Goal: Information Seeking & Learning: Learn about a topic

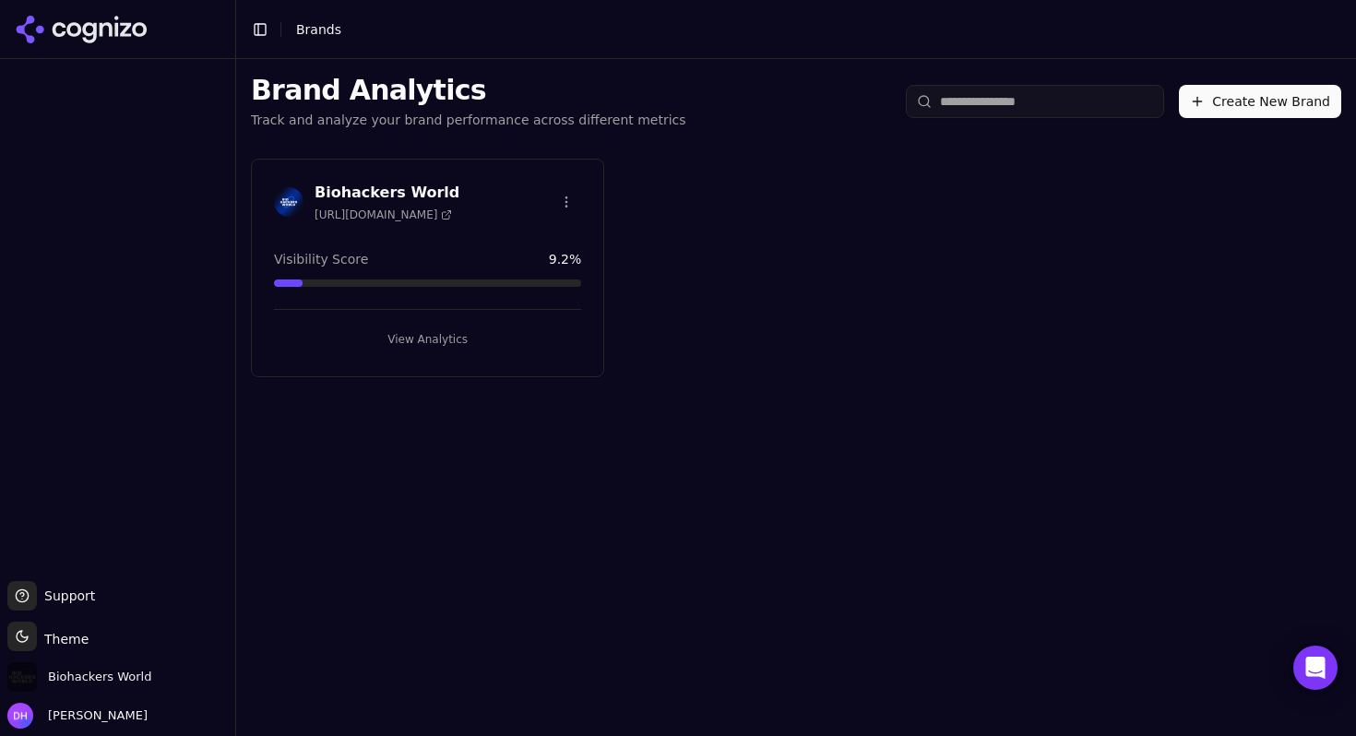
click at [417, 196] on h3 "Biohackers World" at bounding box center [387, 193] width 145 height 22
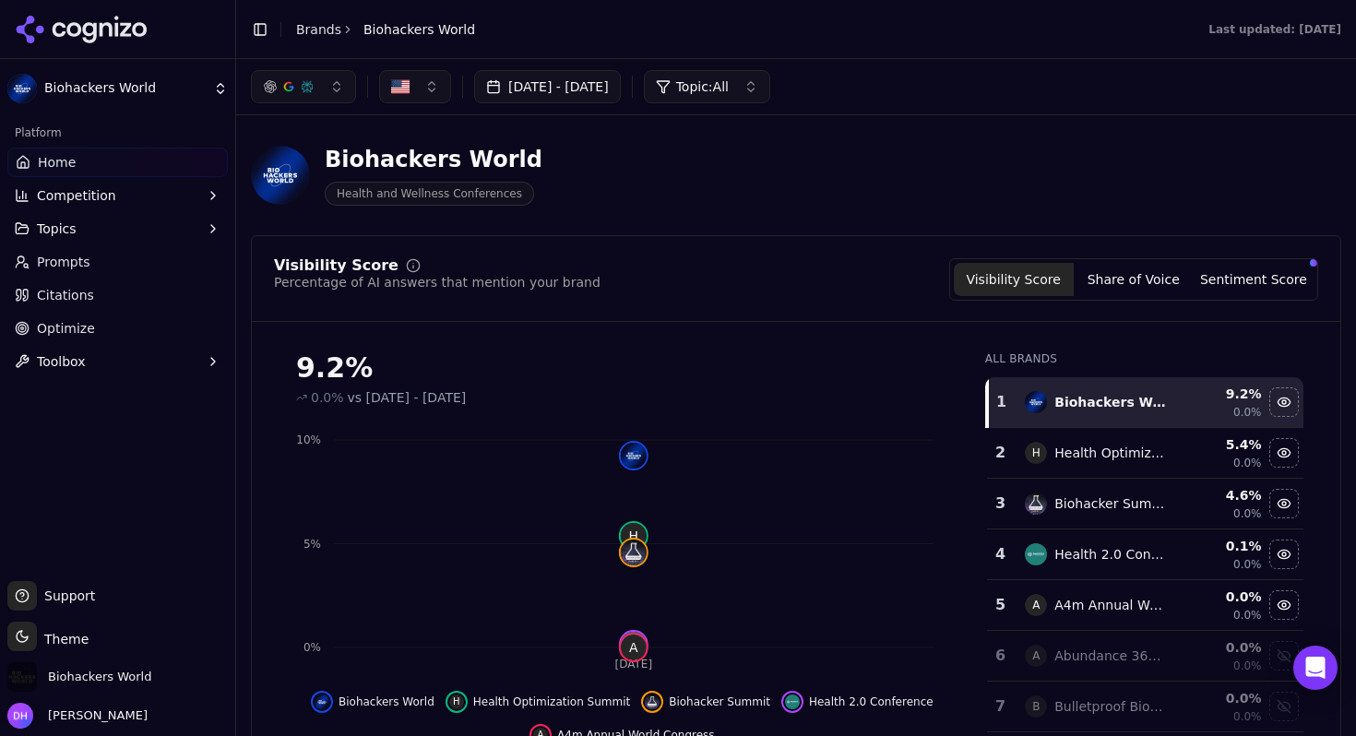
click at [139, 263] on link "Prompts" at bounding box center [117, 262] width 221 height 30
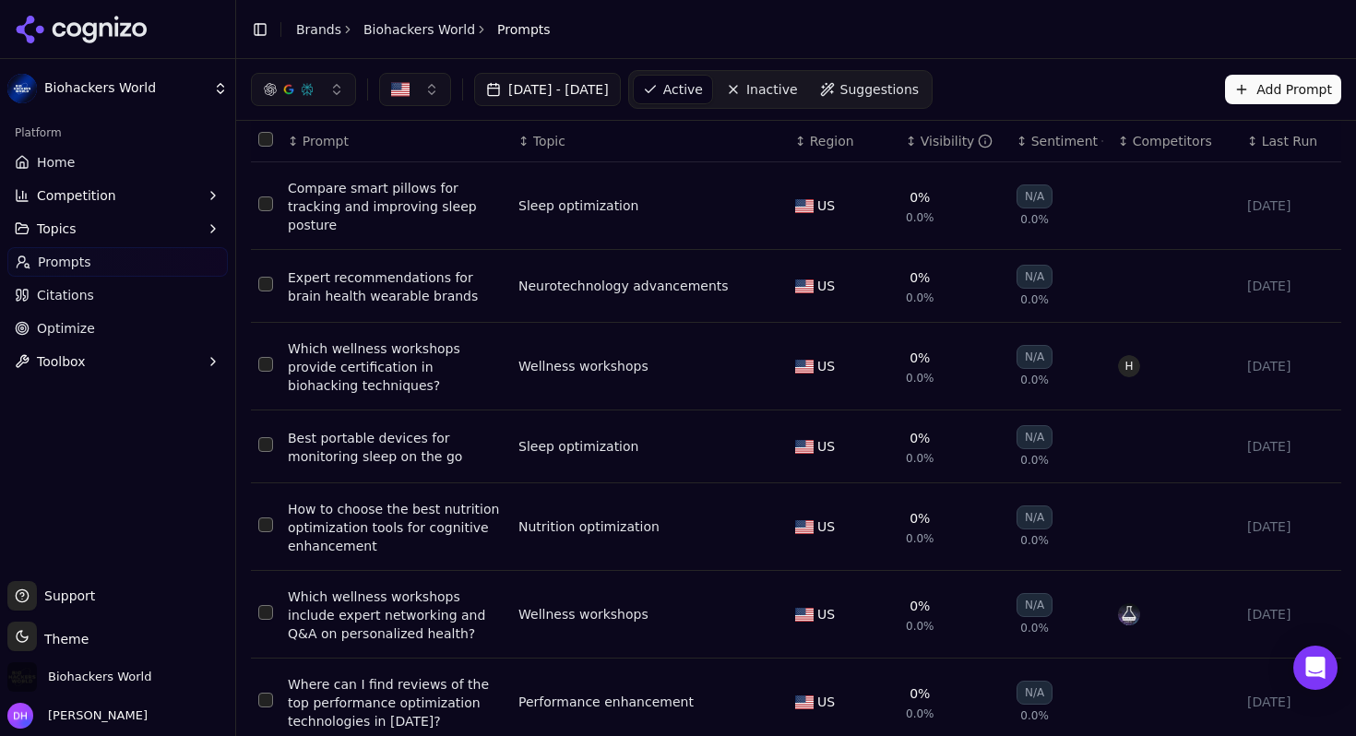
scroll to position [51, 0]
click at [395, 202] on div "Compare smart pillows for tracking and improving sleep posture" at bounding box center [396, 205] width 216 height 55
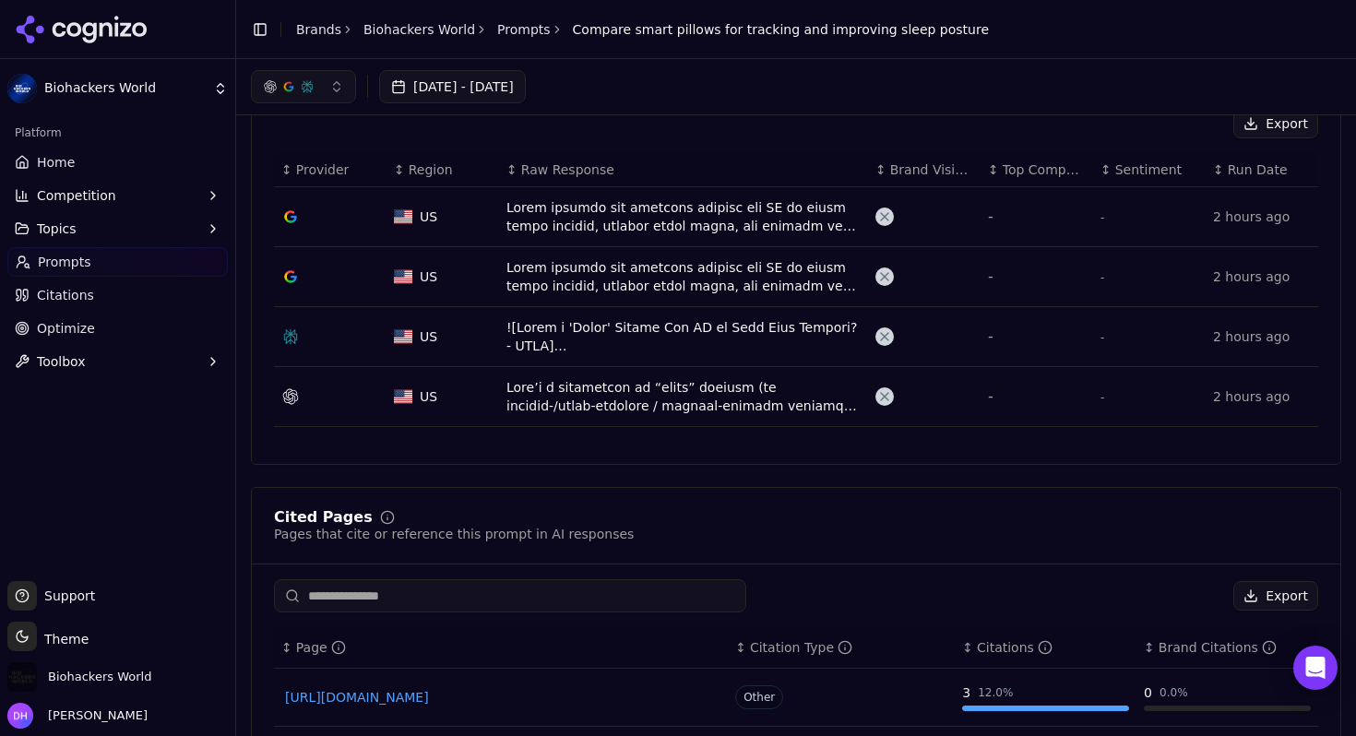
scroll to position [594, 0]
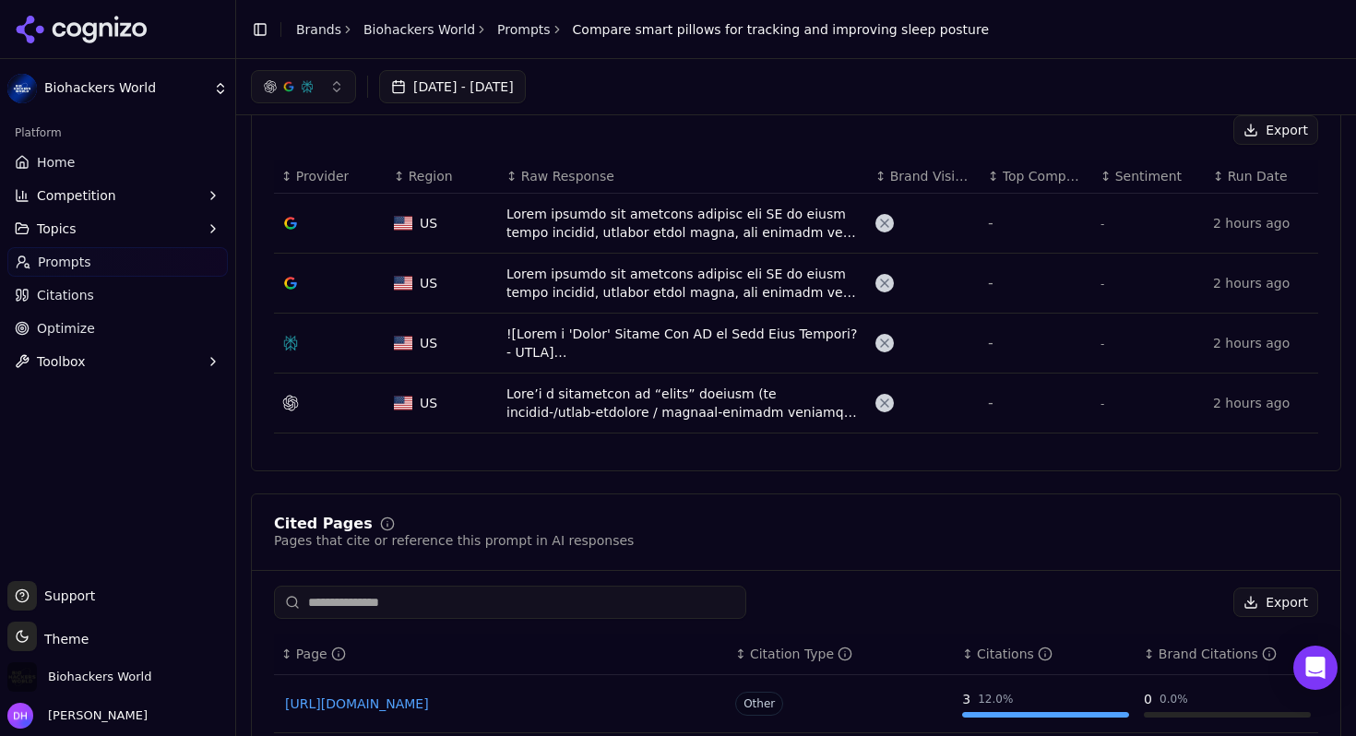
click at [745, 214] on div "Data table" at bounding box center [684, 223] width 354 height 37
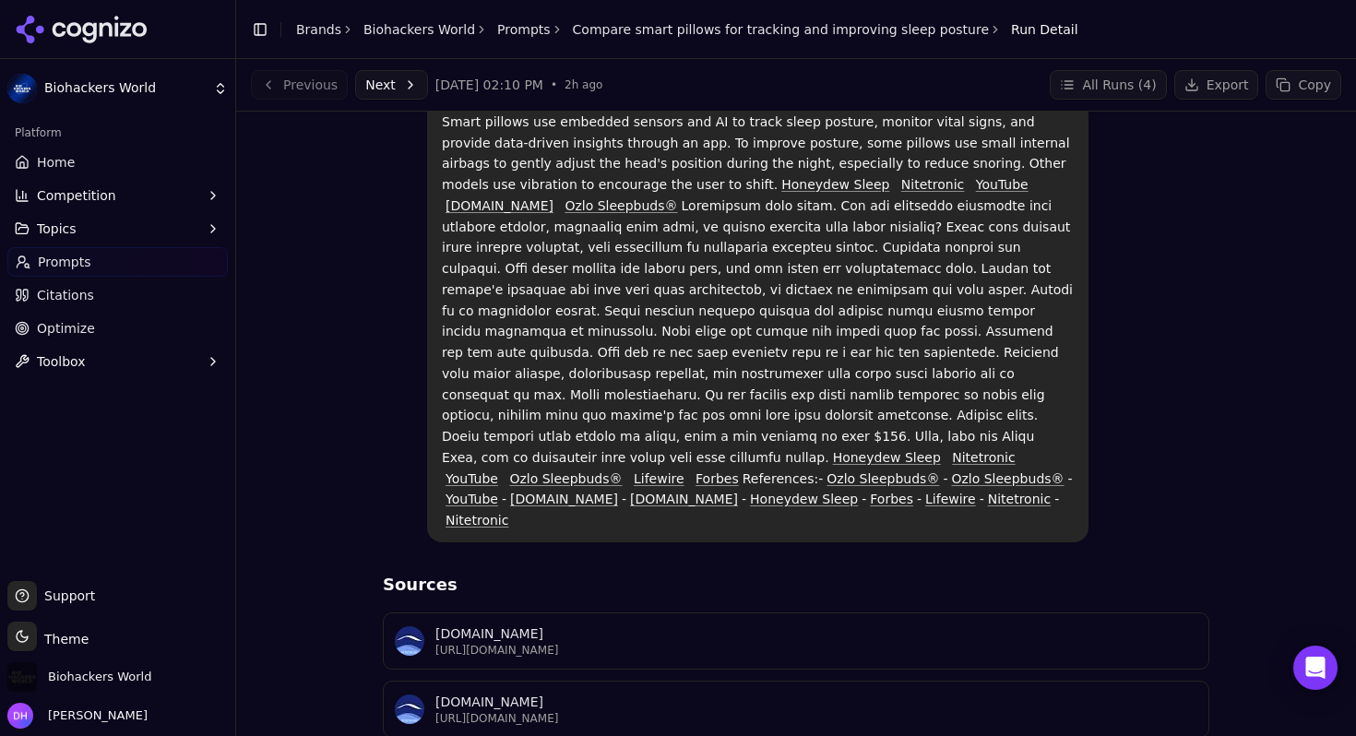
scroll to position [100, 0]
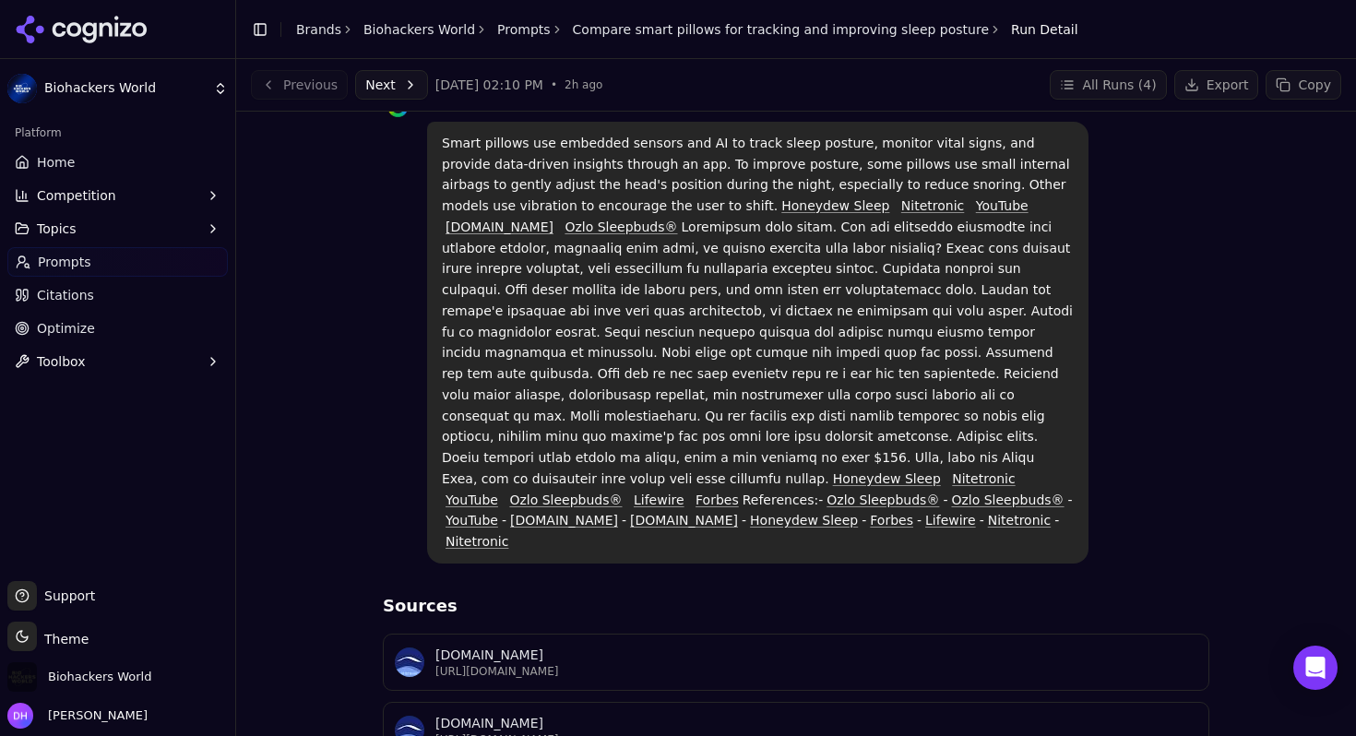
click at [133, 297] on link "Citations" at bounding box center [117, 295] width 221 height 30
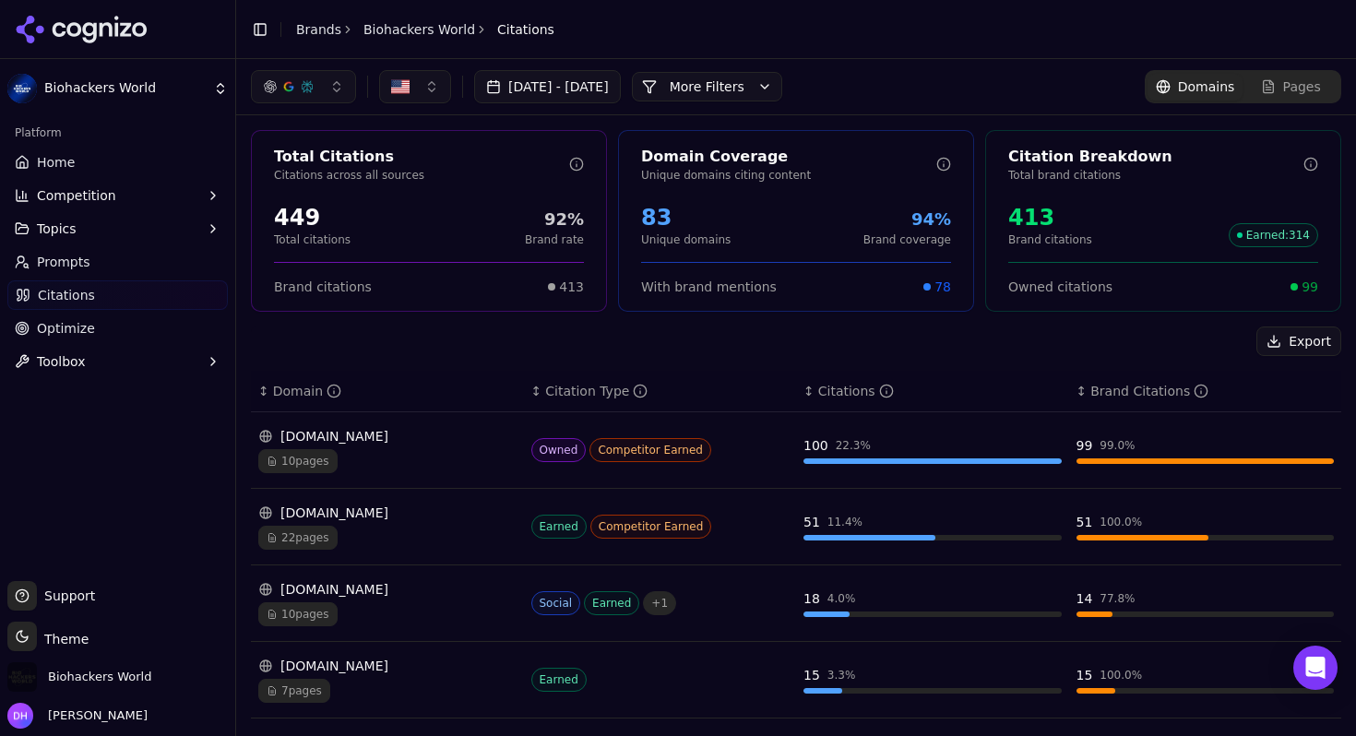
click at [158, 328] on link "Optimize" at bounding box center [117, 329] width 221 height 30
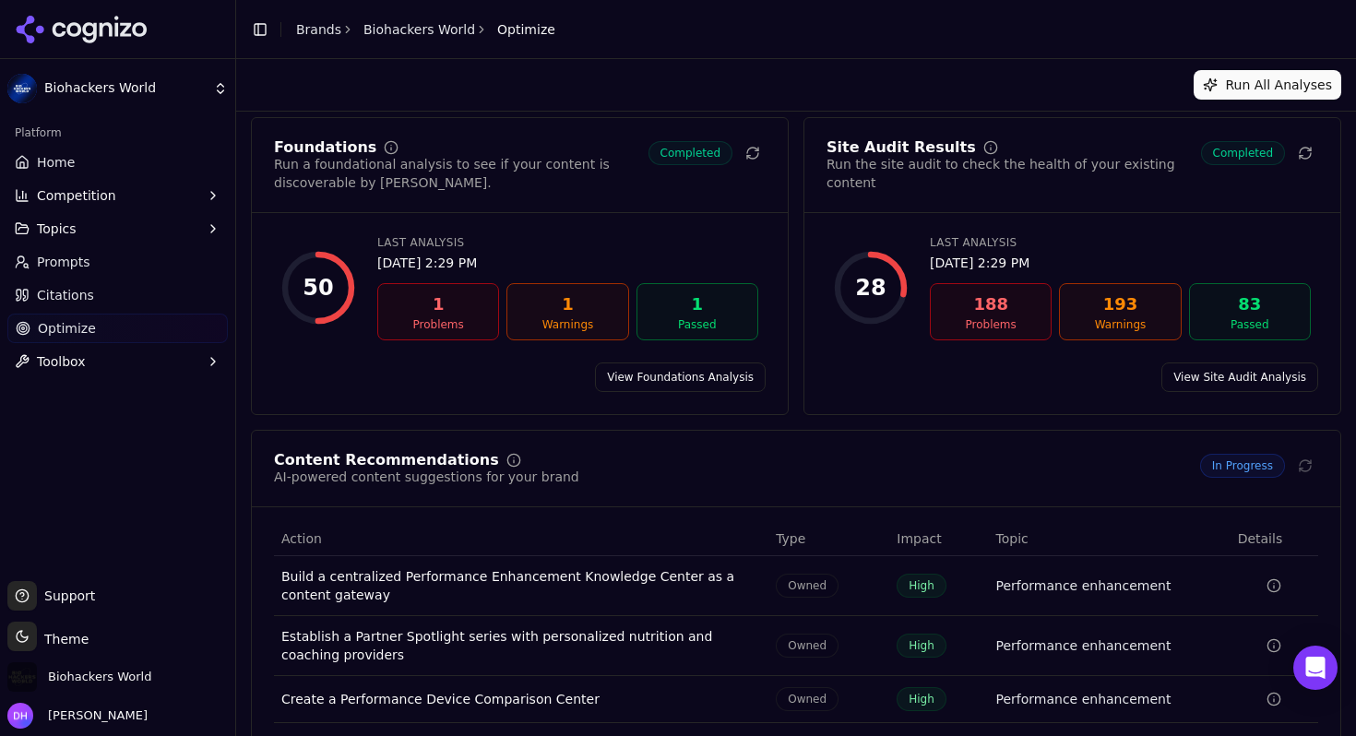
scroll to position [186, 0]
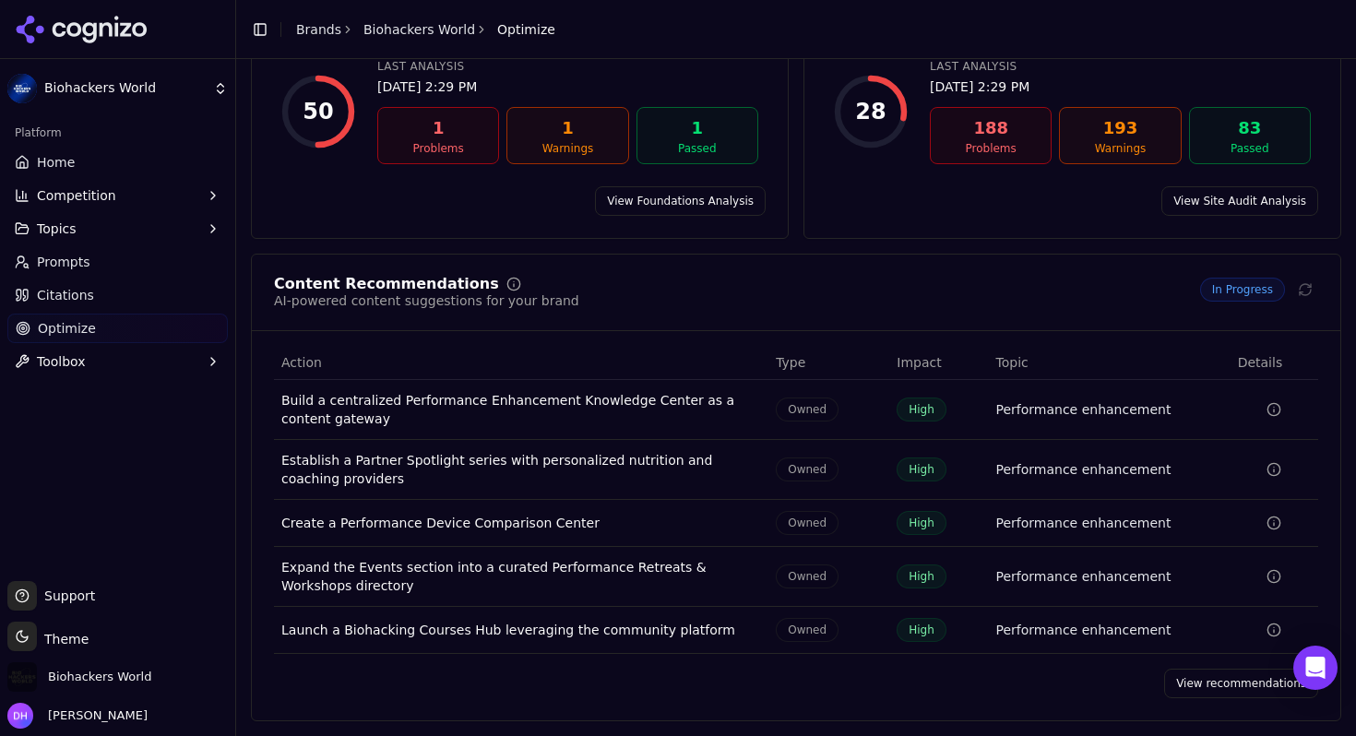
click at [1221, 683] on link "View recommendations" at bounding box center [1241, 684] width 154 height 30
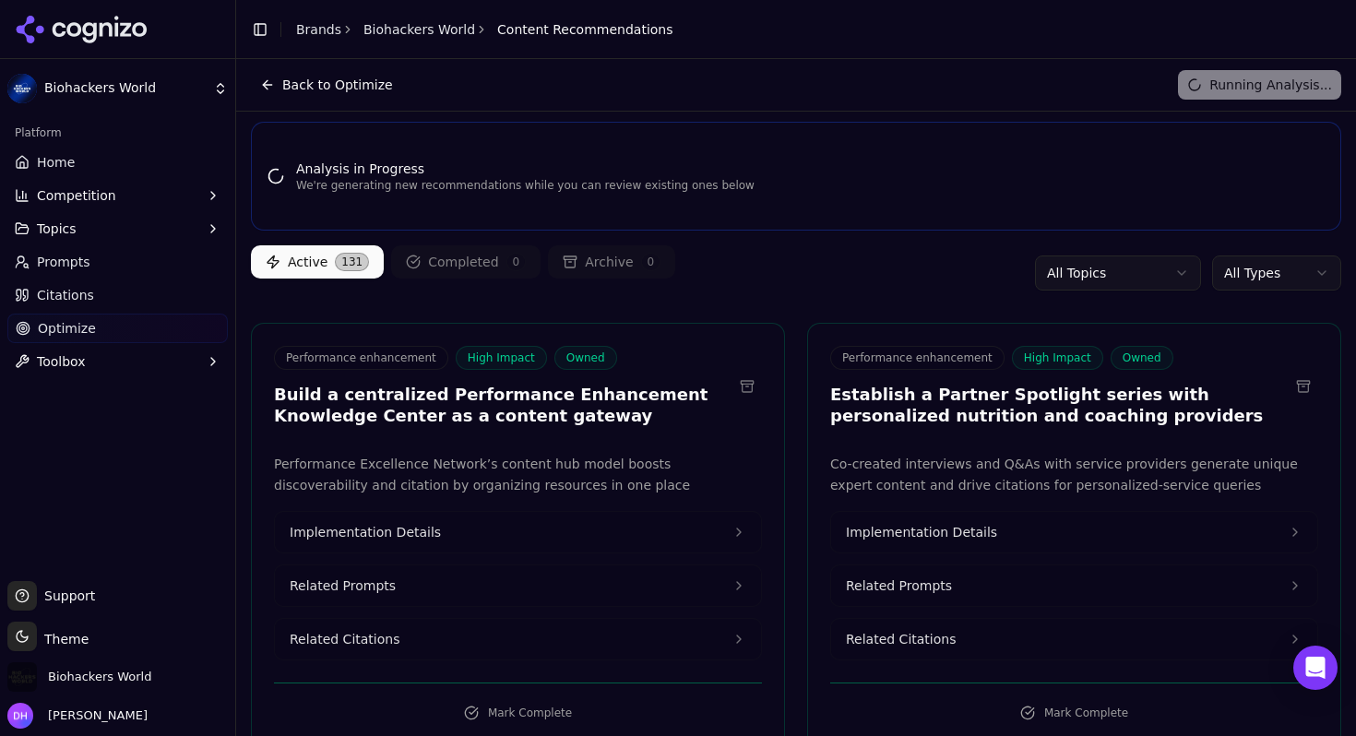
scroll to position [1, 0]
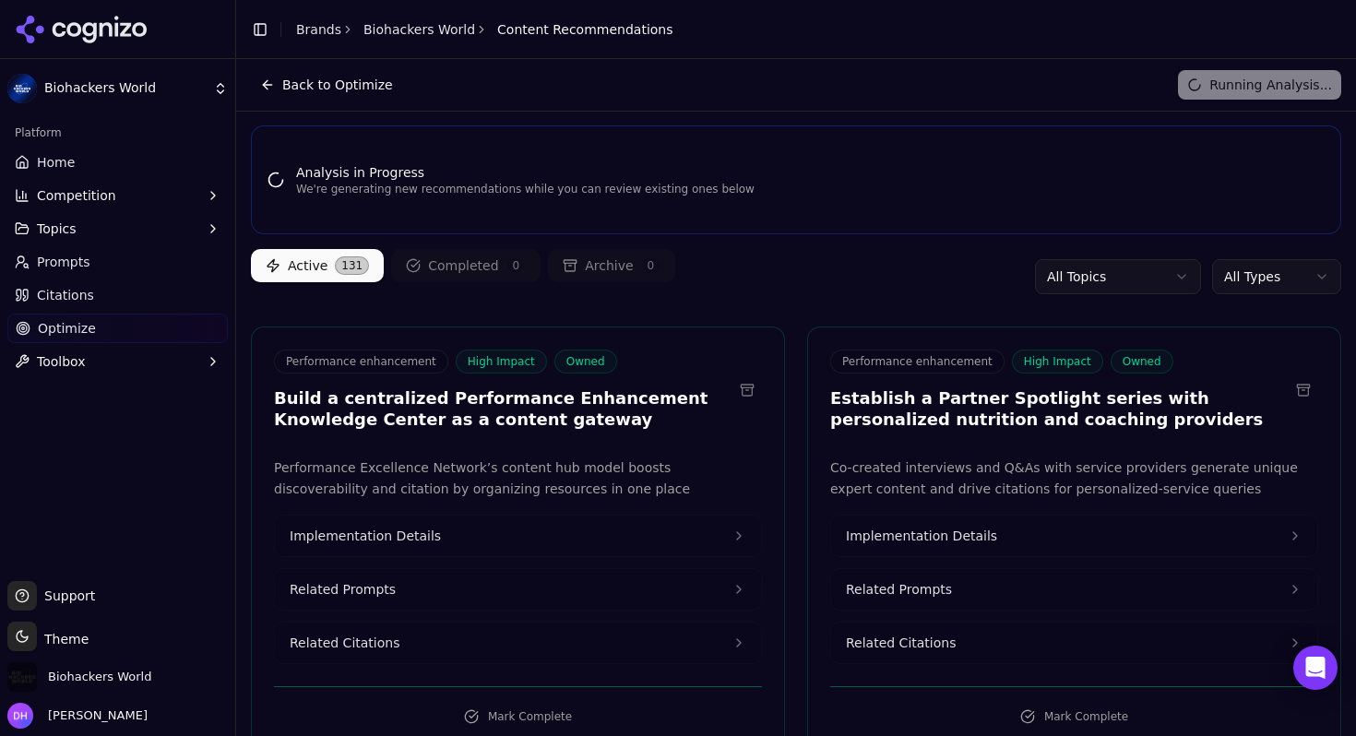
click at [132, 219] on button "Topics" at bounding box center [117, 229] width 221 height 30
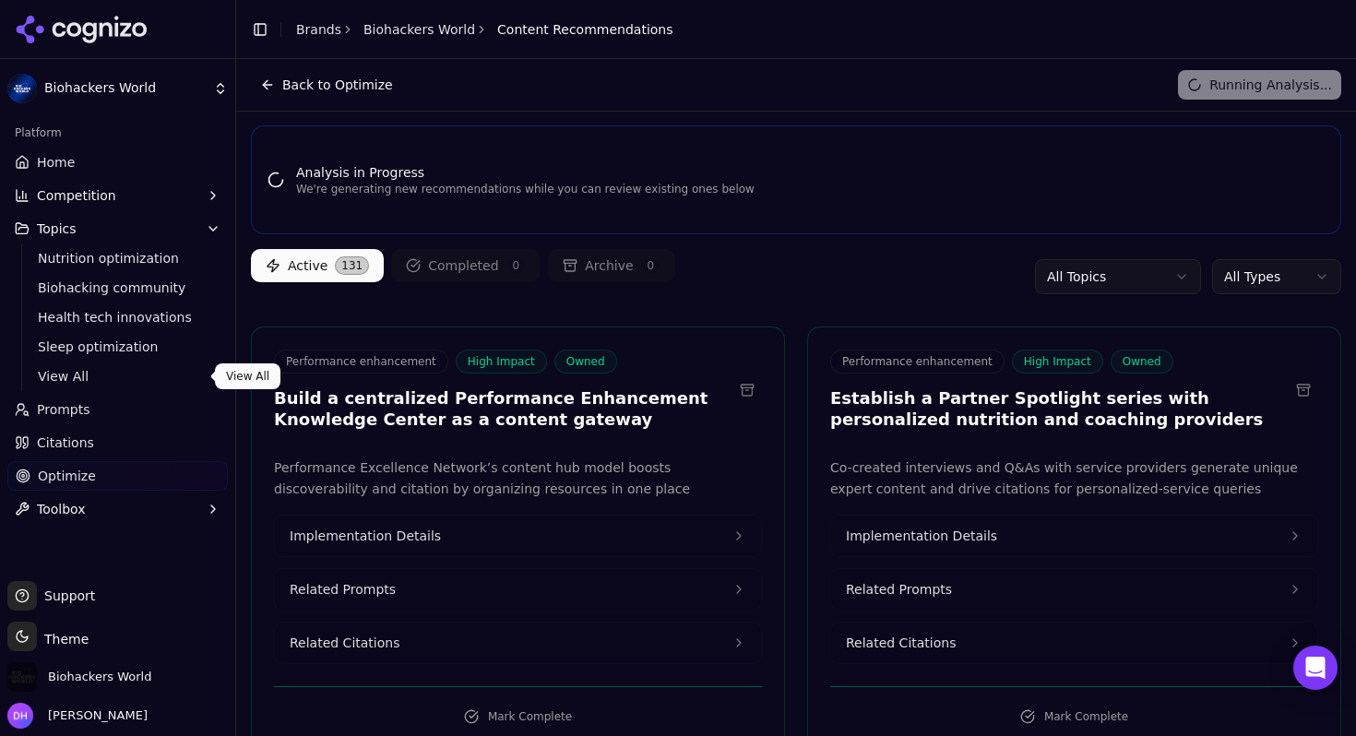
click at [101, 377] on span "View All" at bounding box center [118, 376] width 161 height 18
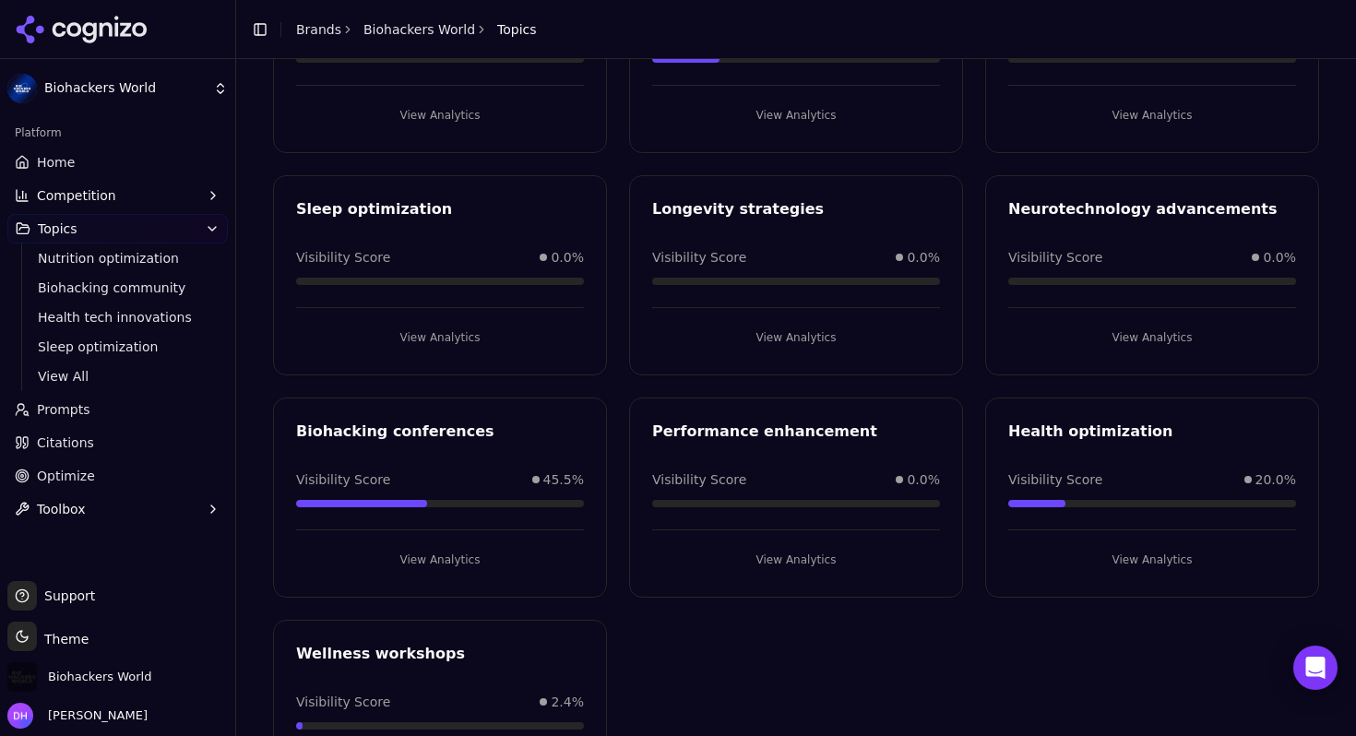
scroll to position [260, 0]
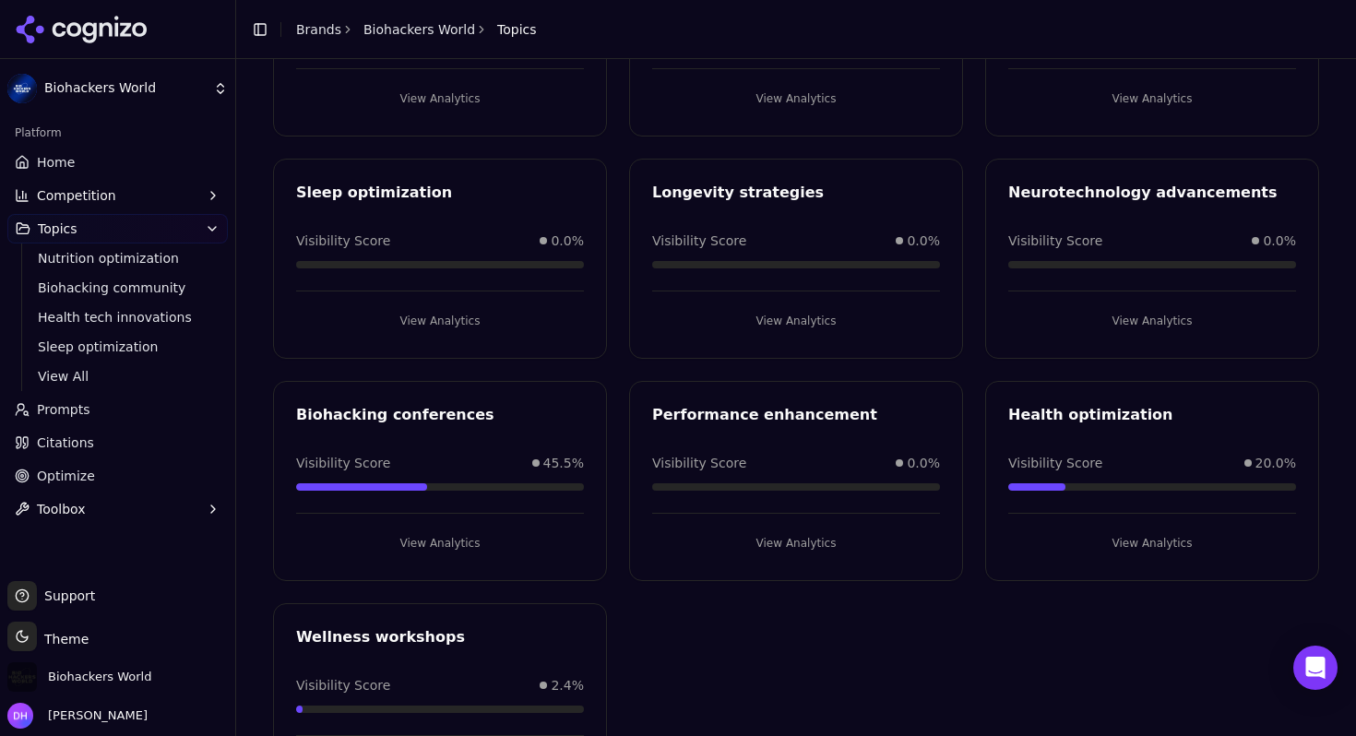
click at [442, 540] on button "View Analytics" at bounding box center [440, 544] width 288 height 30
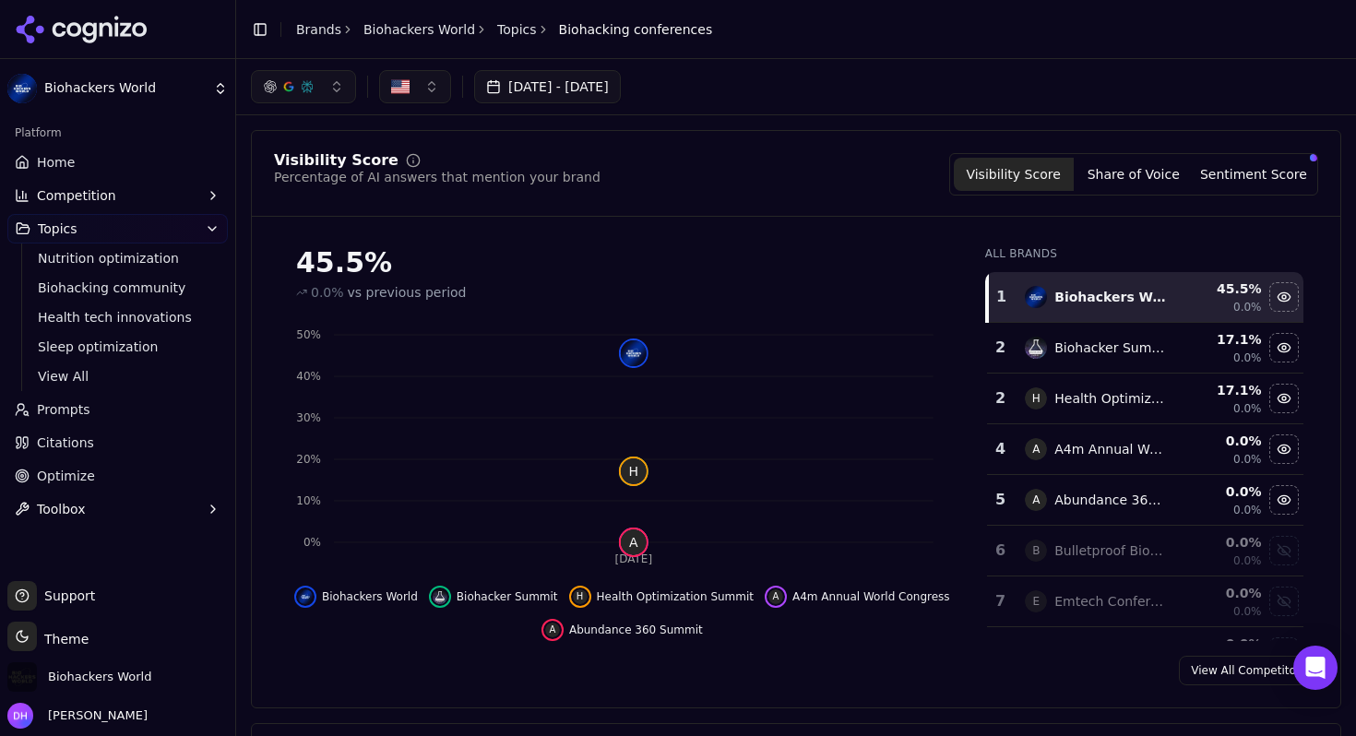
click at [340, 83] on button "button" at bounding box center [303, 86] width 105 height 33
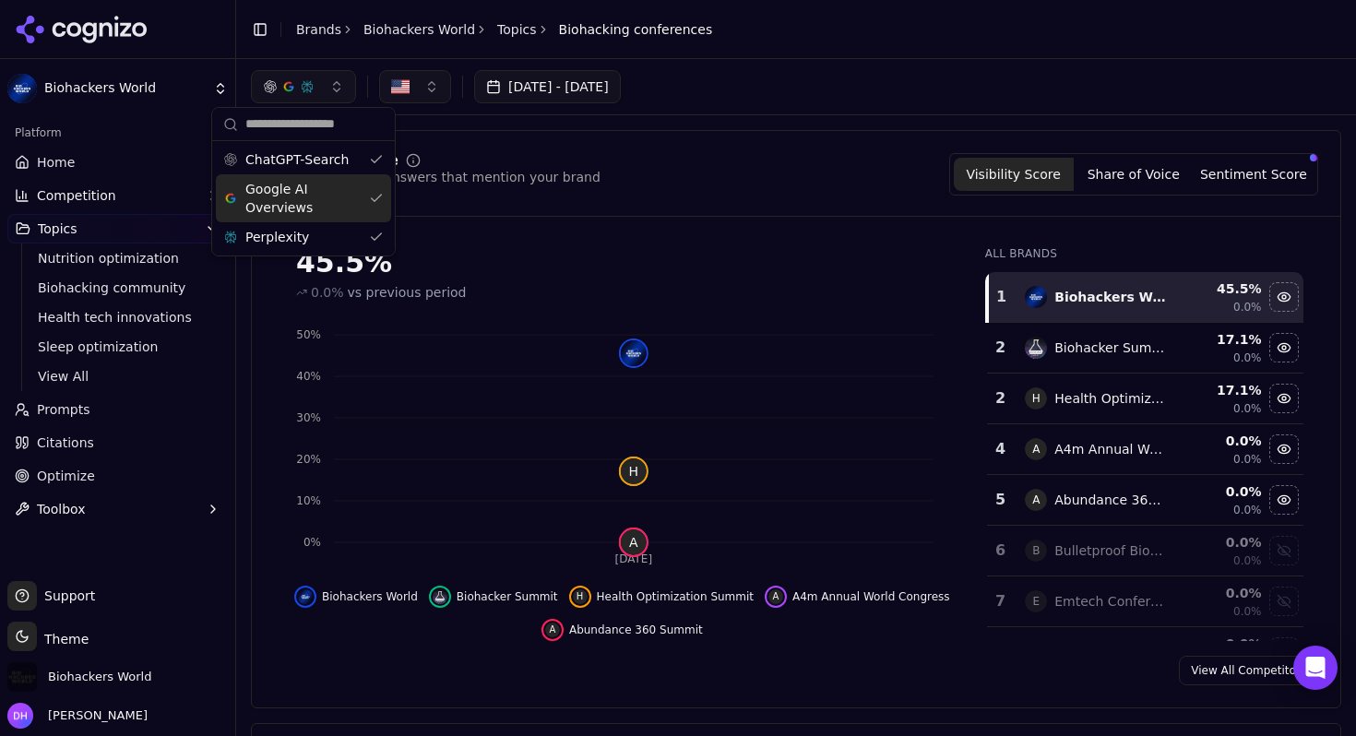
click at [319, 198] on span "Google AI Overviews" at bounding box center [303, 198] width 116 height 37
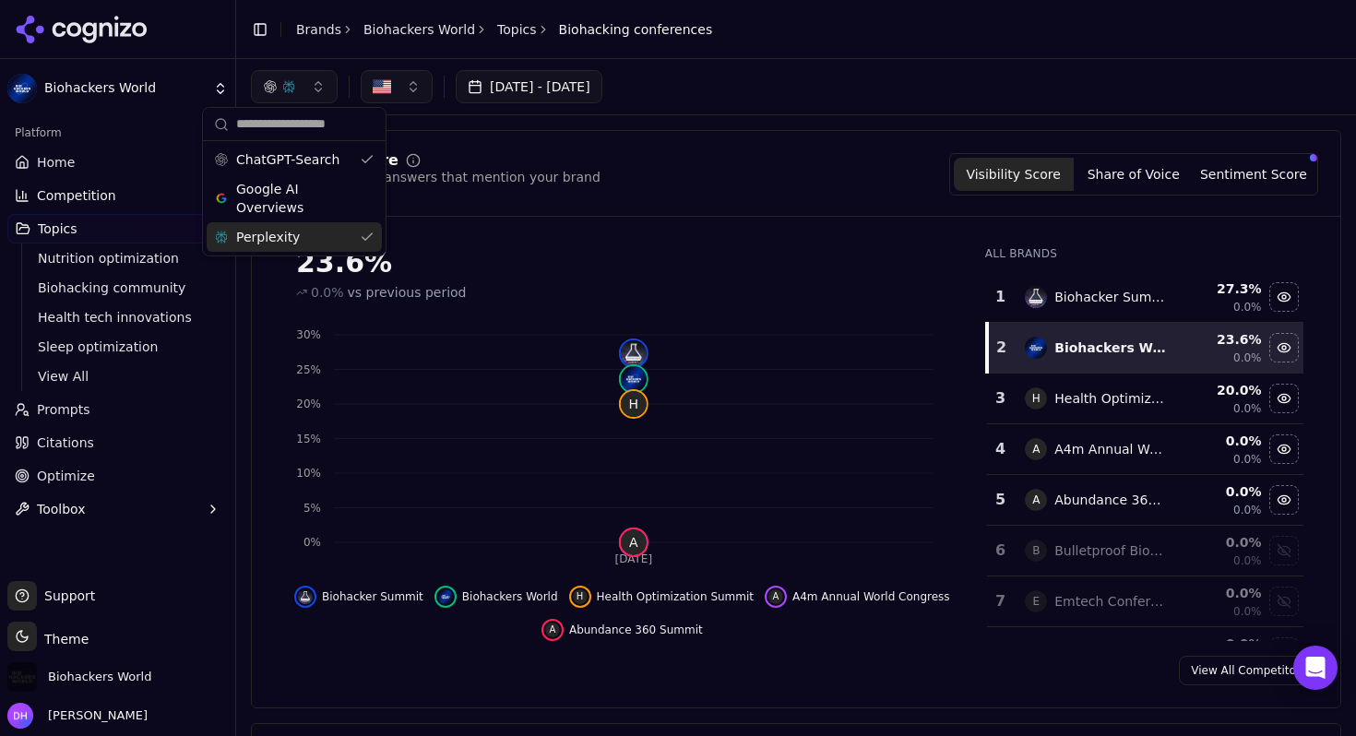
click at [320, 236] on div "Perplexity" at bounding box center [294, 237] width 175 height 30
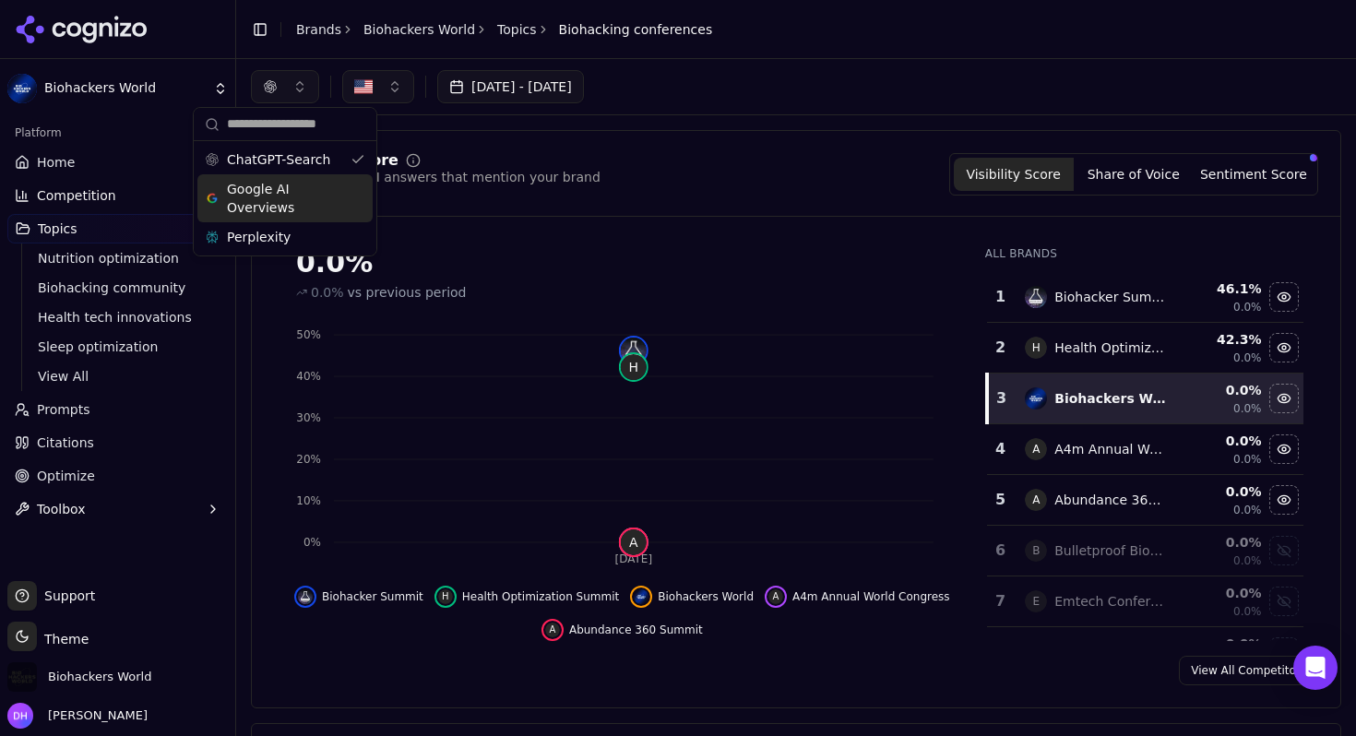
click at [520, 157] on div "Visibility Score" at bounding box center [437, 160] width 327 height 15
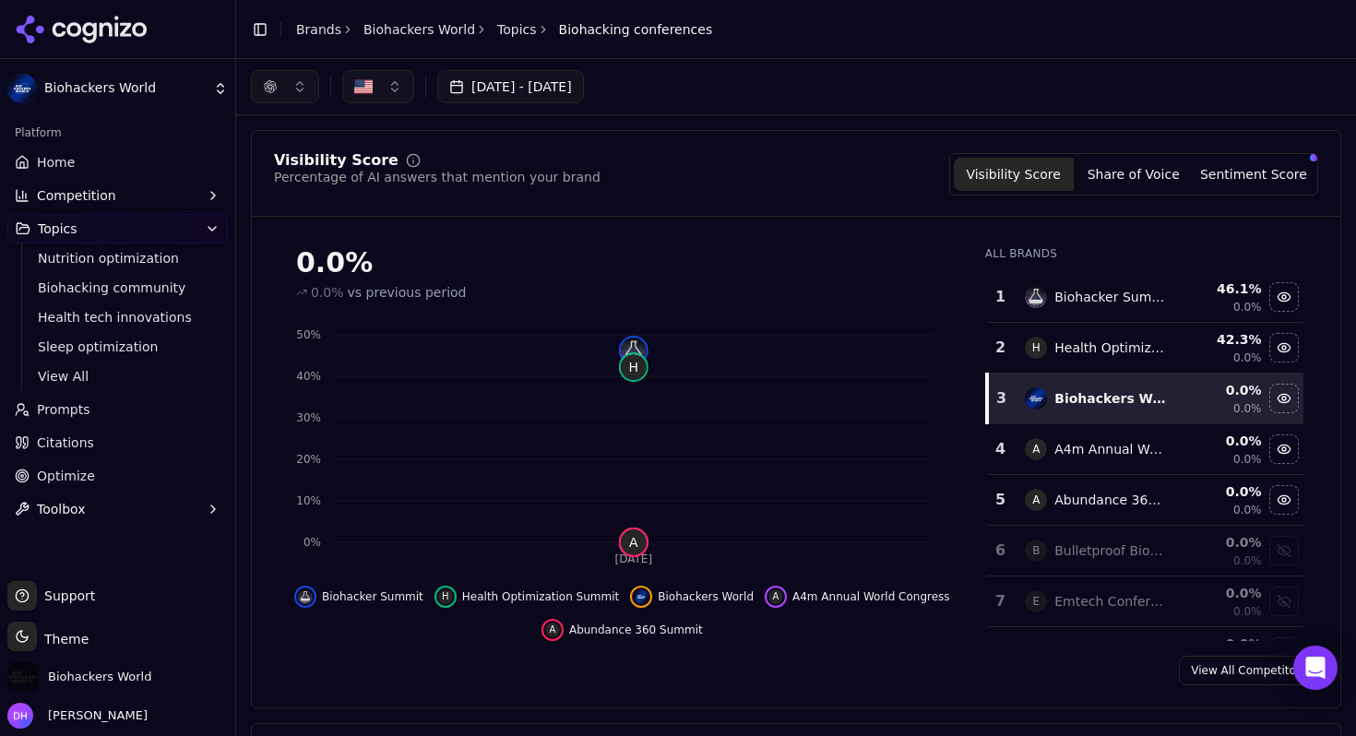
click at [283, 85] on button "button" at bounding box center [285, 86] width 68 height 33
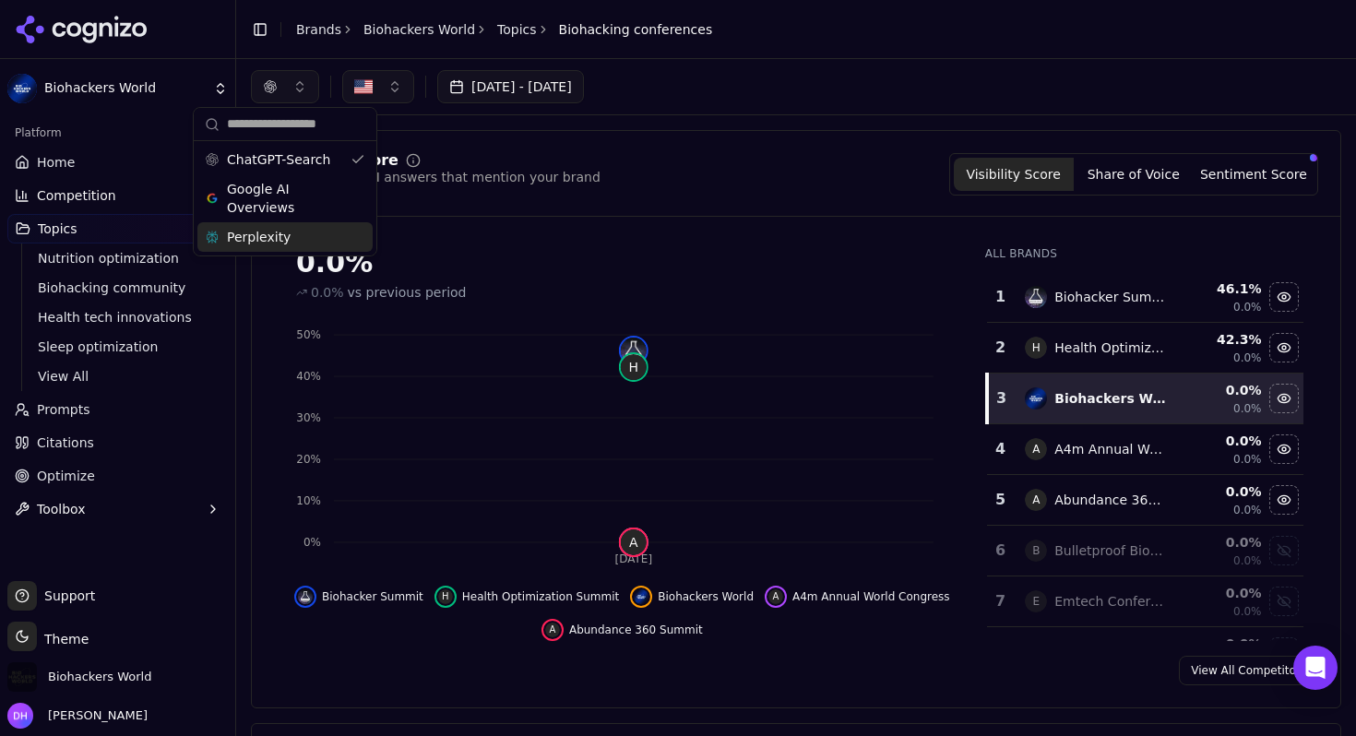
click at [298, 235] on div "Perplexity" at bounding box center [284, 237] width 175 height 30
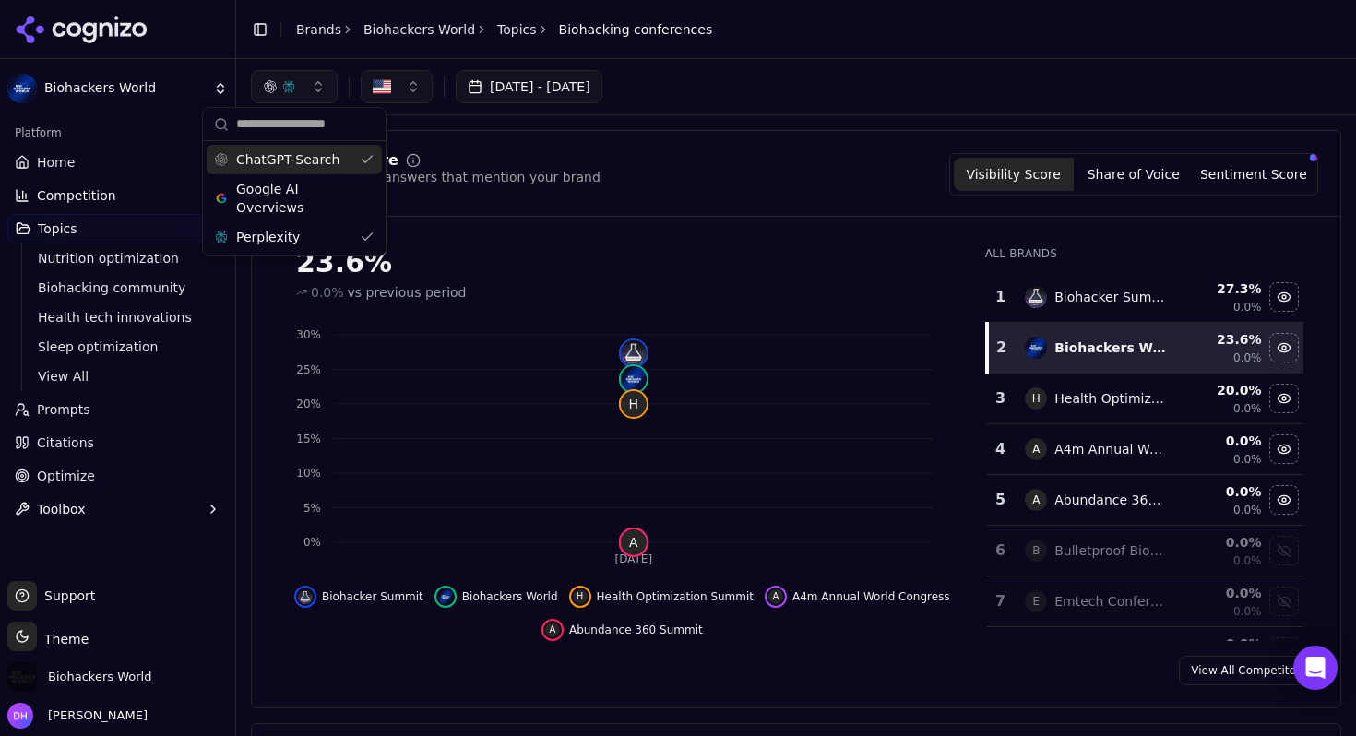
click at [336, 162] on span "ChatGPT-Search" at bounding box center [287, 159] width 103 height 18
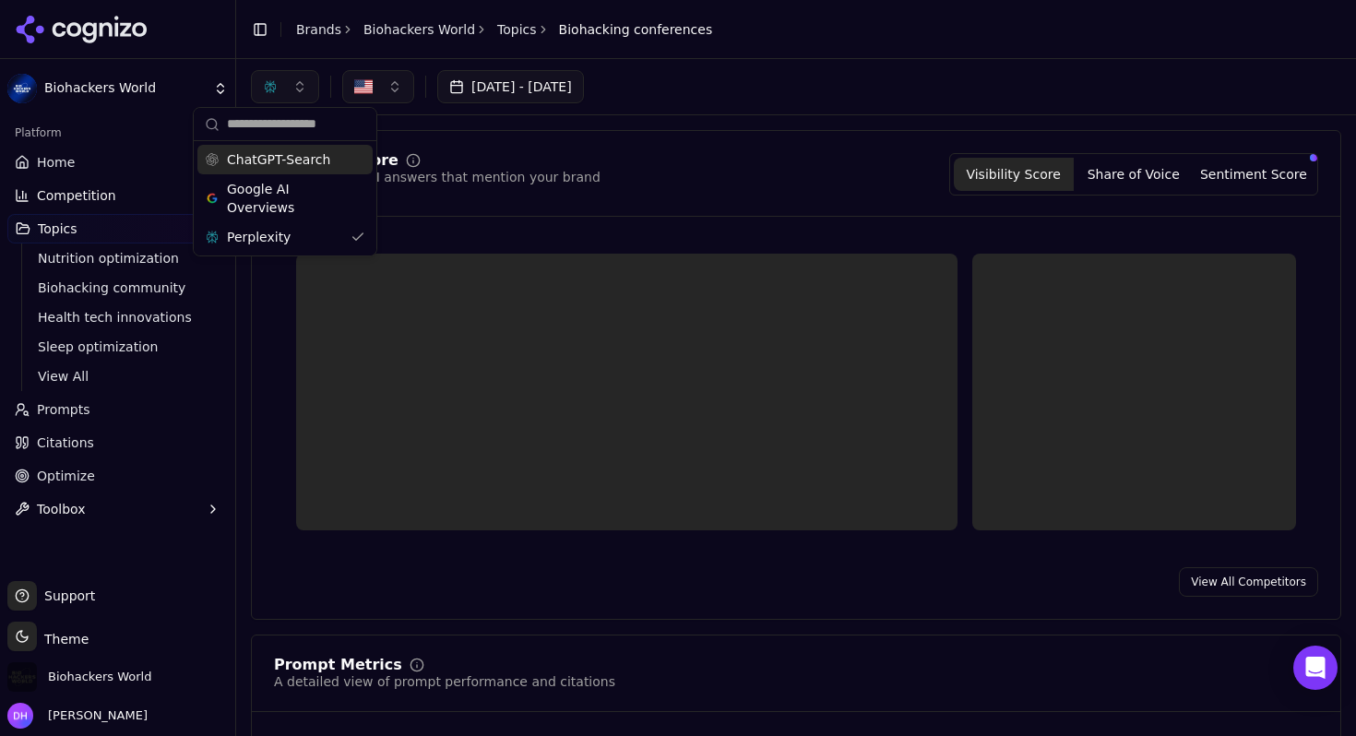
click at [578, 161] on div "Visibility Score Percentage of AI answers that mention your brand Visibility Sc…" at bounding box center [796, 174] width 1044 height 42
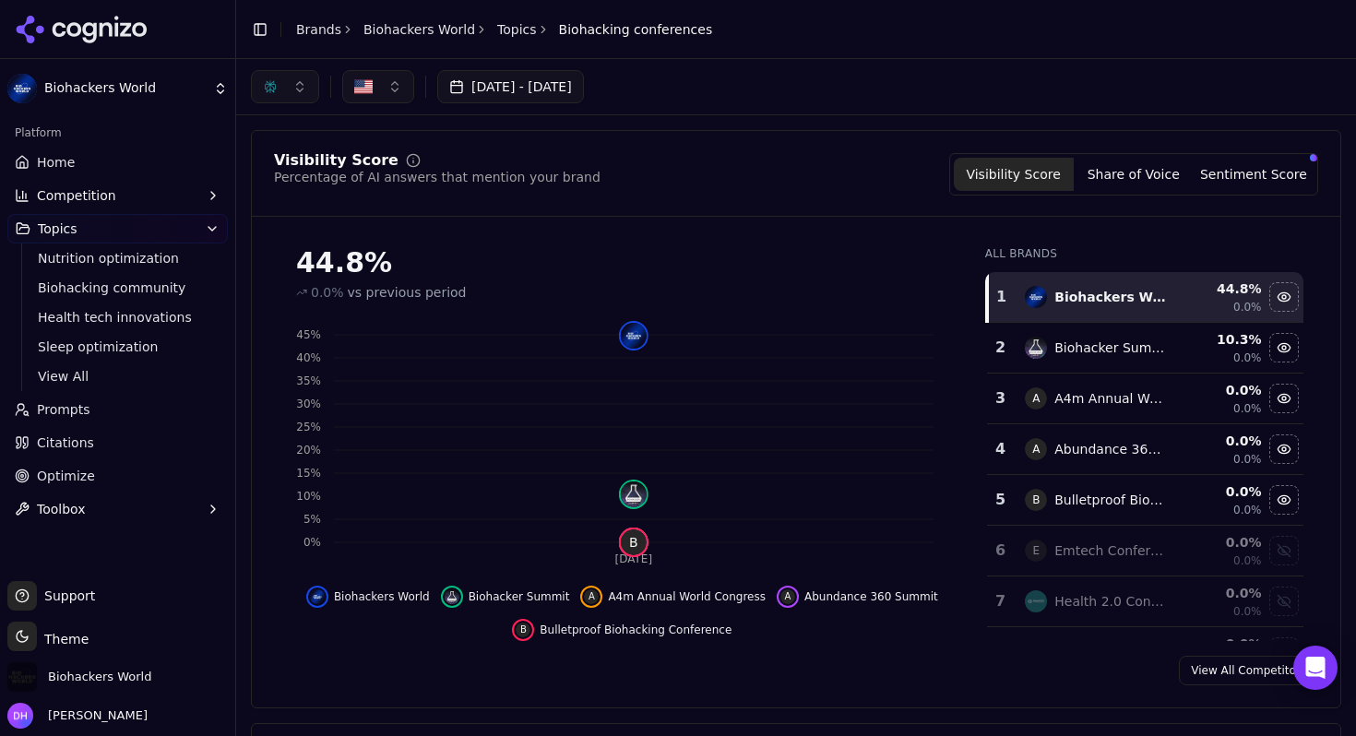
click at [273, 92] on div "button" at bounding box center [270, 86] width 15 height 15
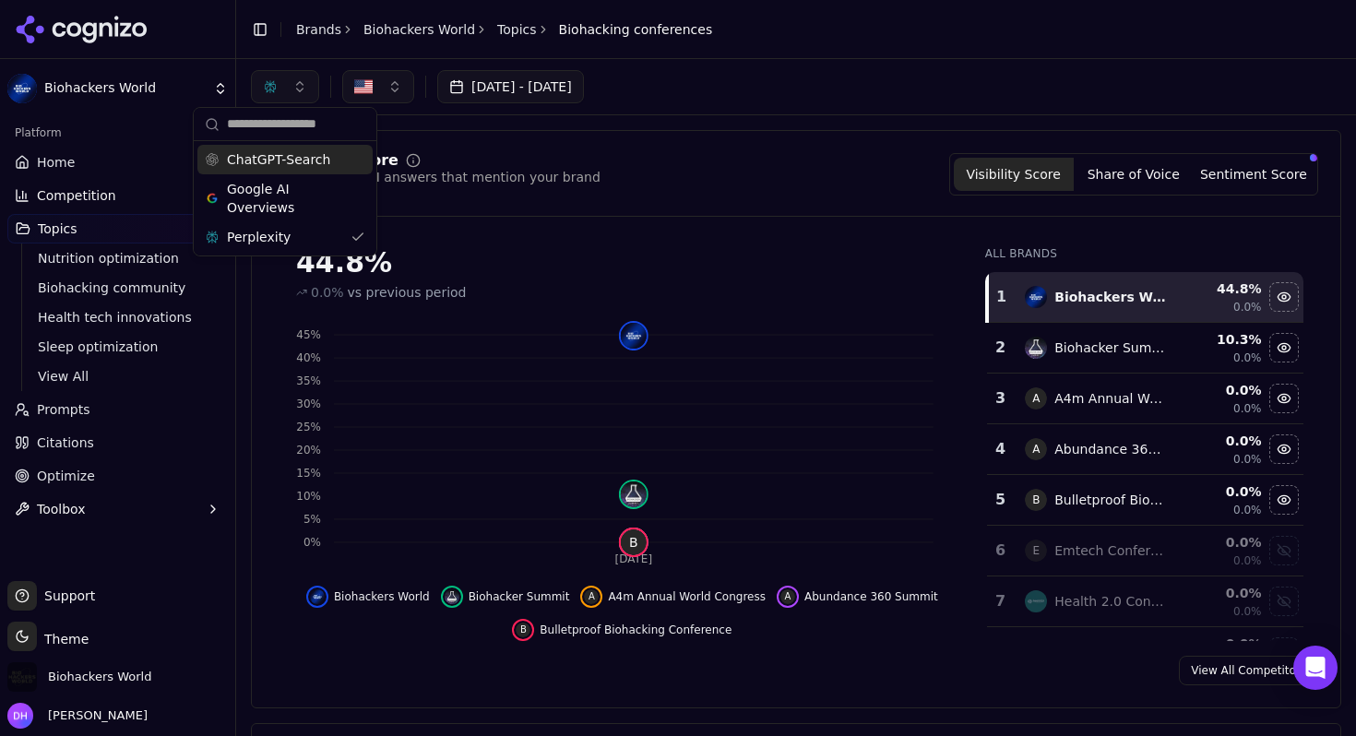
click at [334, 166] on div "ChatGPT-Search" at bounding box center [284, 160] width 175 height 30
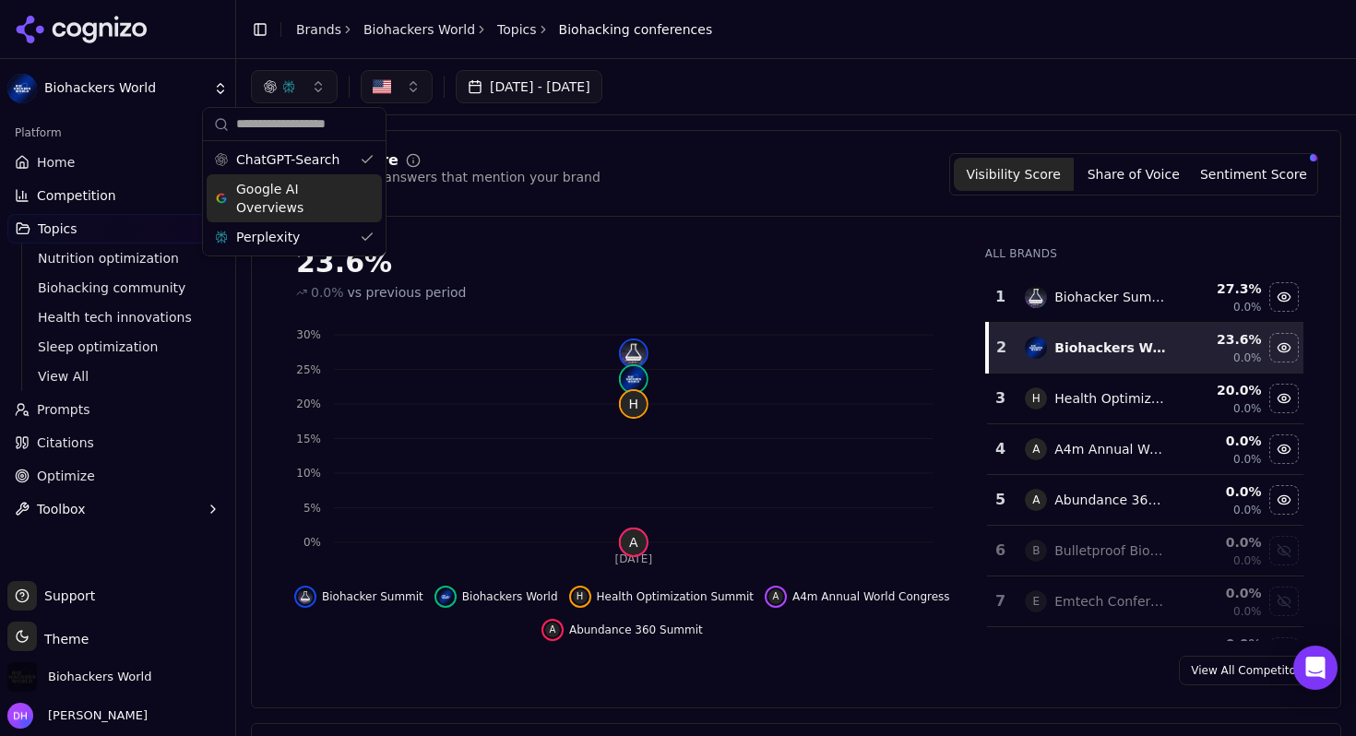
click at [334, 203] on span "Google AI Overviews" at bounding box center [294, 198] width 116 height 37
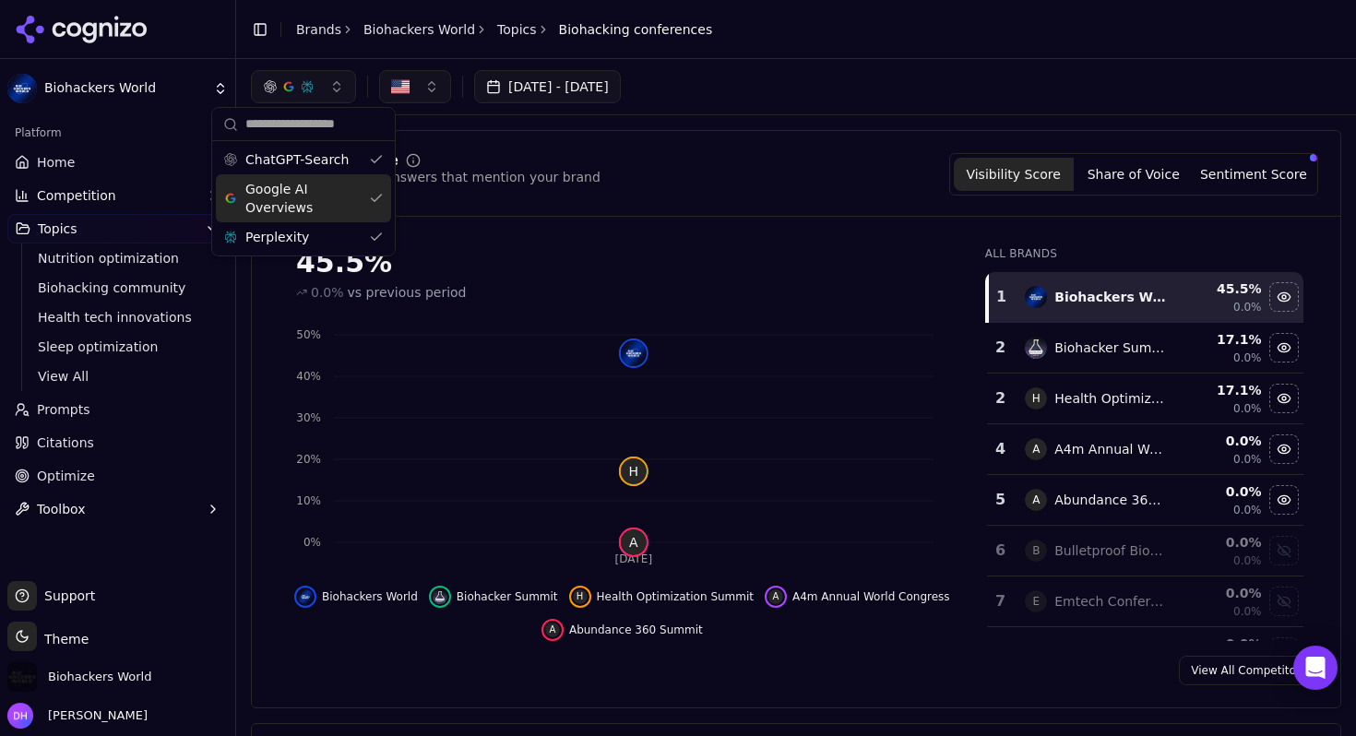
click at [478, 135] on div "Visibility Score Percentage of AI answers that mention your brand Visibility Sc…" at bounding box center [796, 419] width 1091 height 578
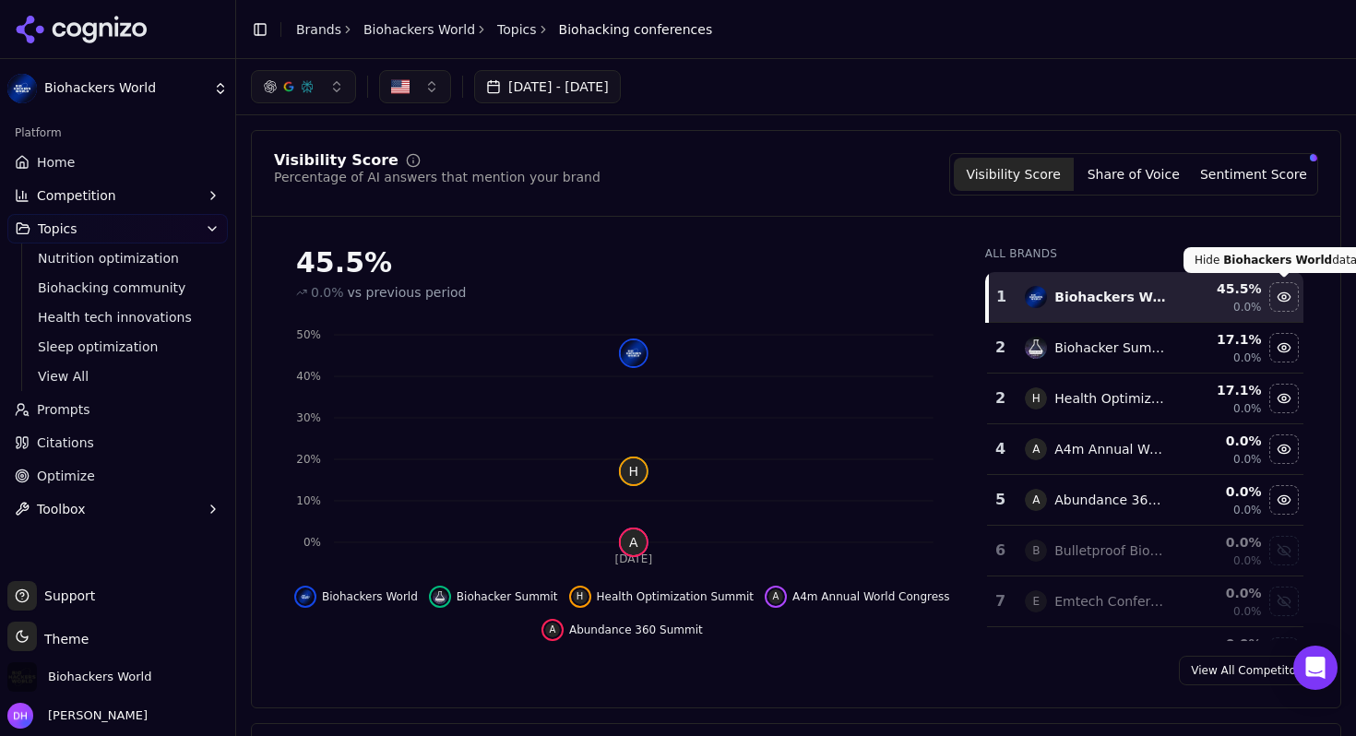
click at [1286, 301] on div "Hide biohackers world data" at bounding box center [1284, 297] width 28 height 28
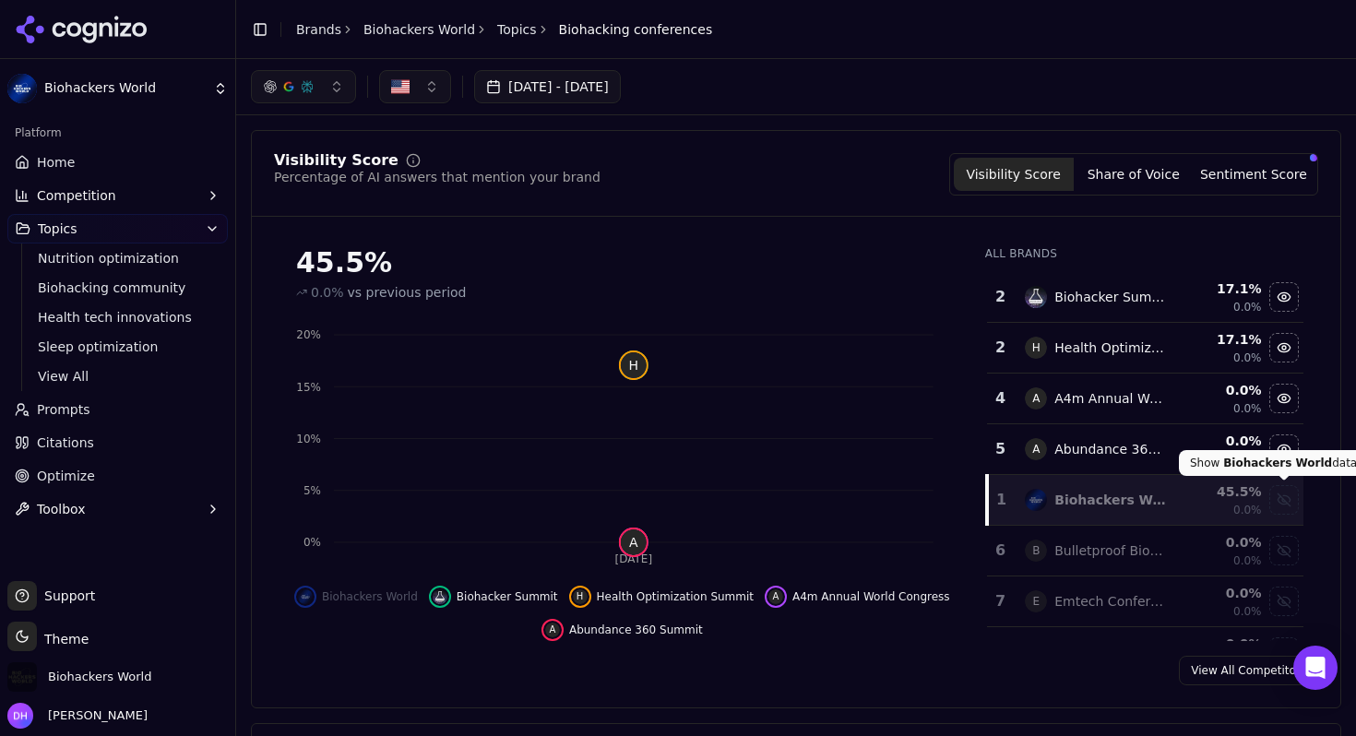
click at [1285, 499] on div "Show biohackers world data" at bounding box center [1284, 500] width 28 height 28
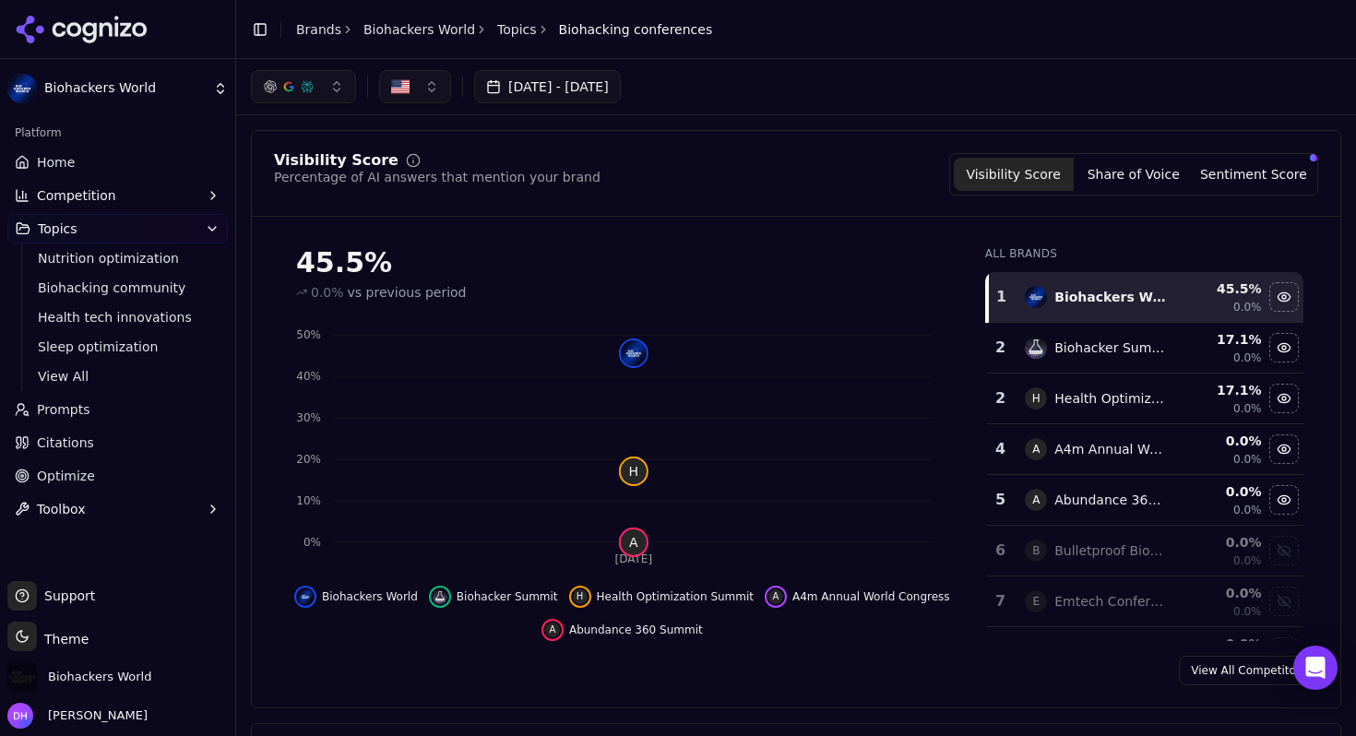
click at [775, 161] on div "Visibility Score Percentage of AI answers that mention your brand Visibility Sc…" at bounding box center [796, 174] width 1044 height 42
click at [323, 80] on button "button" at bounding box center [303, 86] width 105 height 33
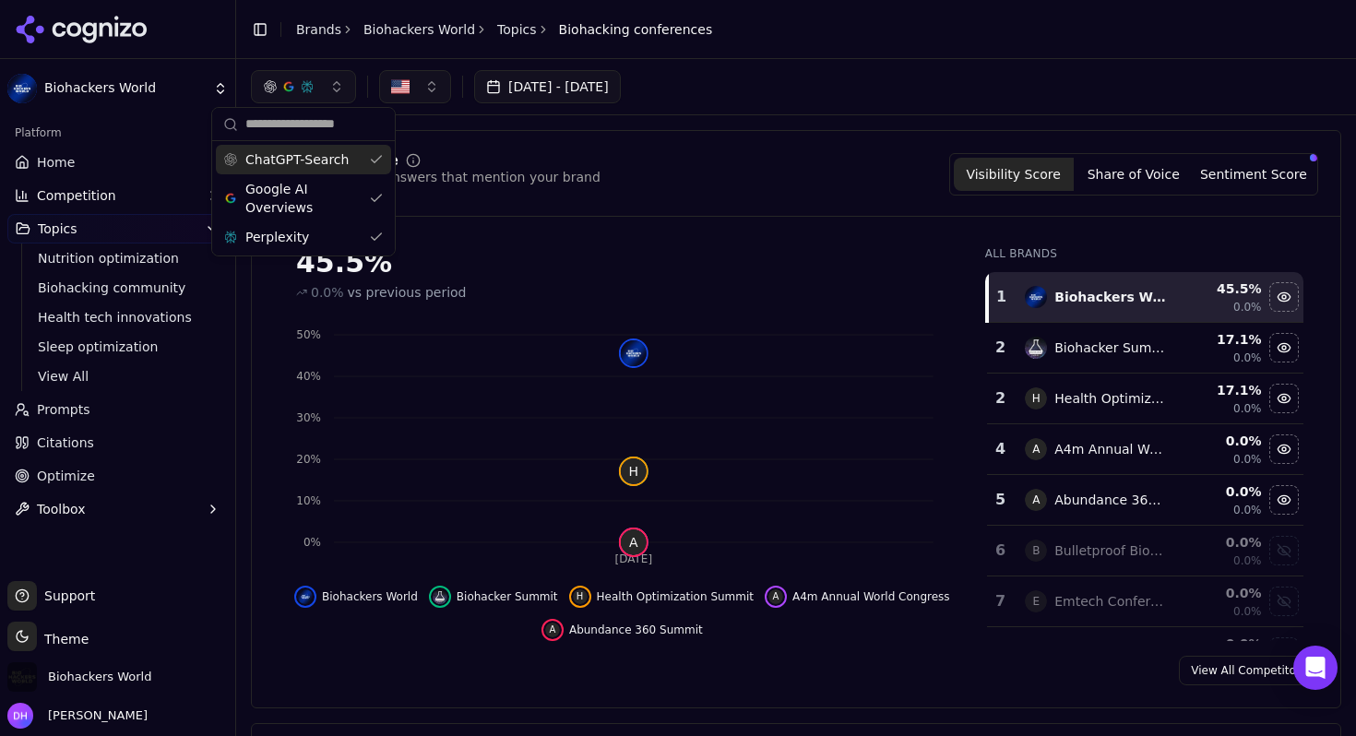
click at [337, 84] on button "button" at bounding box center [303, 86] width 105 height 33
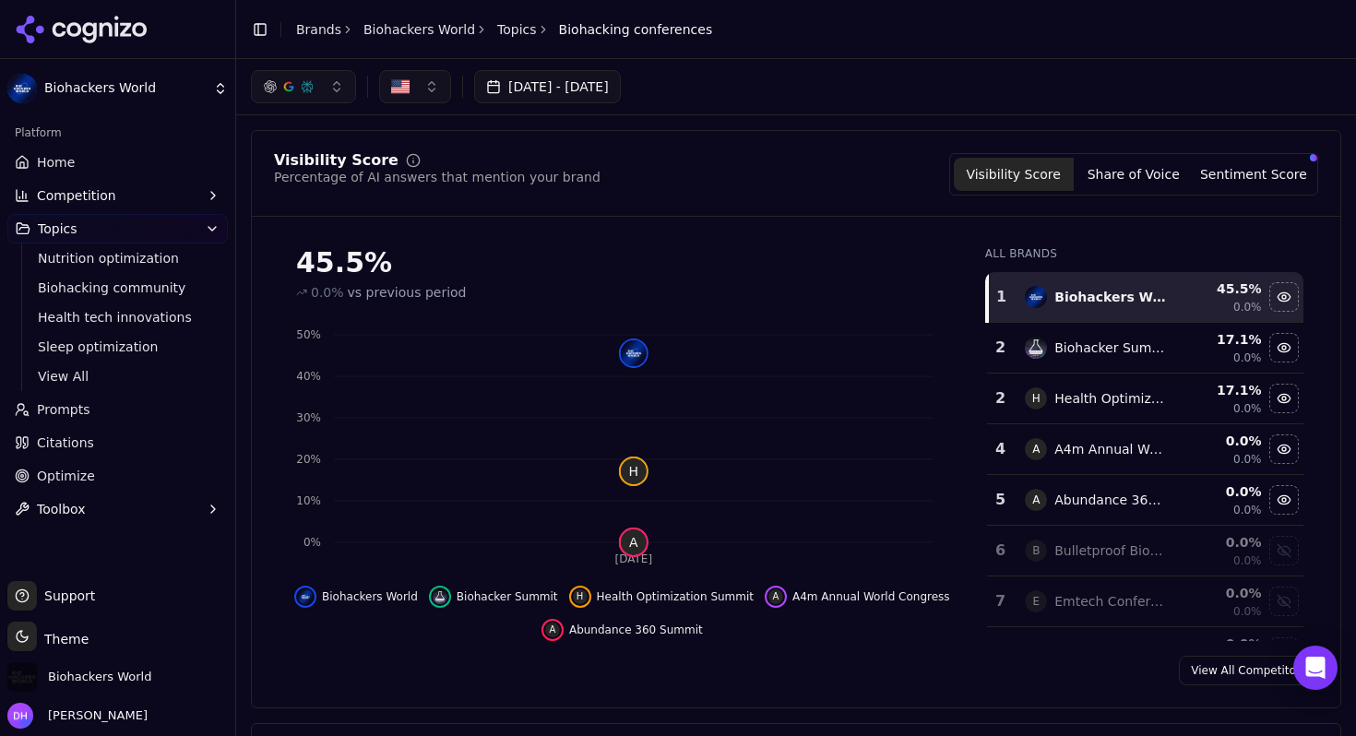
click at [340, 102] on button "button" at bounding box center [303, 86] width 105 height 33
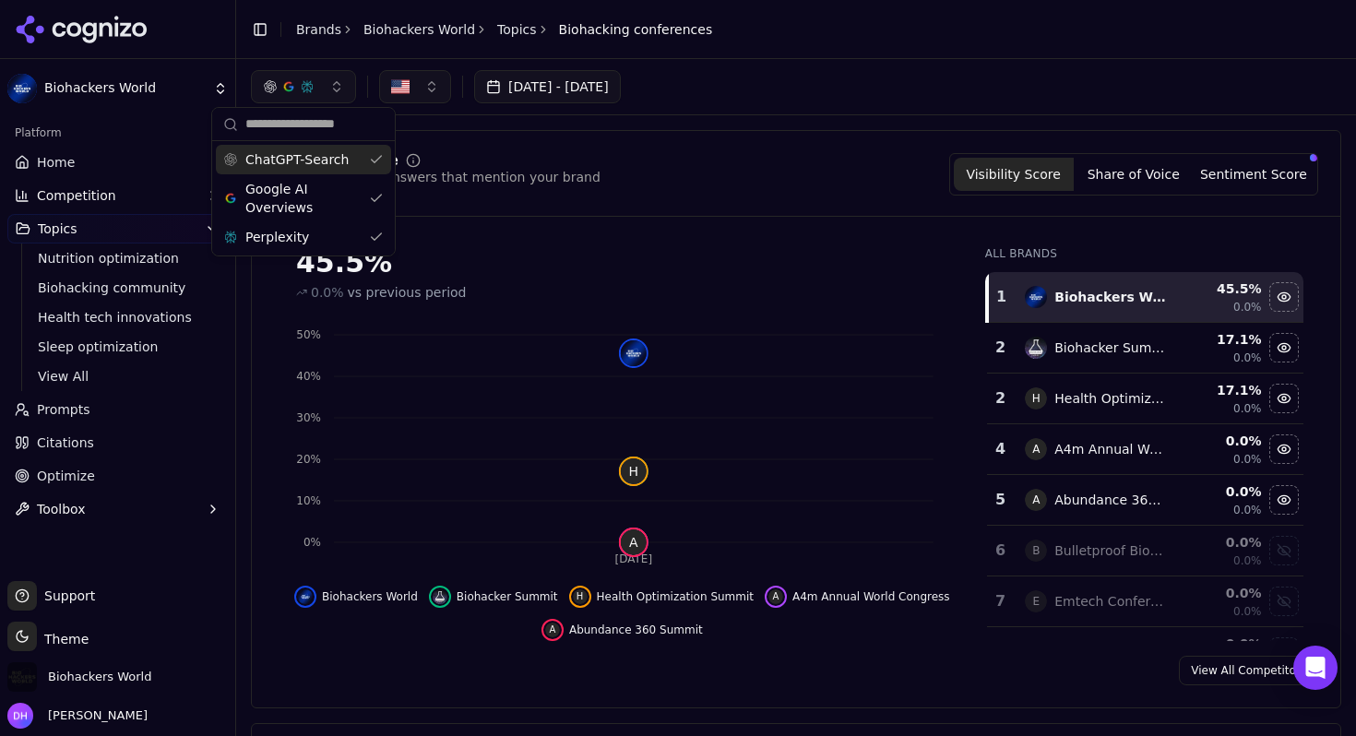
click at [342, 90] on button "button" at bounding box center [303, 86] width 105 height 33
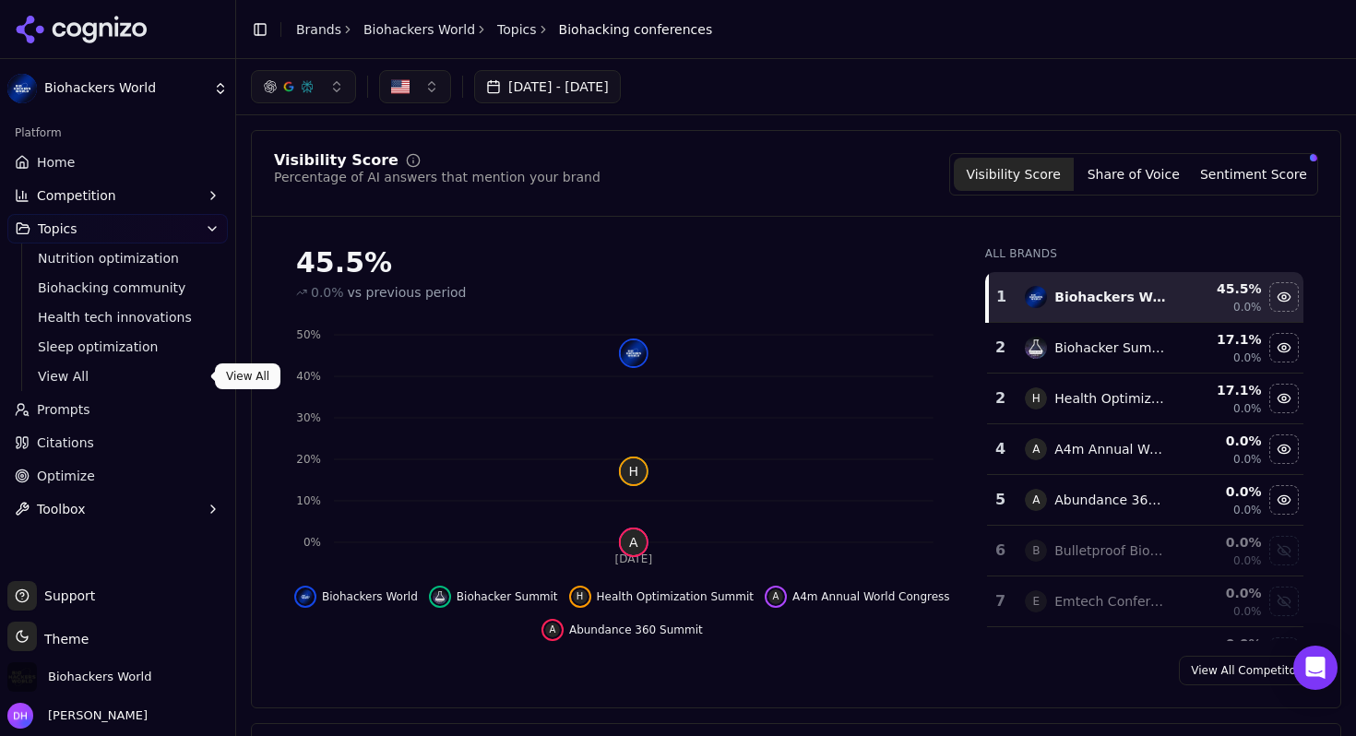
click at [79, 378] on span "View All" at bounding box center [118, 376] width 161 height 18
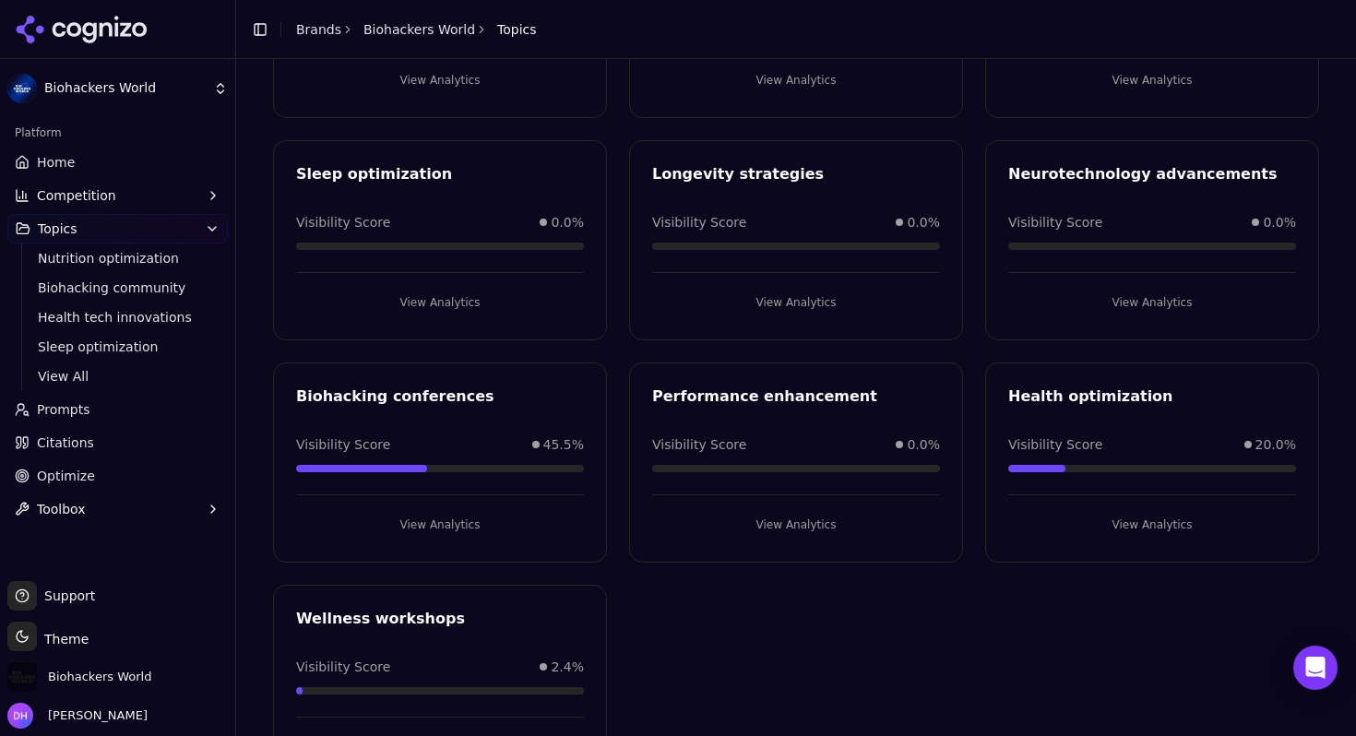
scroll to position [312, 0]
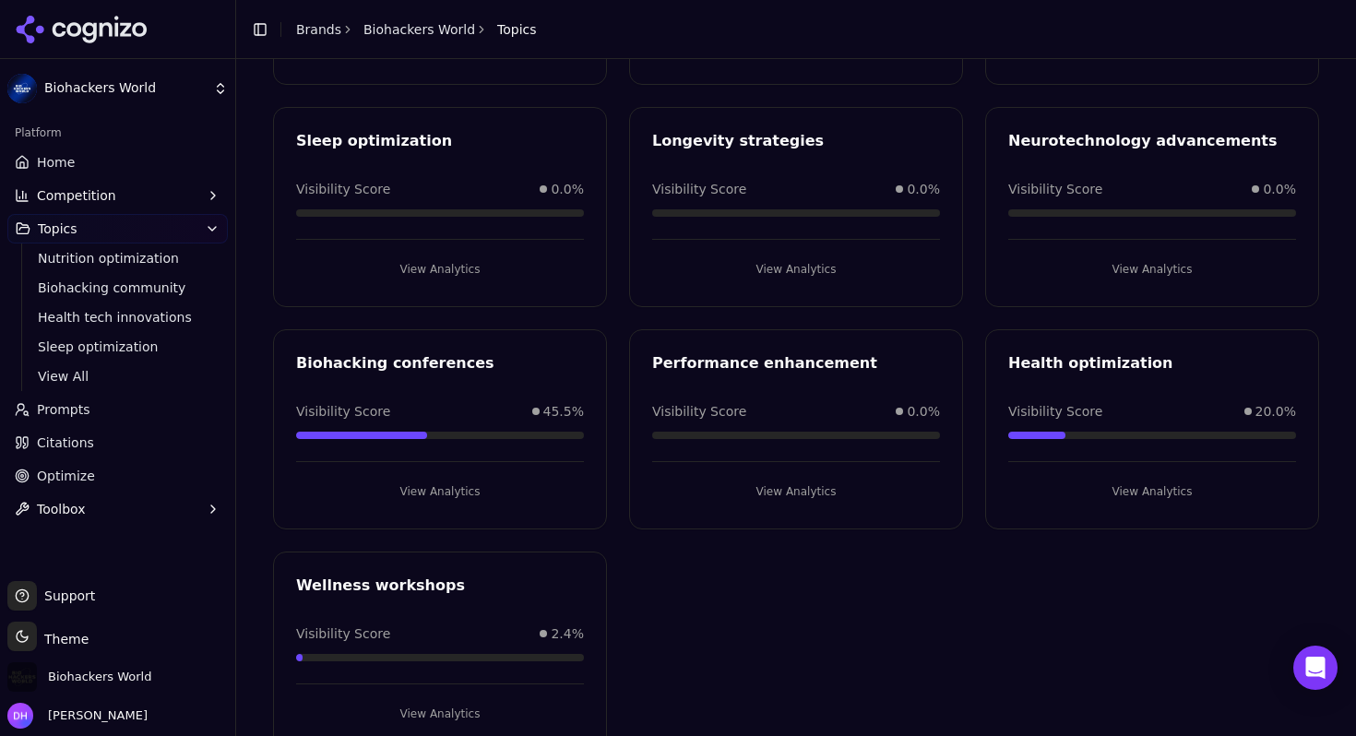
click at [1136, 488] on button "View Analytics" at bounding box center [1152, 492] width 288 height 30
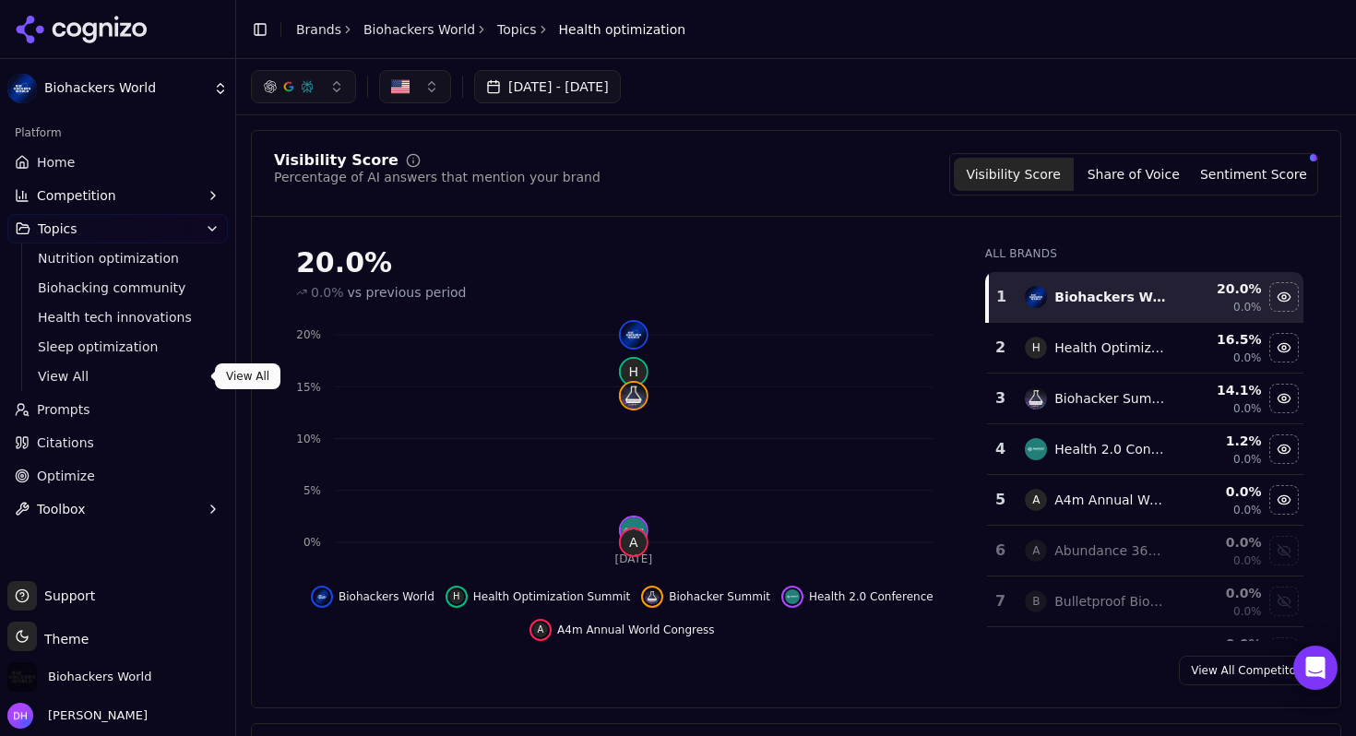
click at [122, 377] on span "View All" at bounding box center [118, 376] width 161 height 18
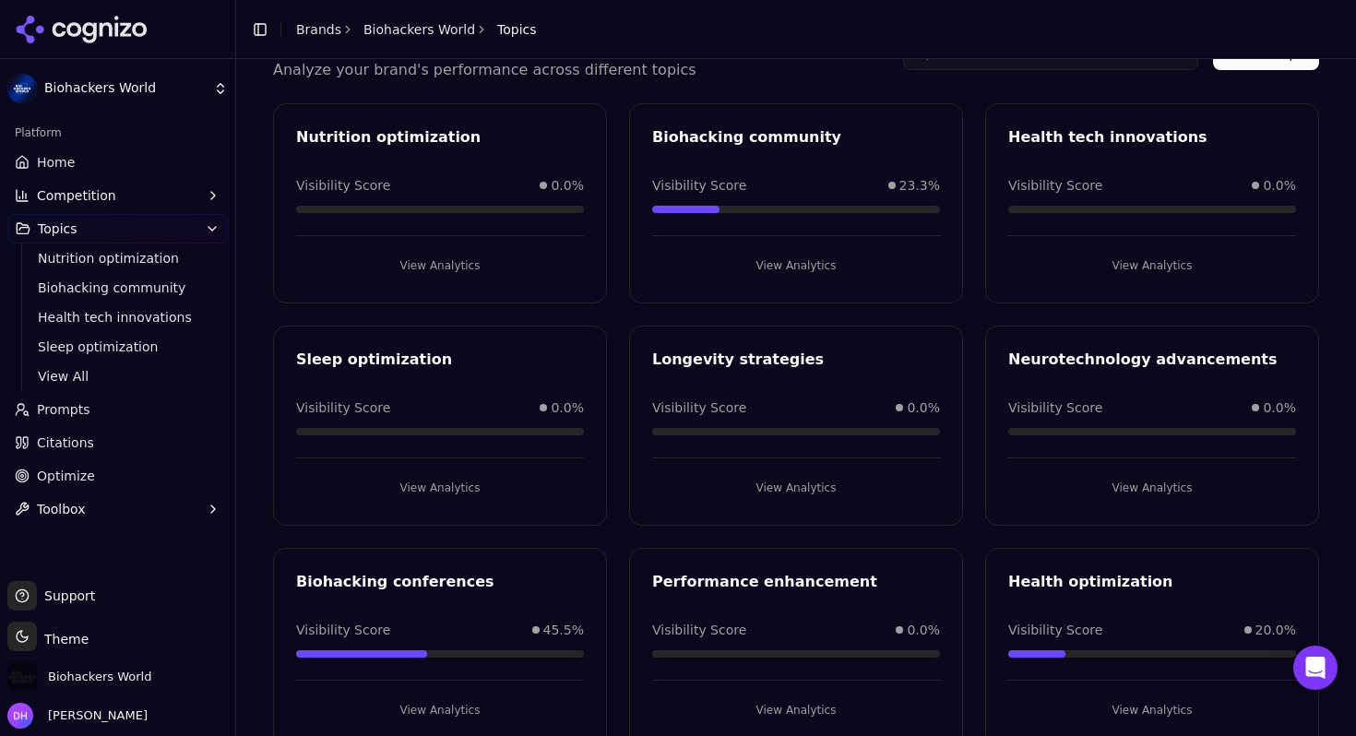
scroll to position [89, 0]
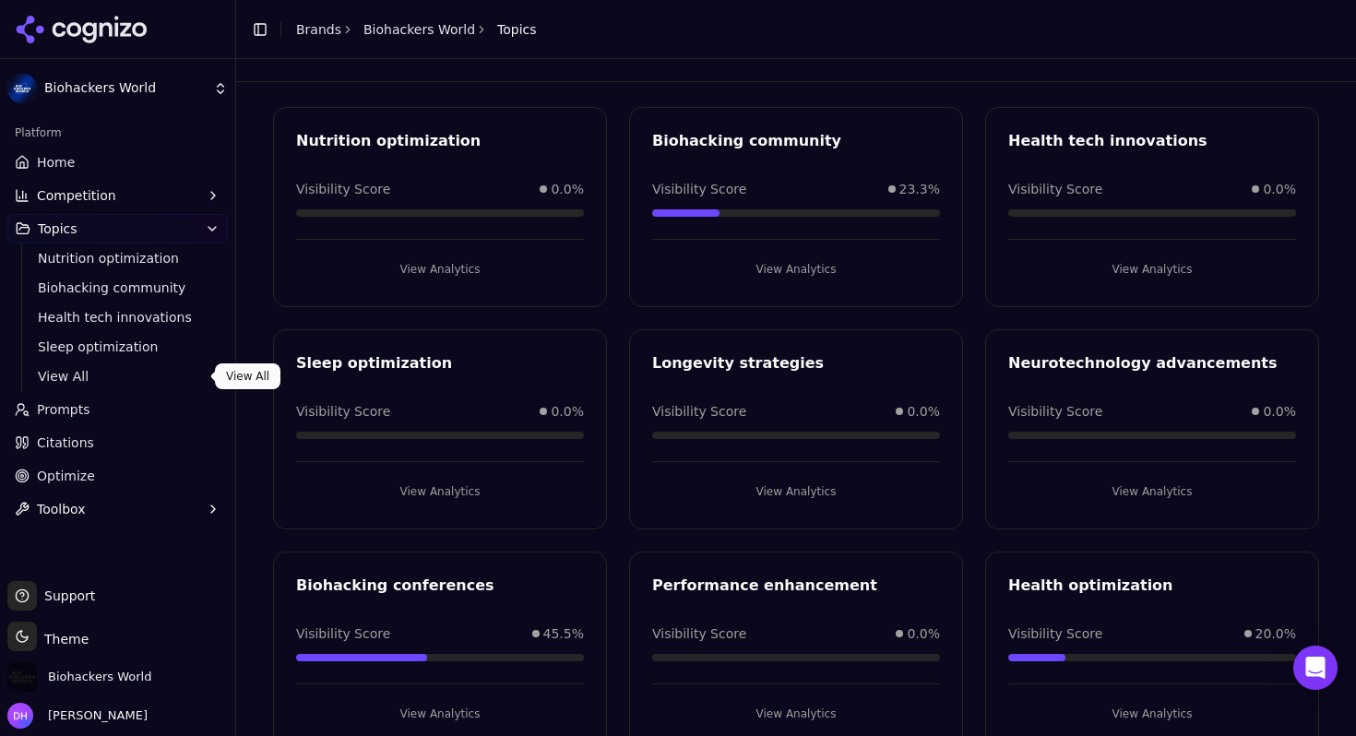
click at [623, 541] on div "Nutrition optimization Visibility Score 0.0% View Analytics Biohacking communit…" at bounding box center [796, 540] width 1046 height 867
click at [814, 264] on button "View Analytics" at bounding box center [796, 270] width 288 height 30
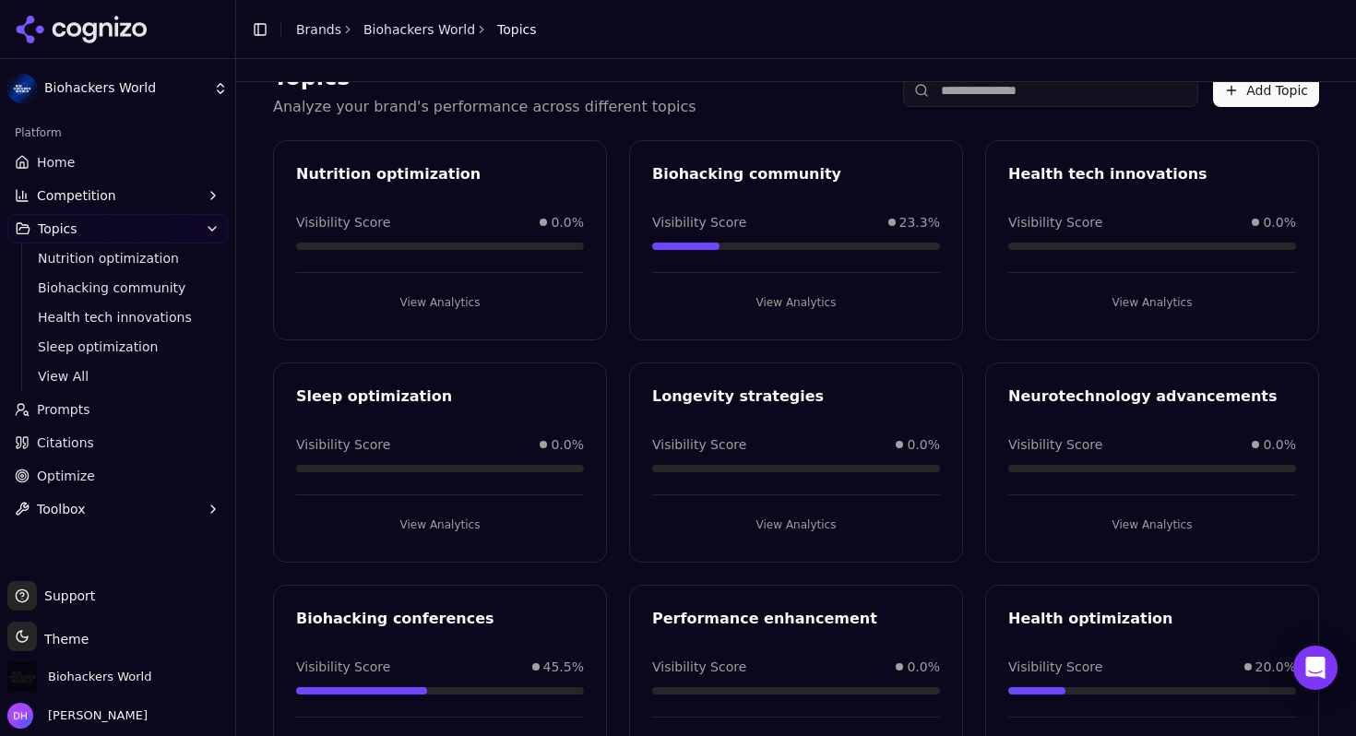
scroll to position [321, 0]
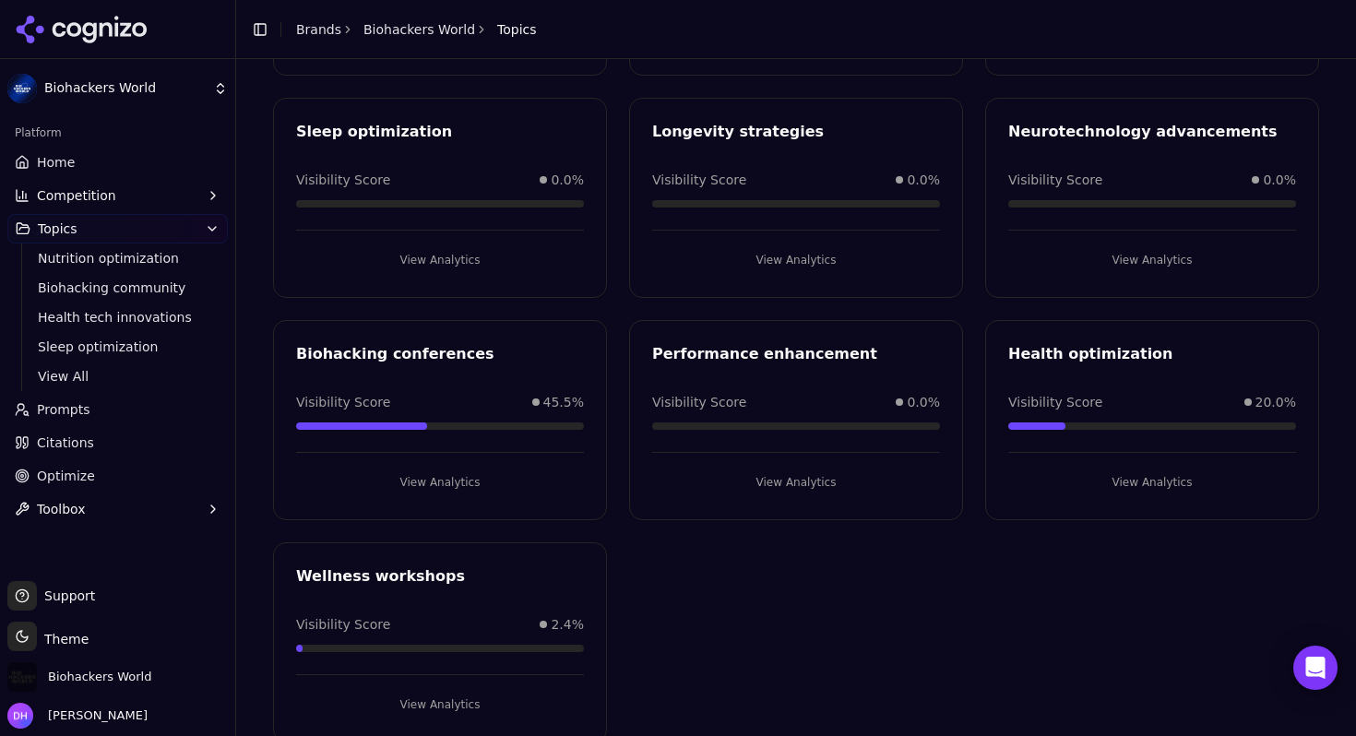
click at [423, 479] on button "View Analytics" at bounding box center [440, 483] width 288 height 30
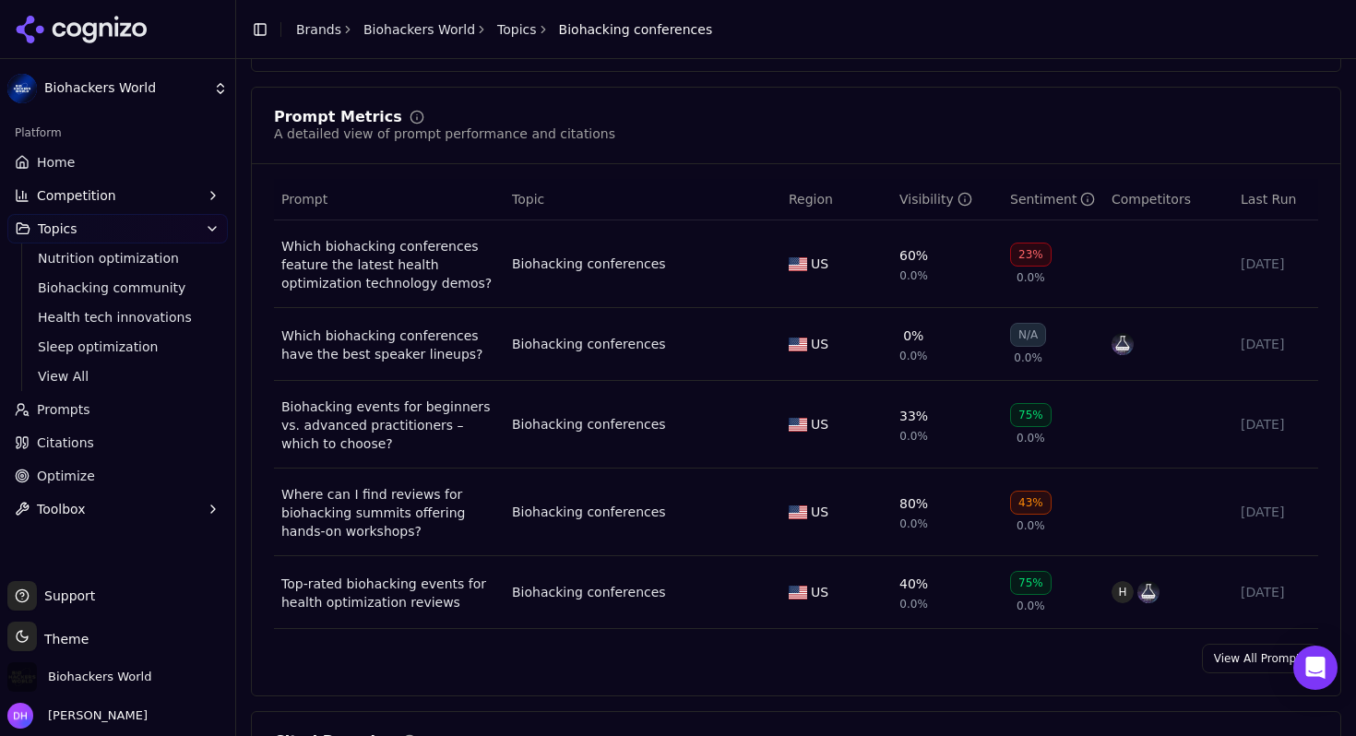
scroll to position [652, 0]
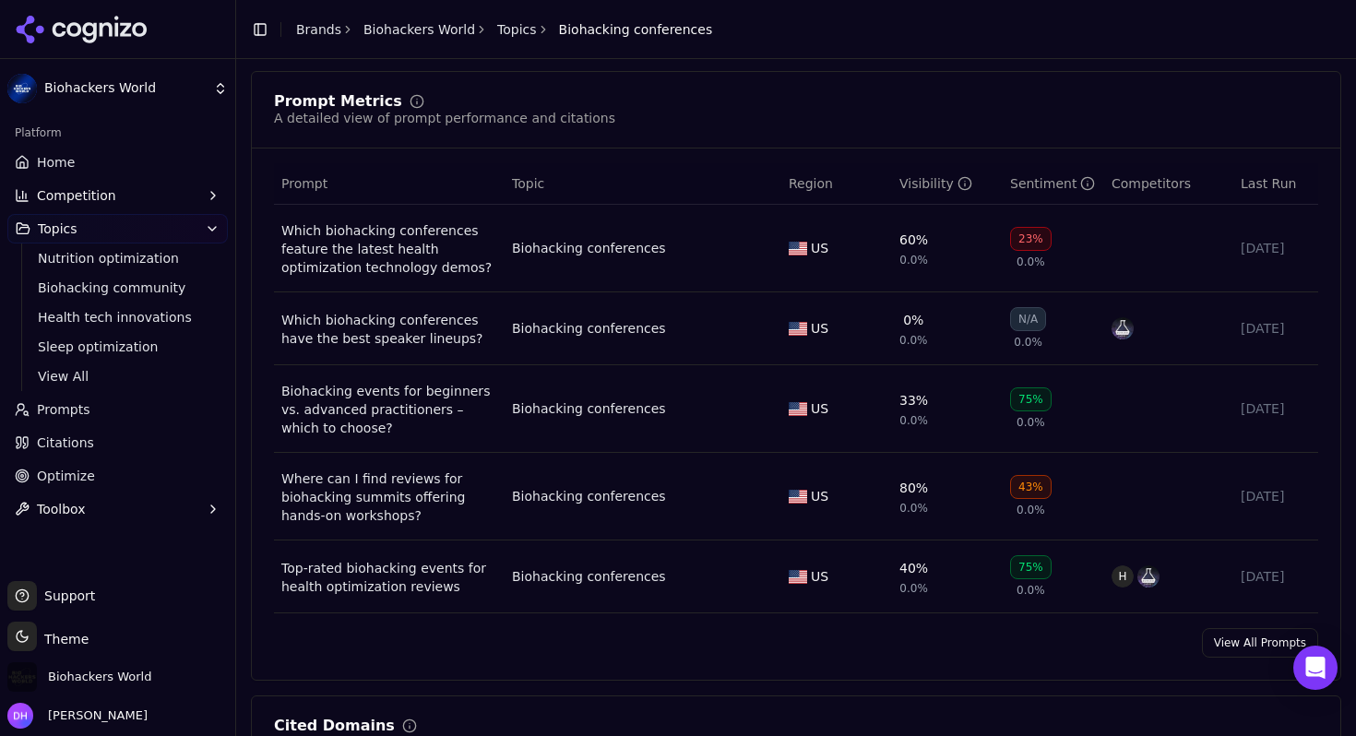
click at [476, 411] on div "Biohacking events for beginners vs. advanced practitioners – which to choose?" at bounding box center [389, 409] width 216 height 55
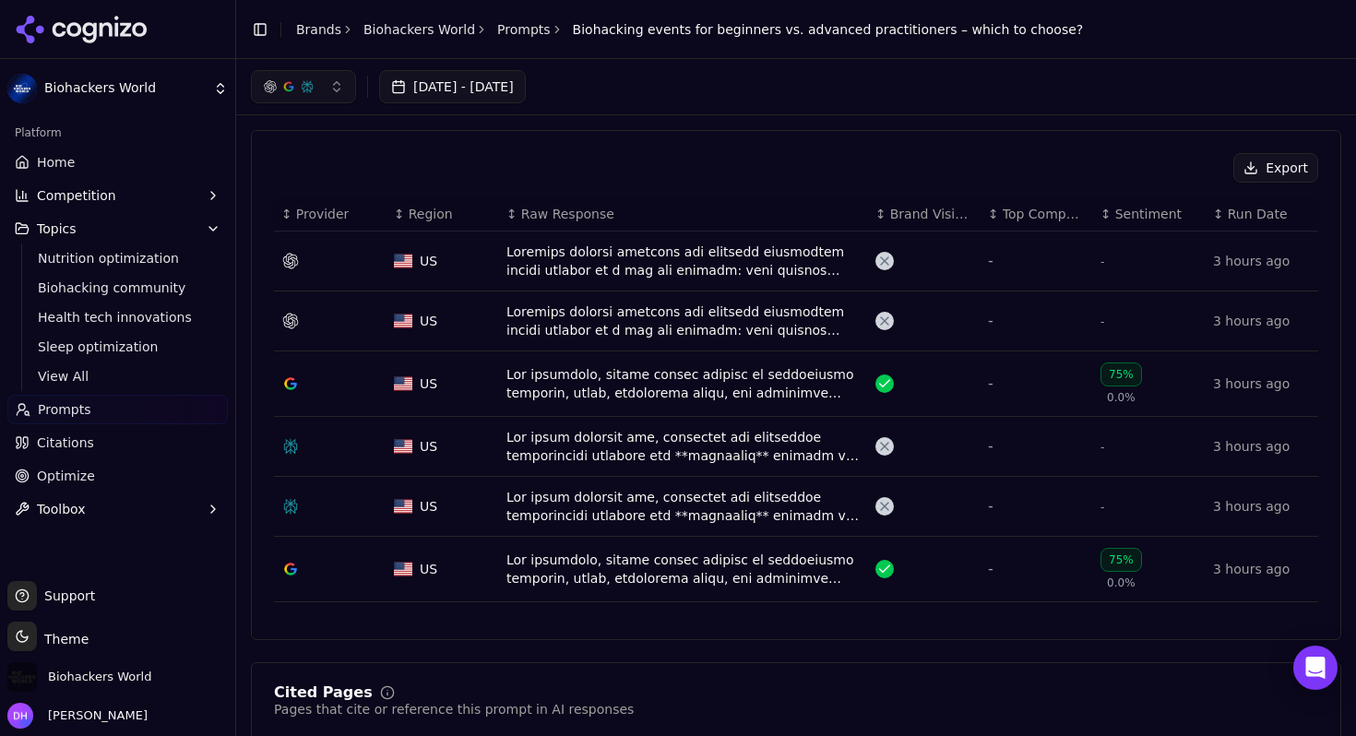
scroll to position [552, 0]
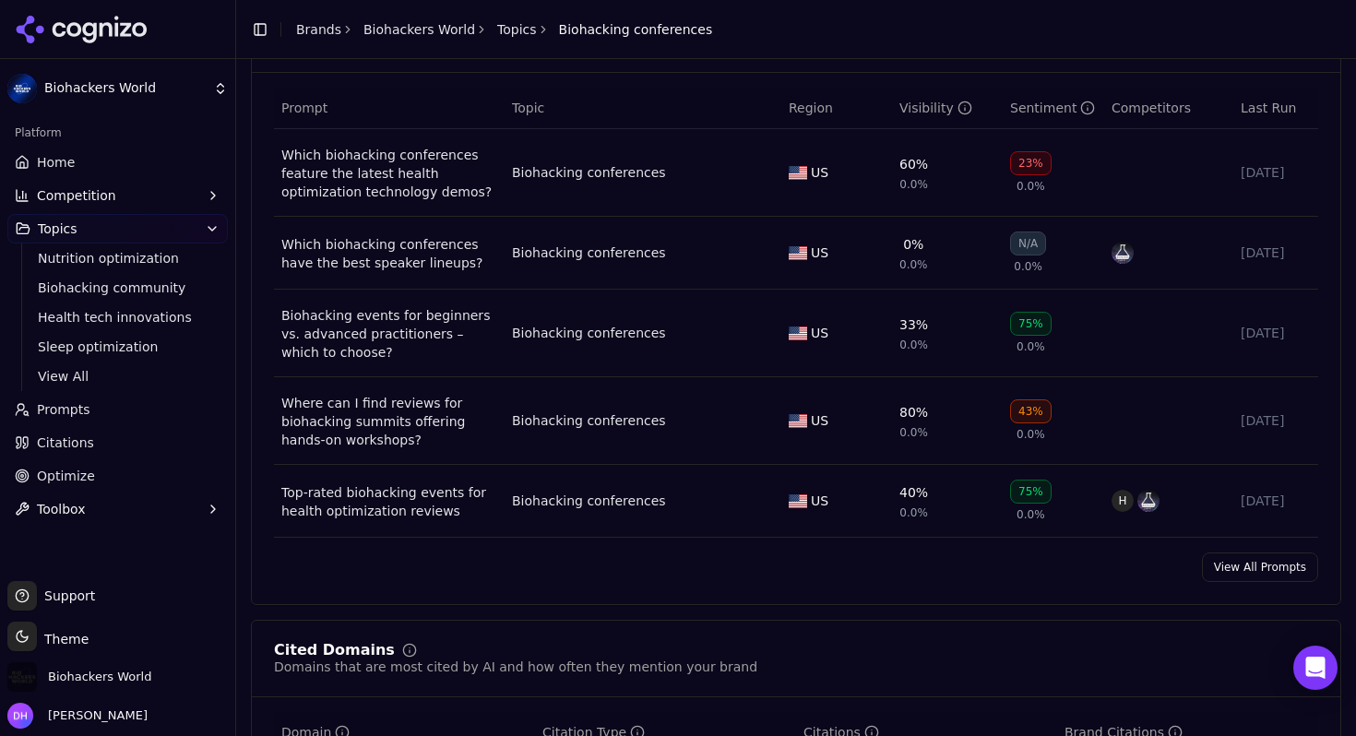
scroll to position [730, 0]
click at [399, 168] on div "Which biohacking conferences feature the latest health optimization technology …" at bounding box center [389, 171] width 216 height 55
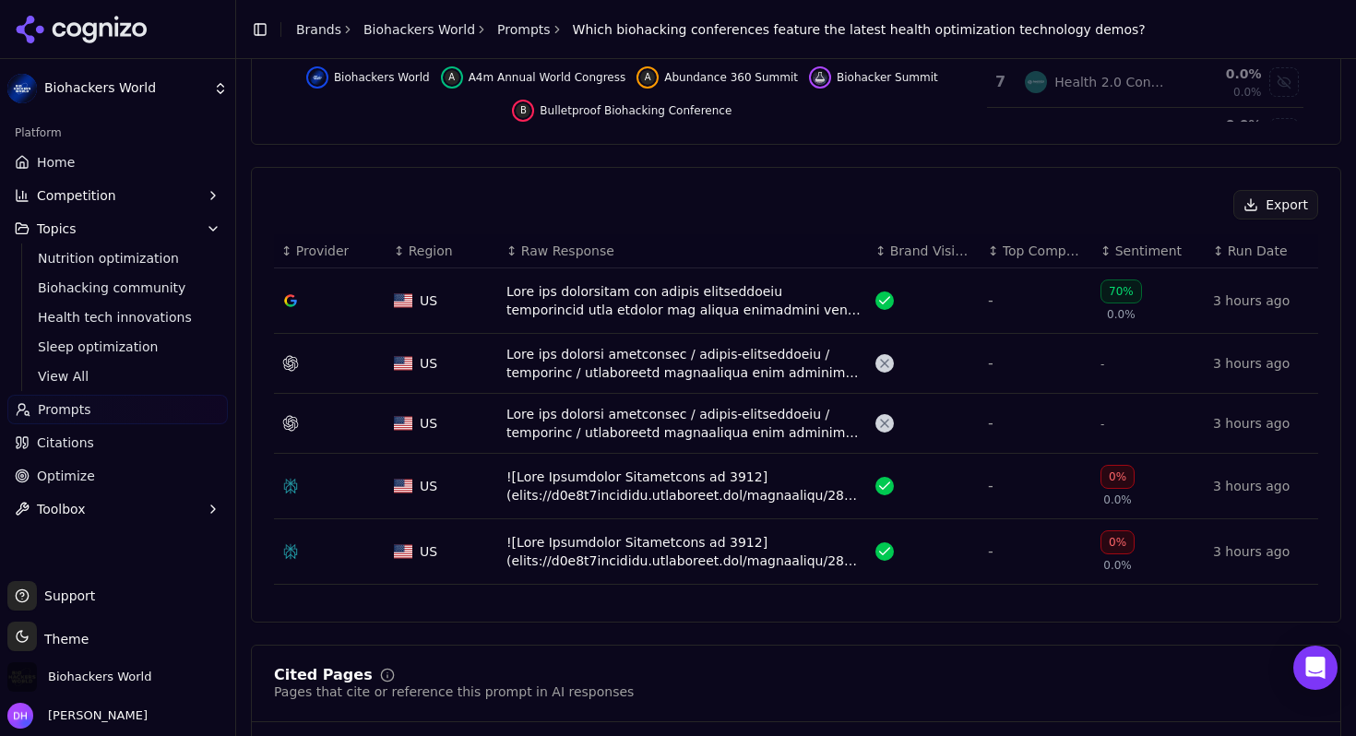
scroll to position [612, 0]
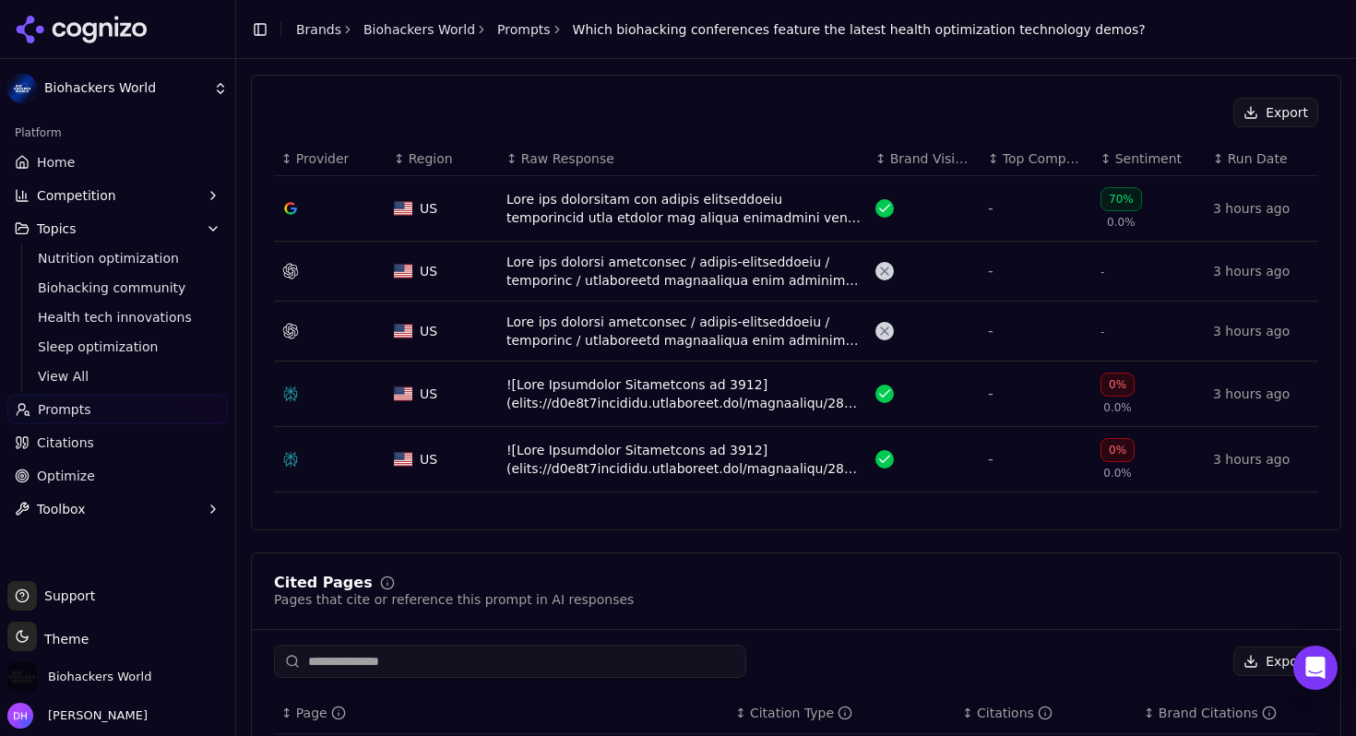
click at [582, 394] on div "Data table" at bounding box center [684, 394] width 354 height 37
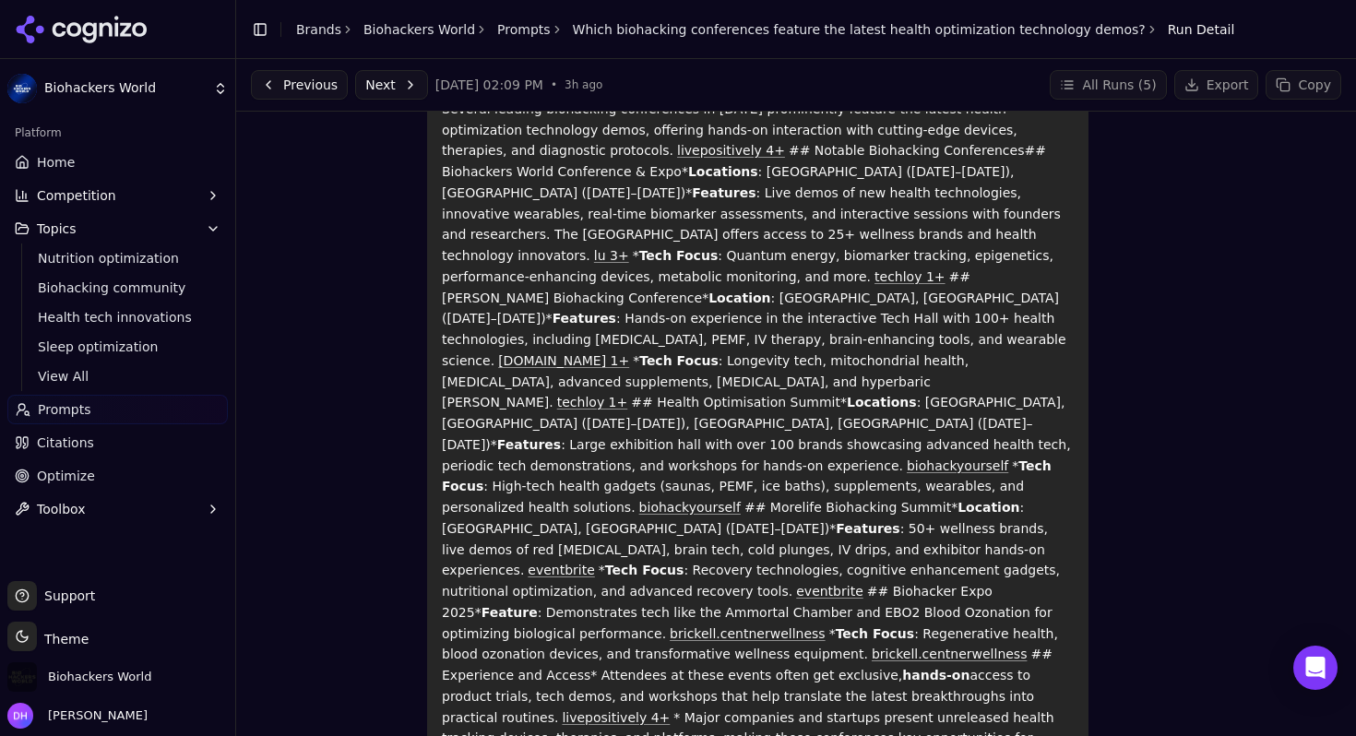
scroll to position [905, 0]
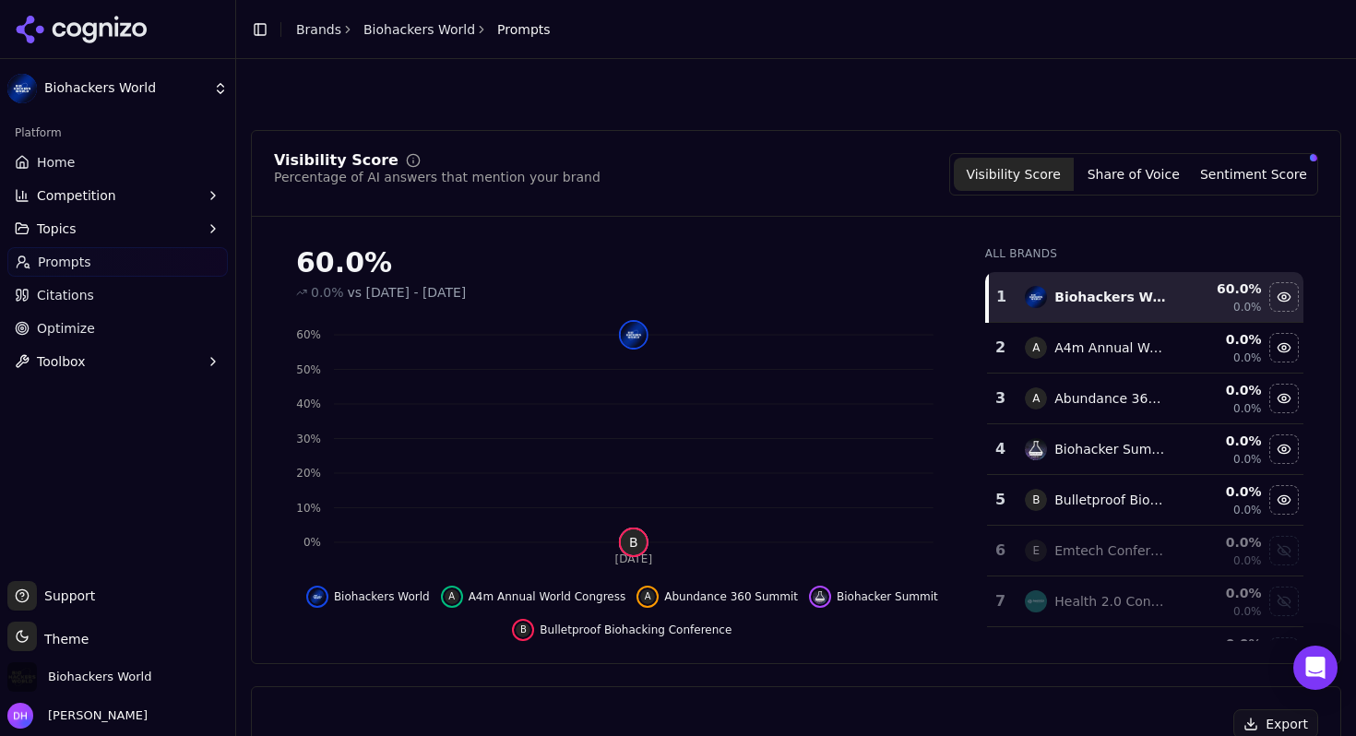
scroll to position [668, 0]
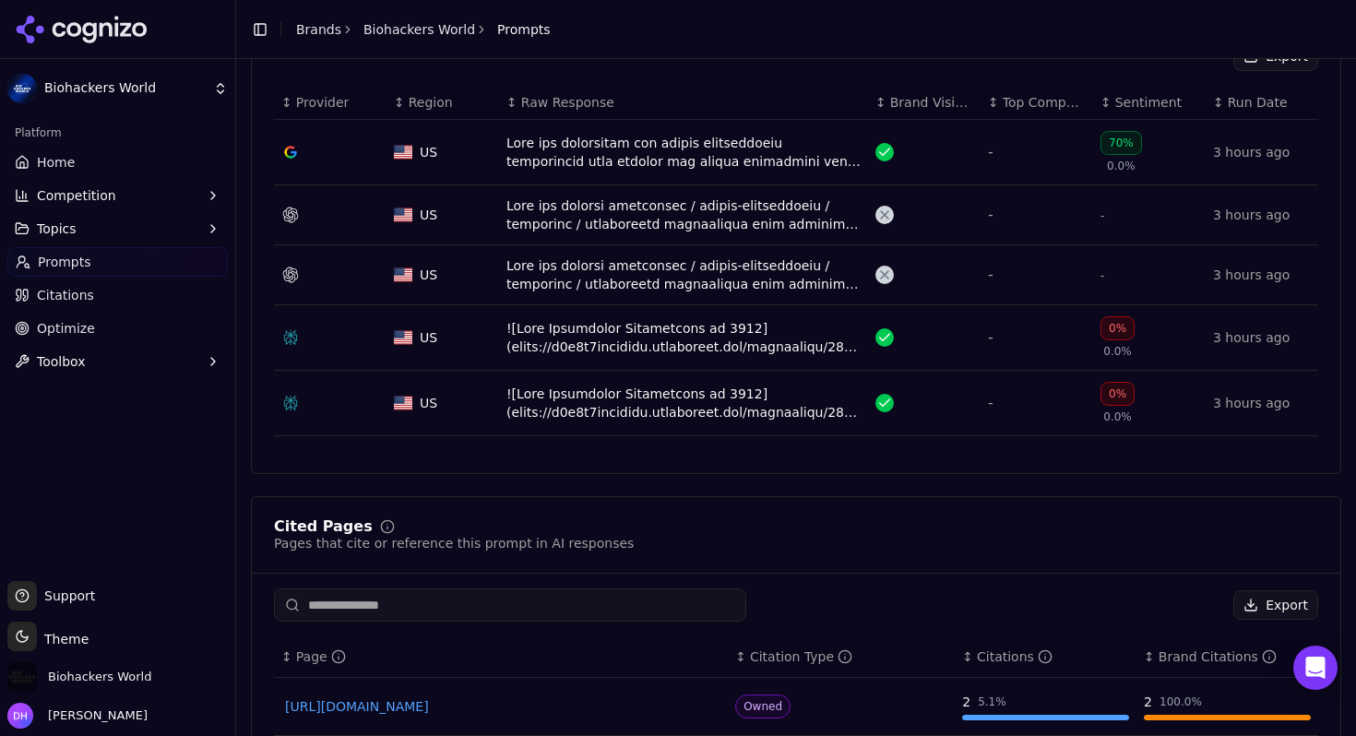
click at [573, 395] on div "Data table" at bounding box center [684, 403] width 354 height 37
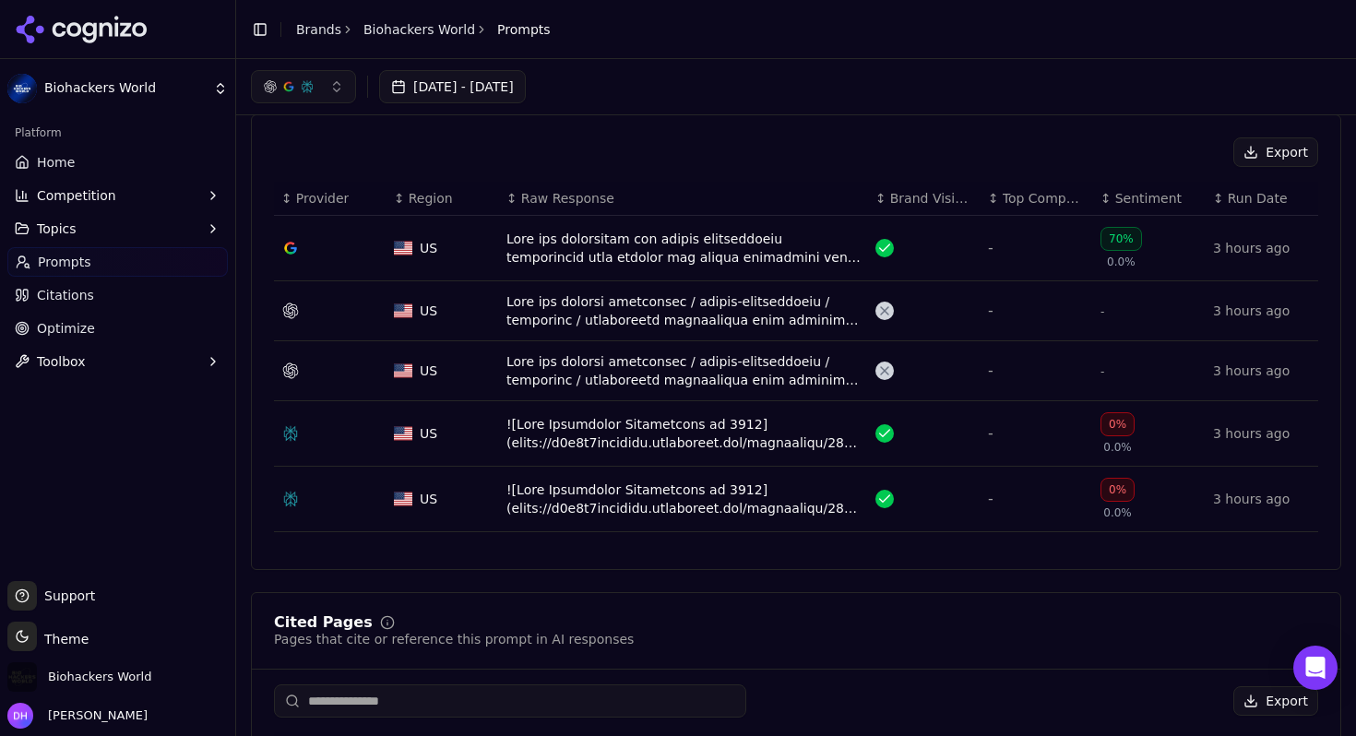
scroll to position [563, 0]
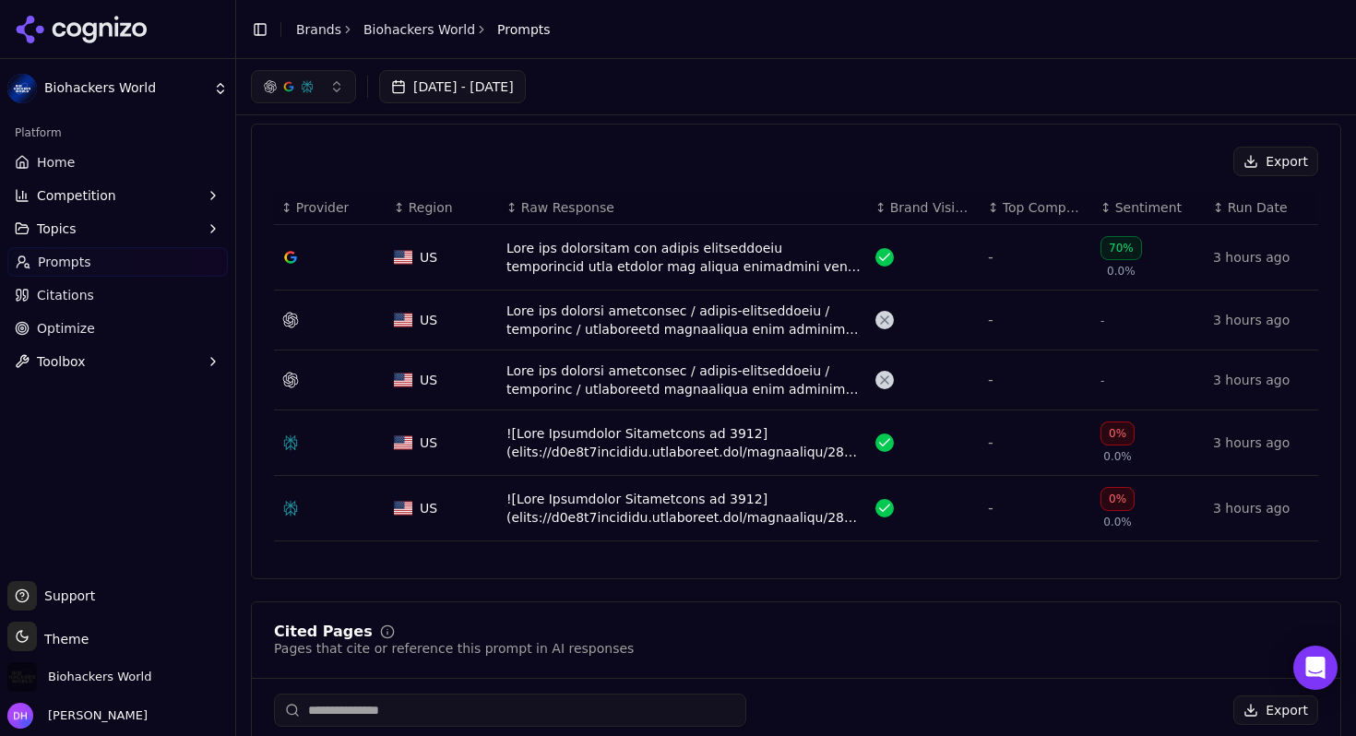
click at [611, 322] on div "Data table" at bounding box center [684, 320] width 354 height 37
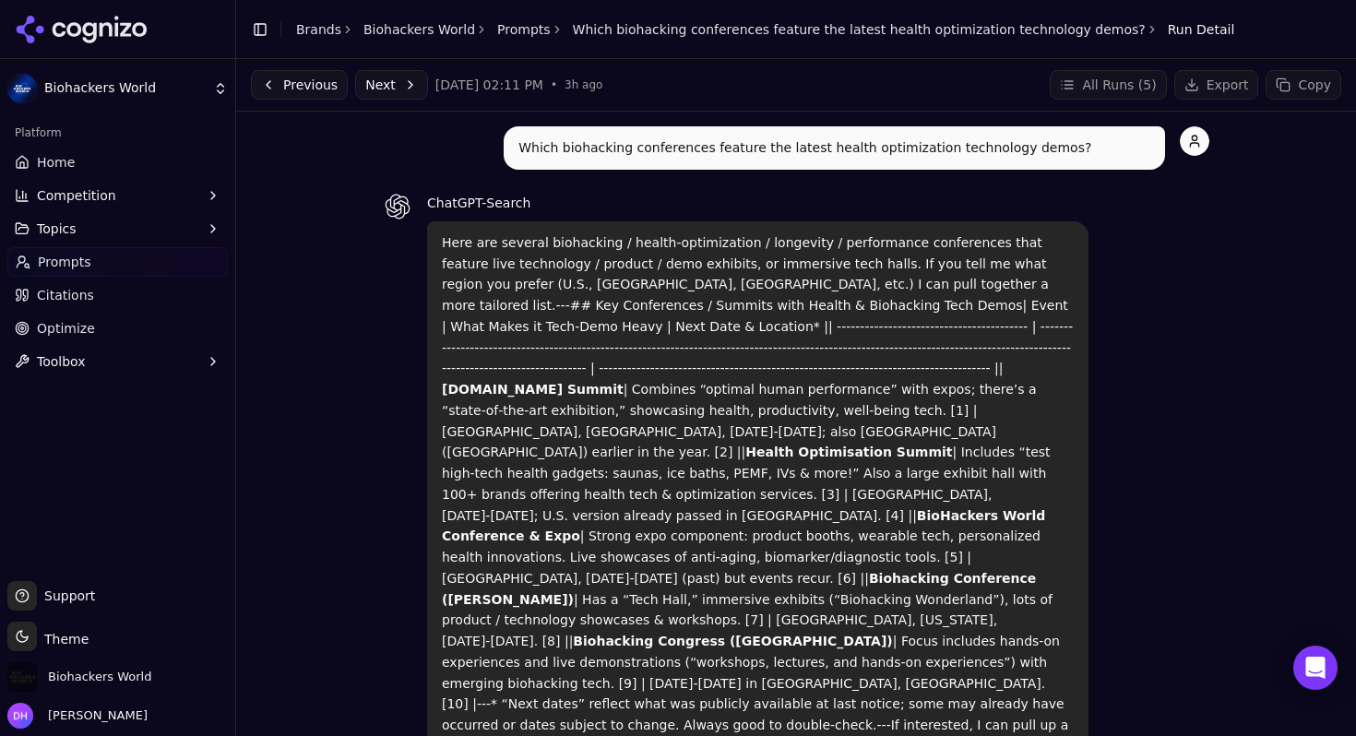
click at [305, 83] on button "Previous" at bounding box center [299, 85] width 97 height 30
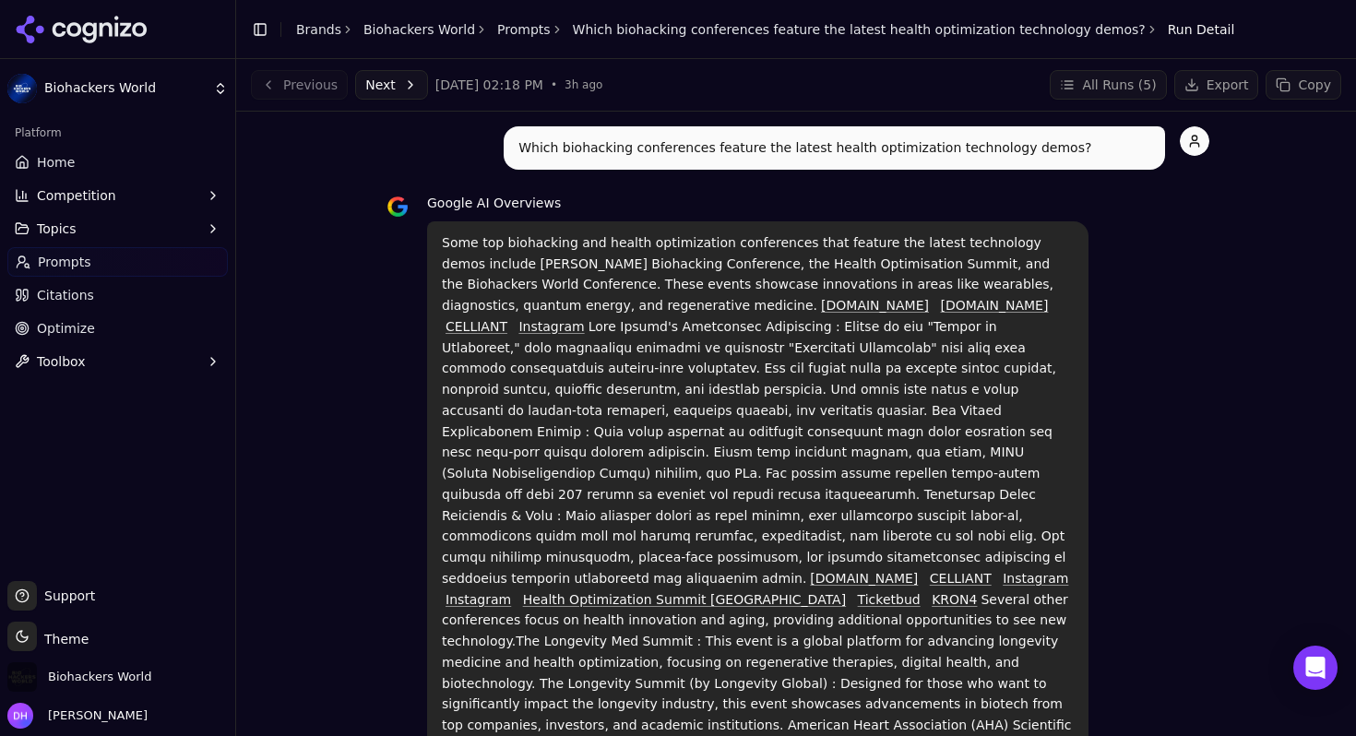
click at [374, 91] on button "Next" at bounding box center [391, 85] width 73 height 30
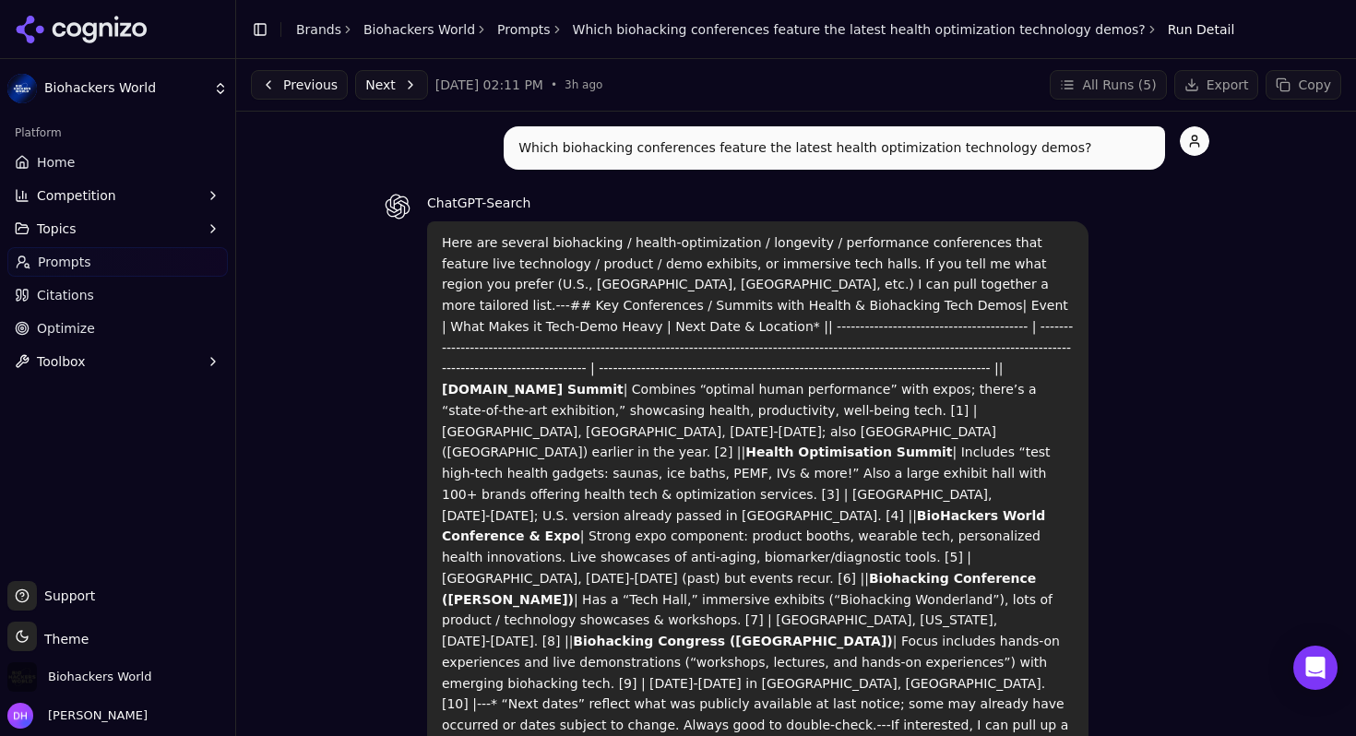
click at [374, 91] on button "Next" at bounding box center [391, 85] width 73 height 30
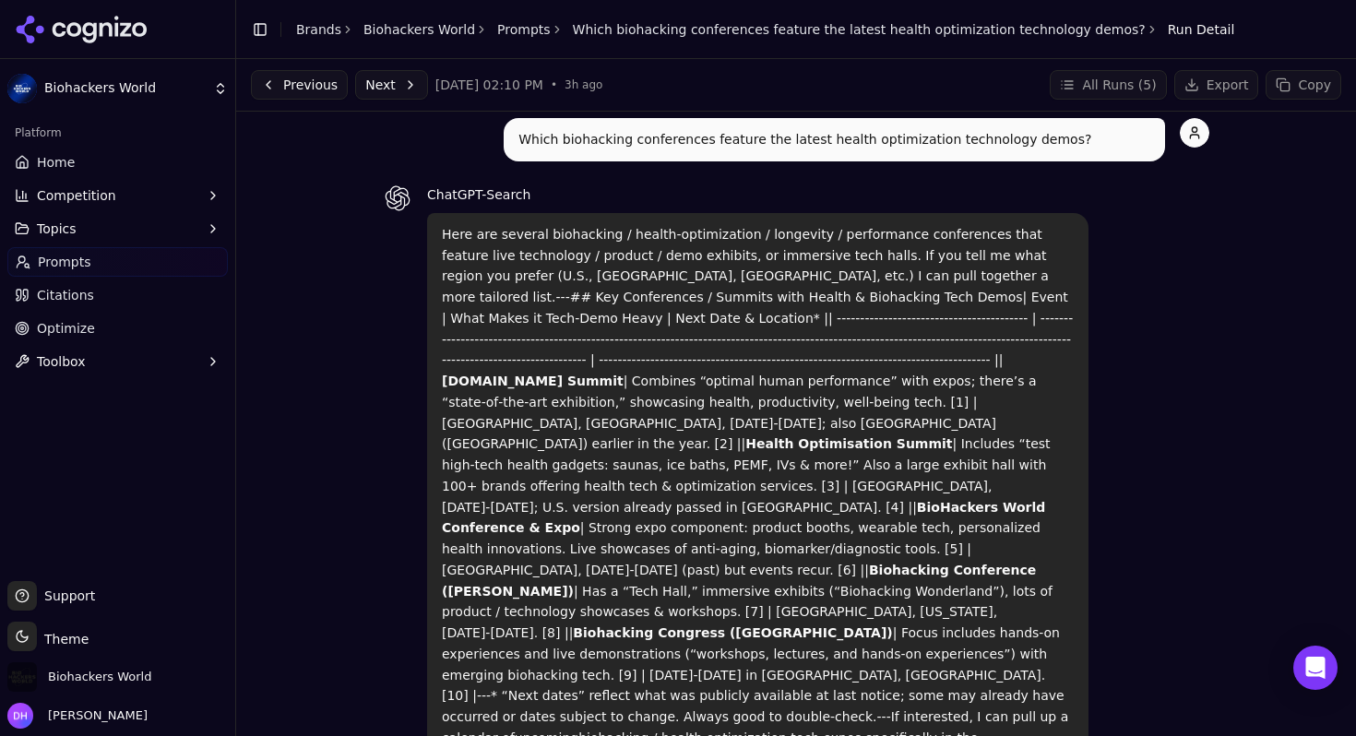
scroll to position [21, 0]
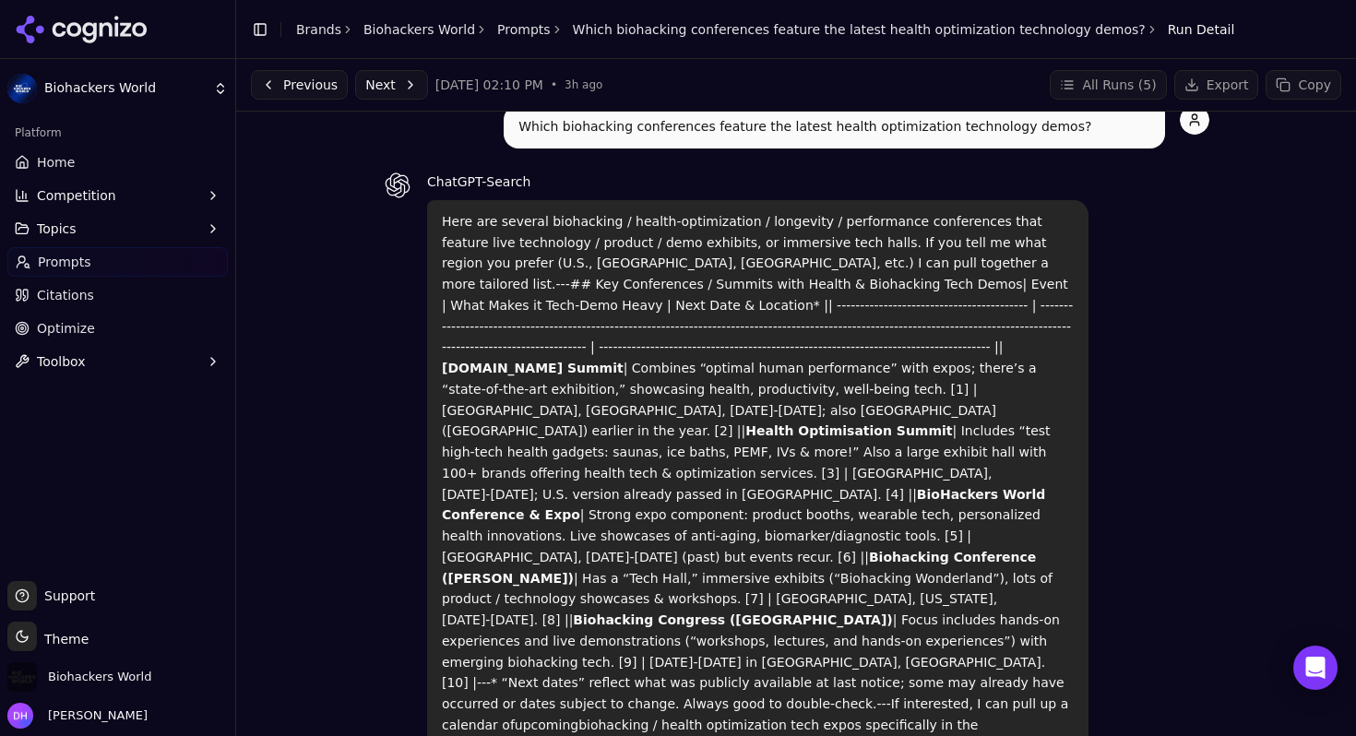
click at [207, 232] on icon "button" at bounding box center [213, 228] width 15 height 15
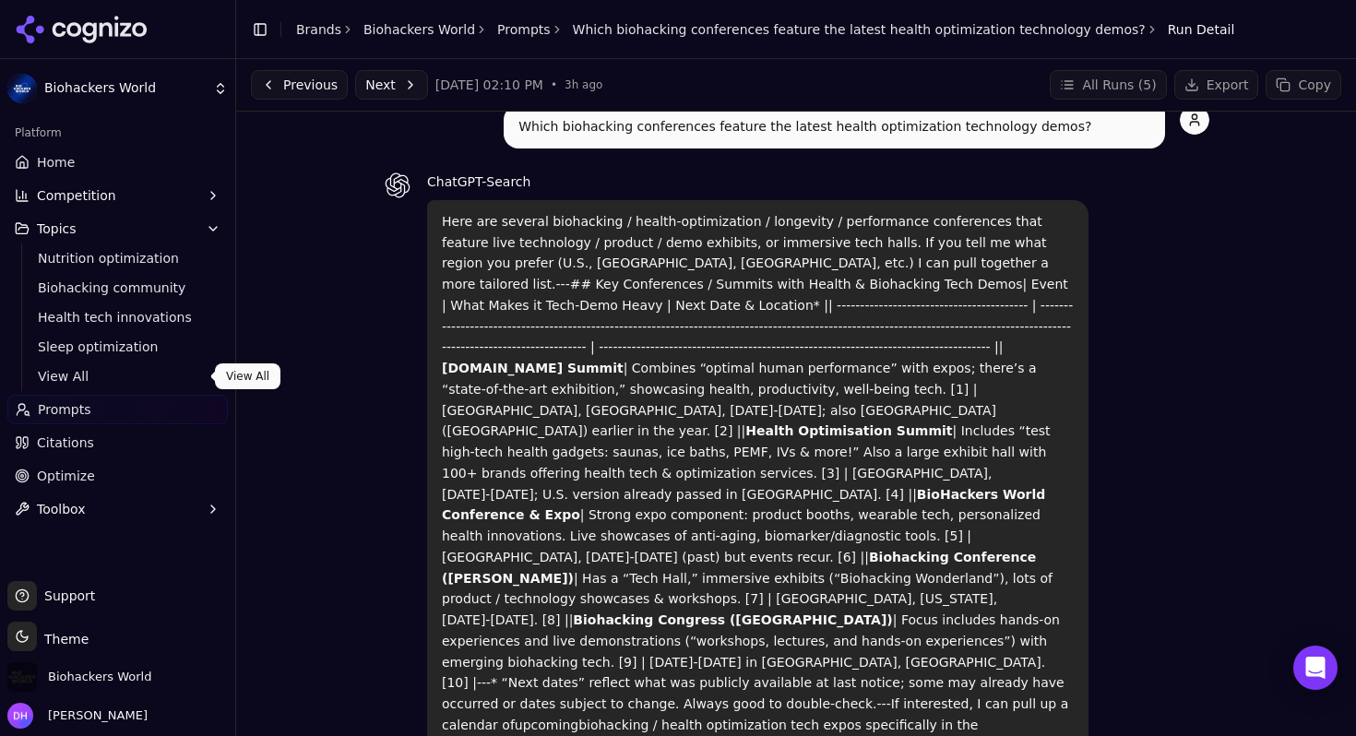
click at [149, 376] on span "View All" at bounding box center [118, 376] width 161 height 18
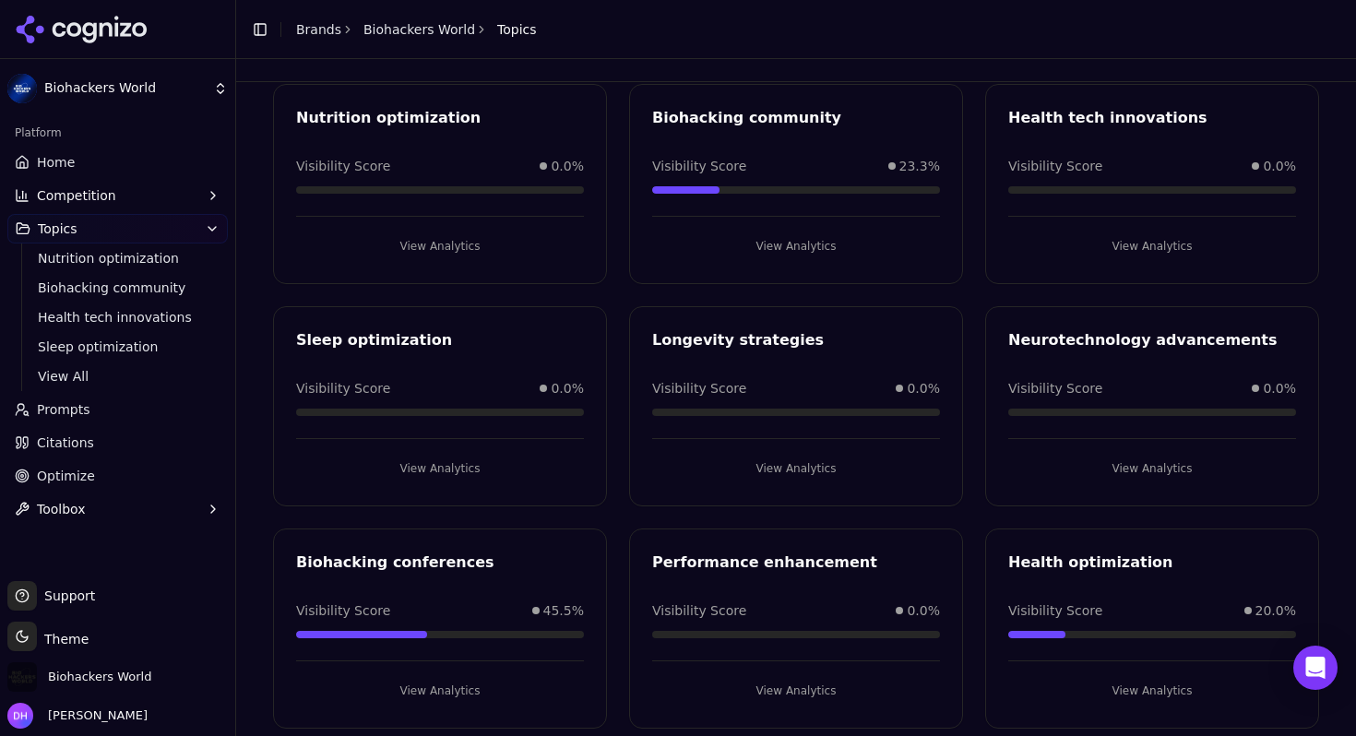
scroll to position [101, 0]
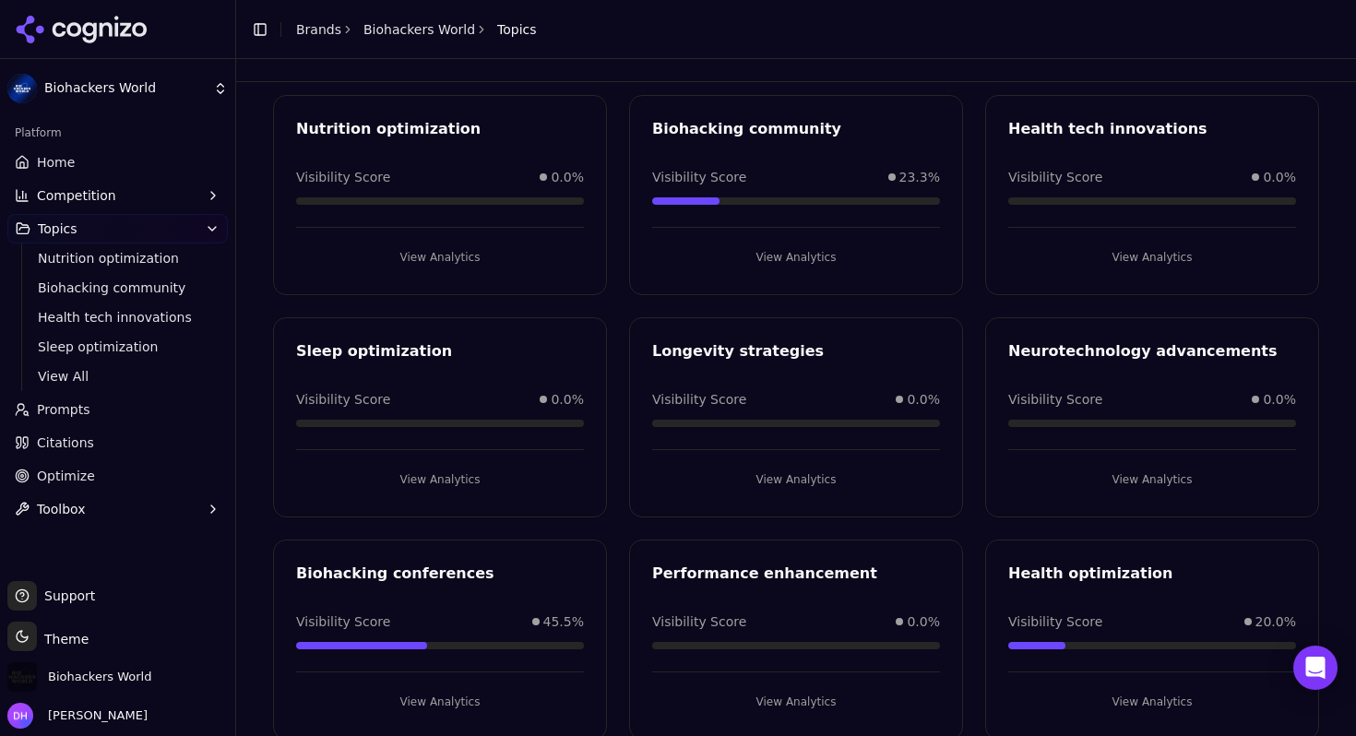
click at [87, 407] on link "Prompts" at bounding box center [117, 410] width 221 height 30
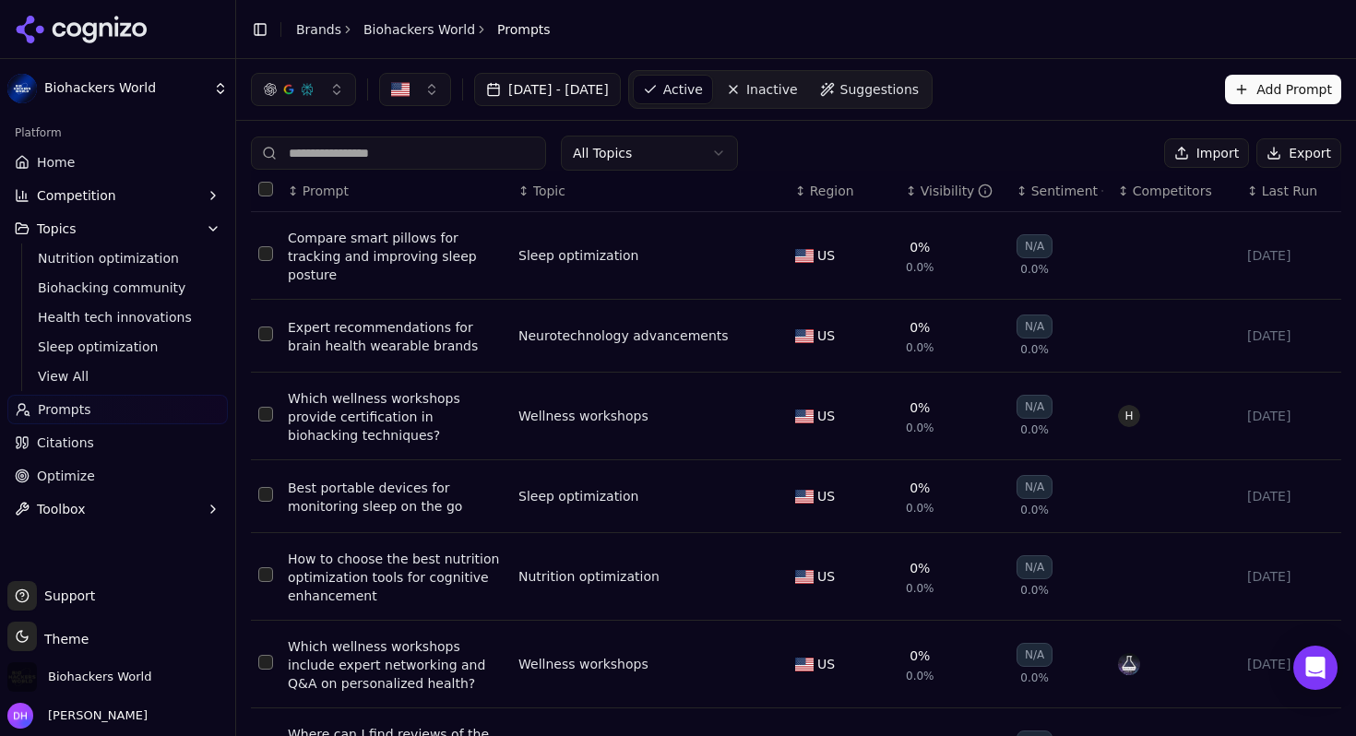
click at [920, 95] on span "Suggestions" at bounding box center [880, 89] width 79 height 18
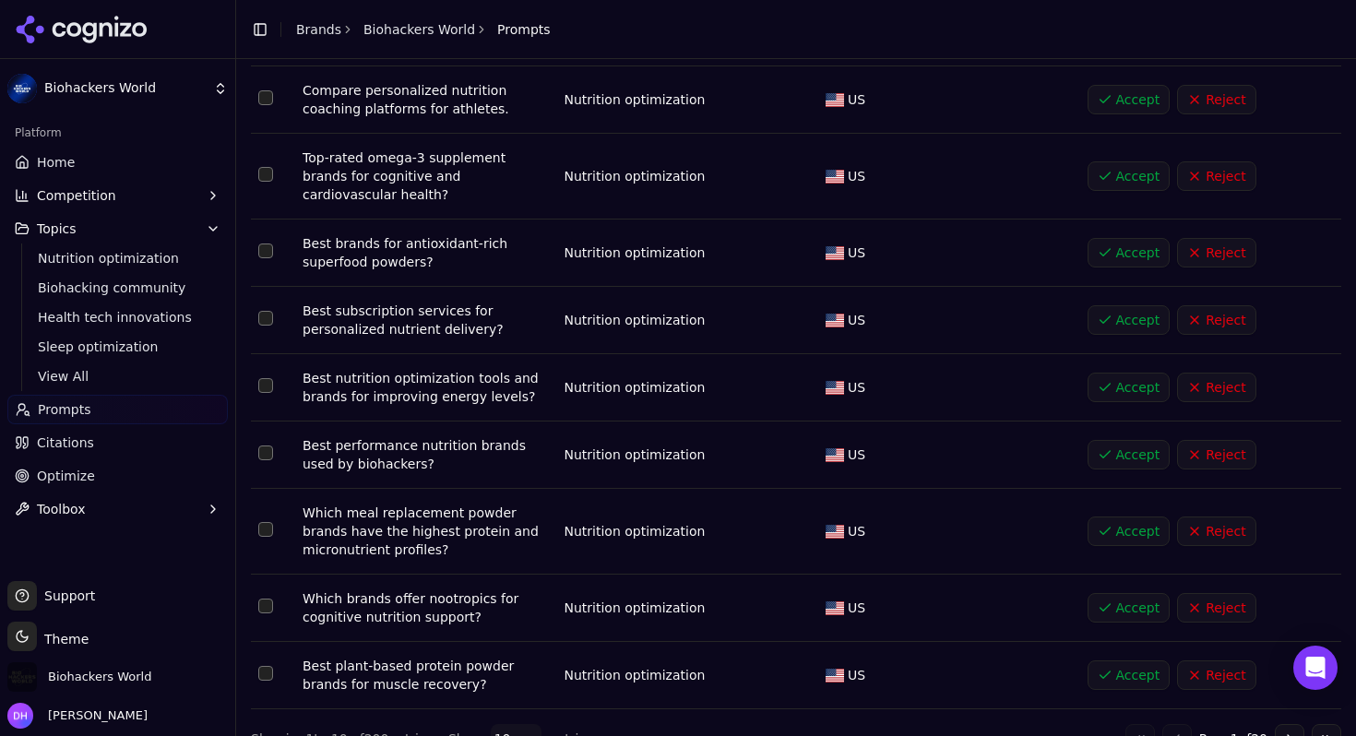
scroll to position [227, 0]
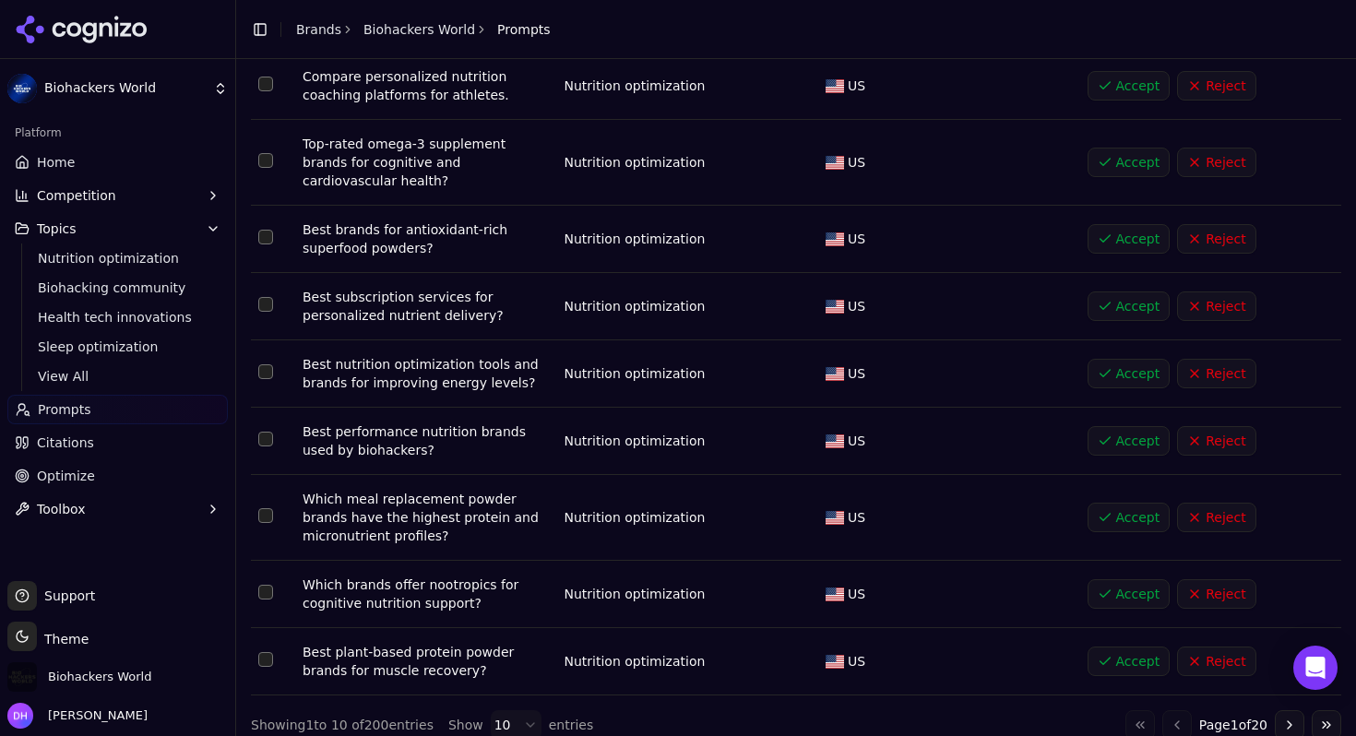
click at [529, 709] on html "Biohackers World Platform Home Competition Topics Nutrition optimization Biohac…" at bounding box center [678, 368] width 1356 height 736
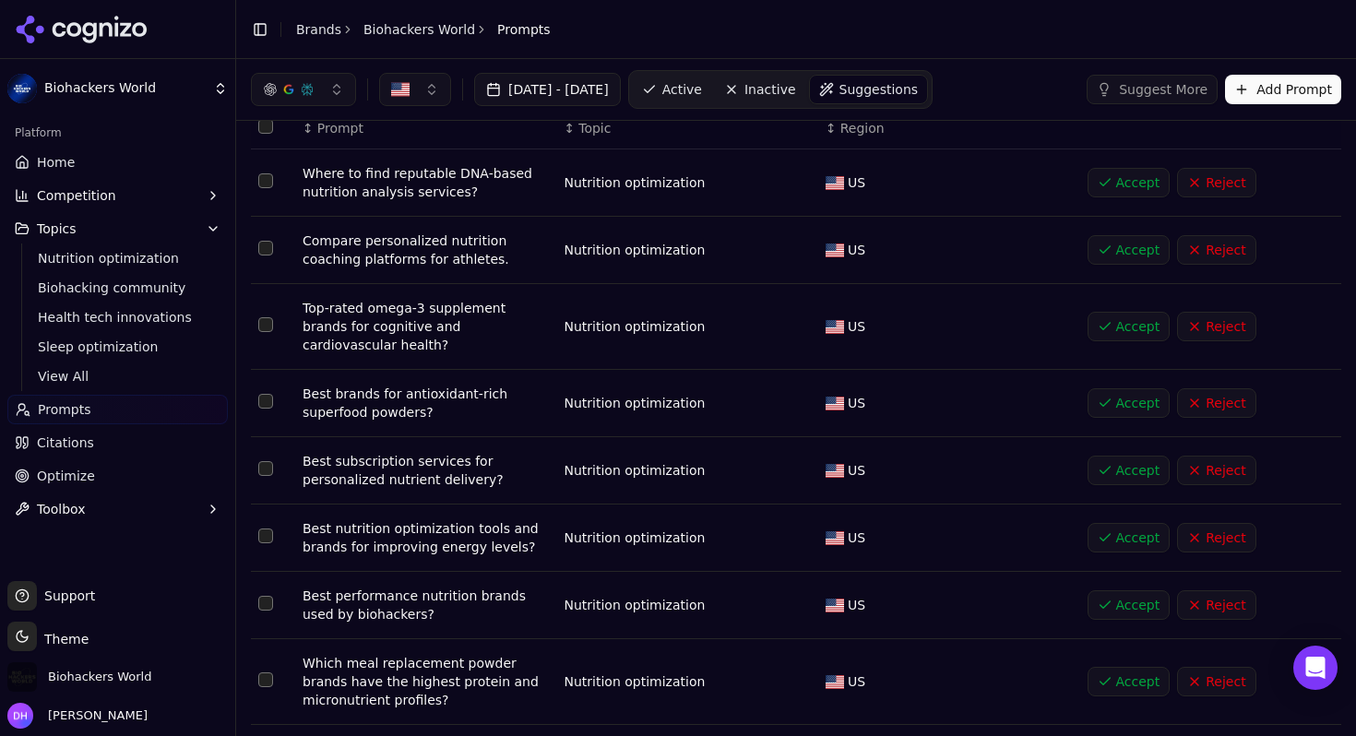
scroll to position [0, 0]
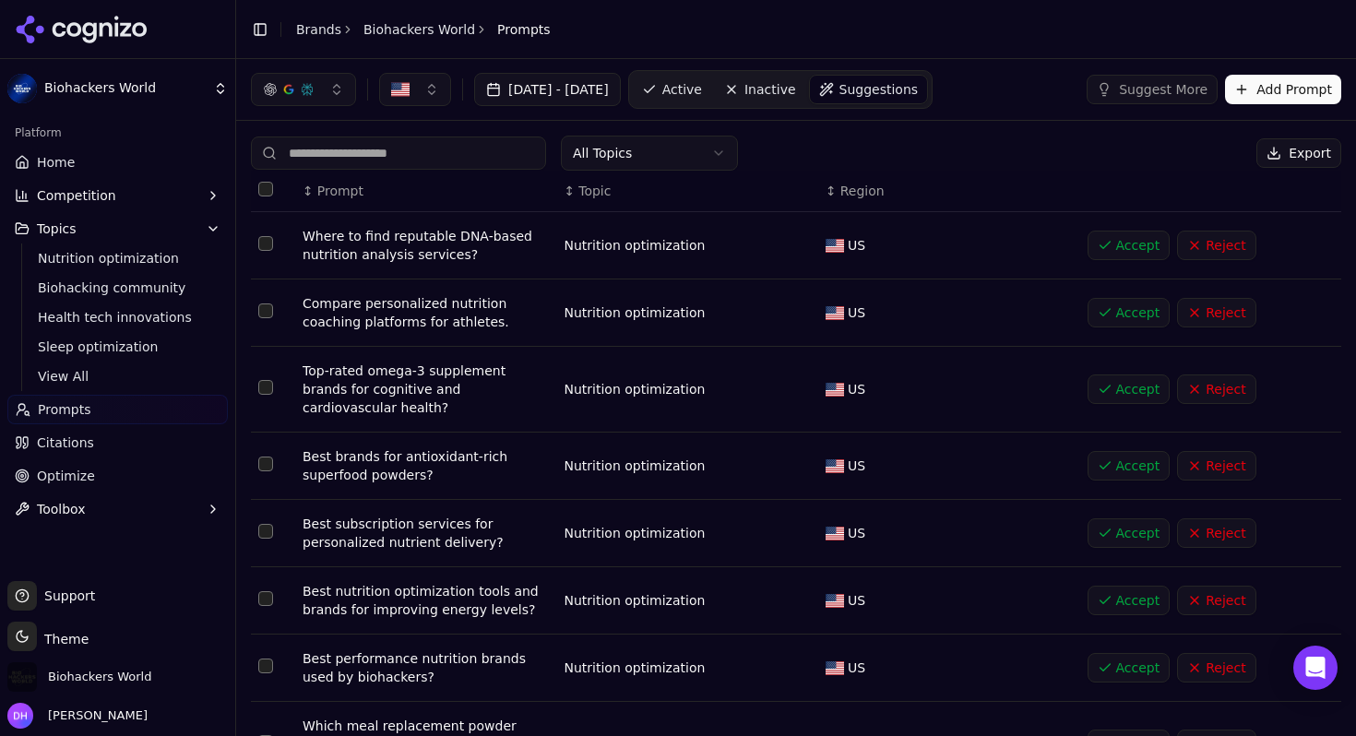
click at [128, 446] on link "Citations" at bounding box center [117, 443] width 221 height 30
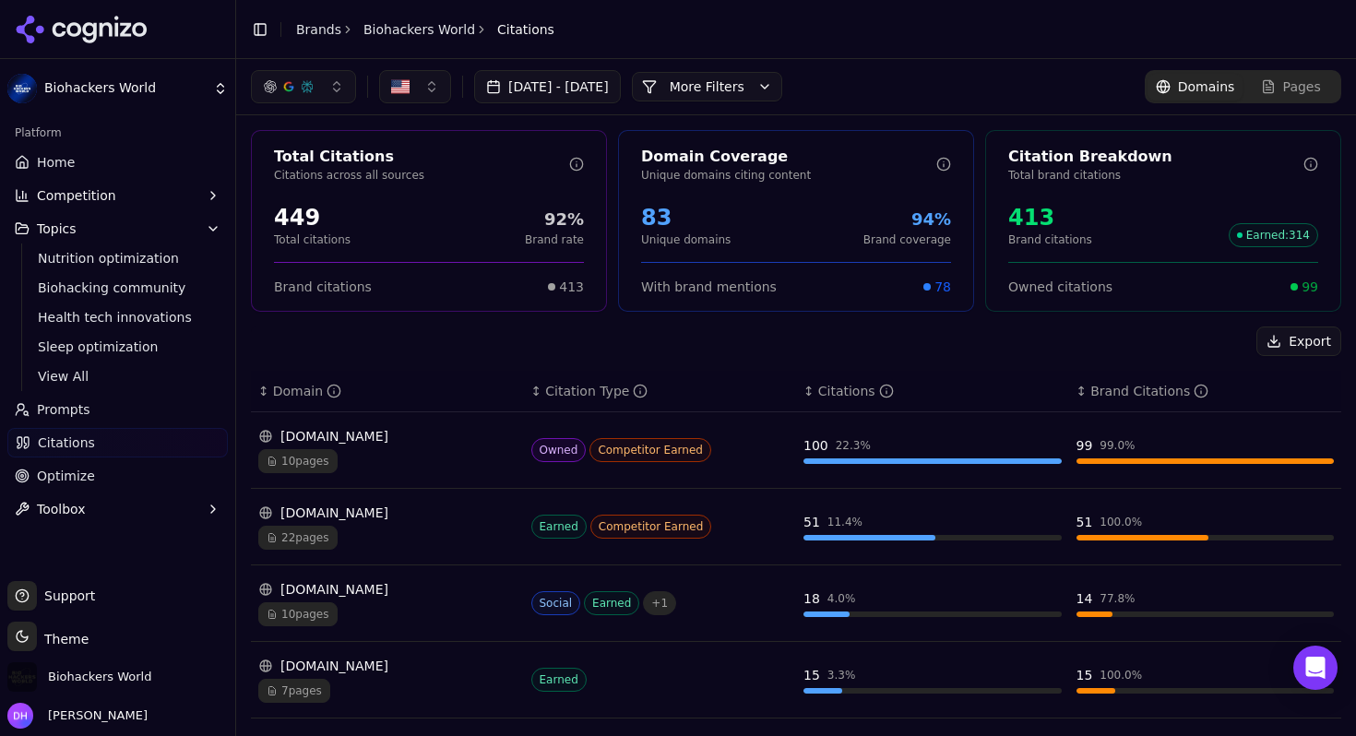
click at [185, 175] on link "Home" at bounding box center [117, 163] width 221 height 30
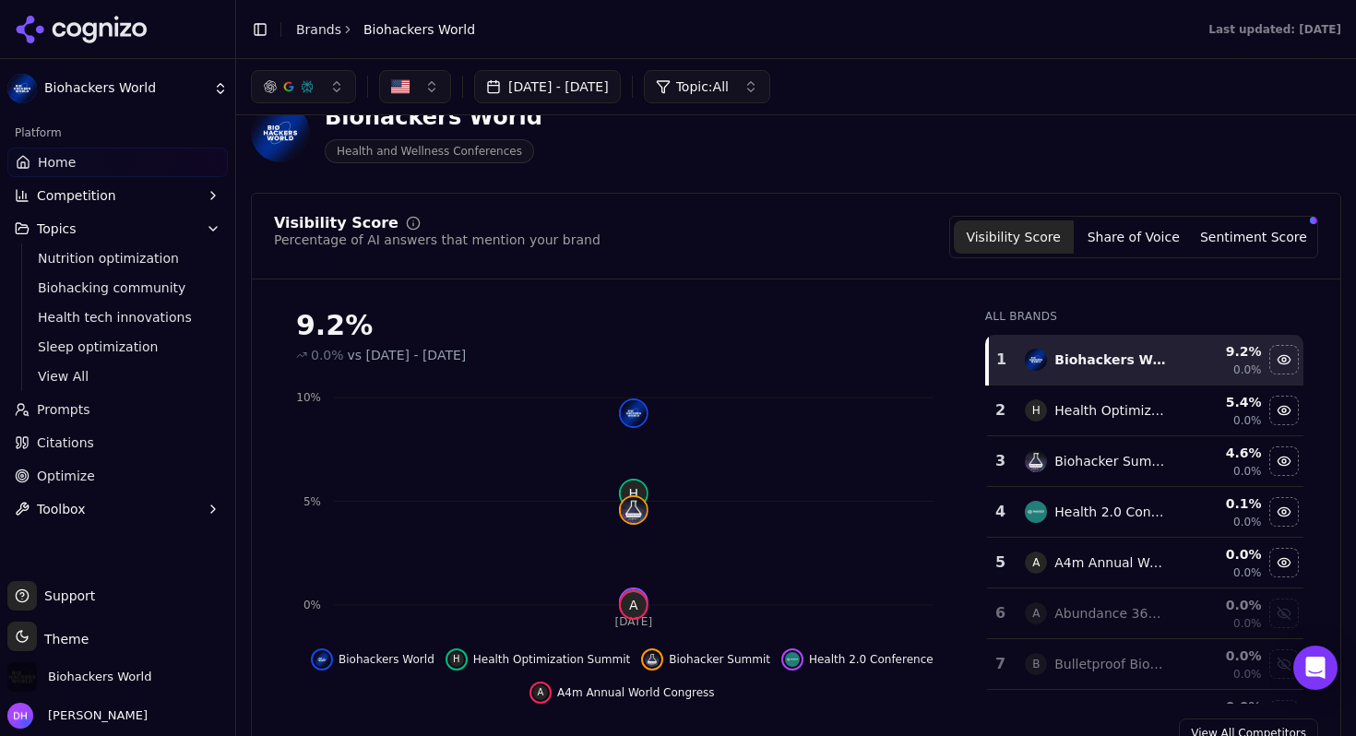
scroll to position [43, 0]
click at [189, 186] on button "Competition" at bounding box center [117, 196] width 221 height 30
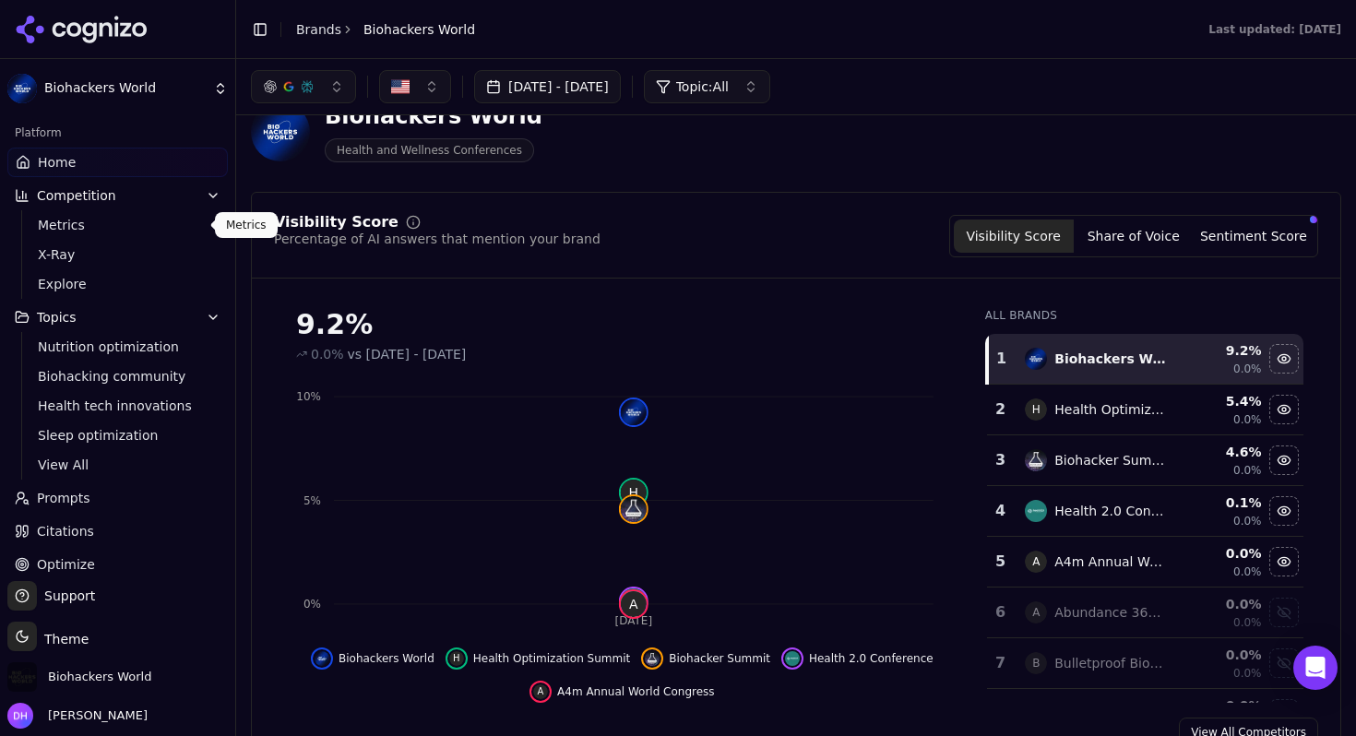
click at [113, 216] on span "Metrics" at bounding box center [118, 225] width 161 height 18
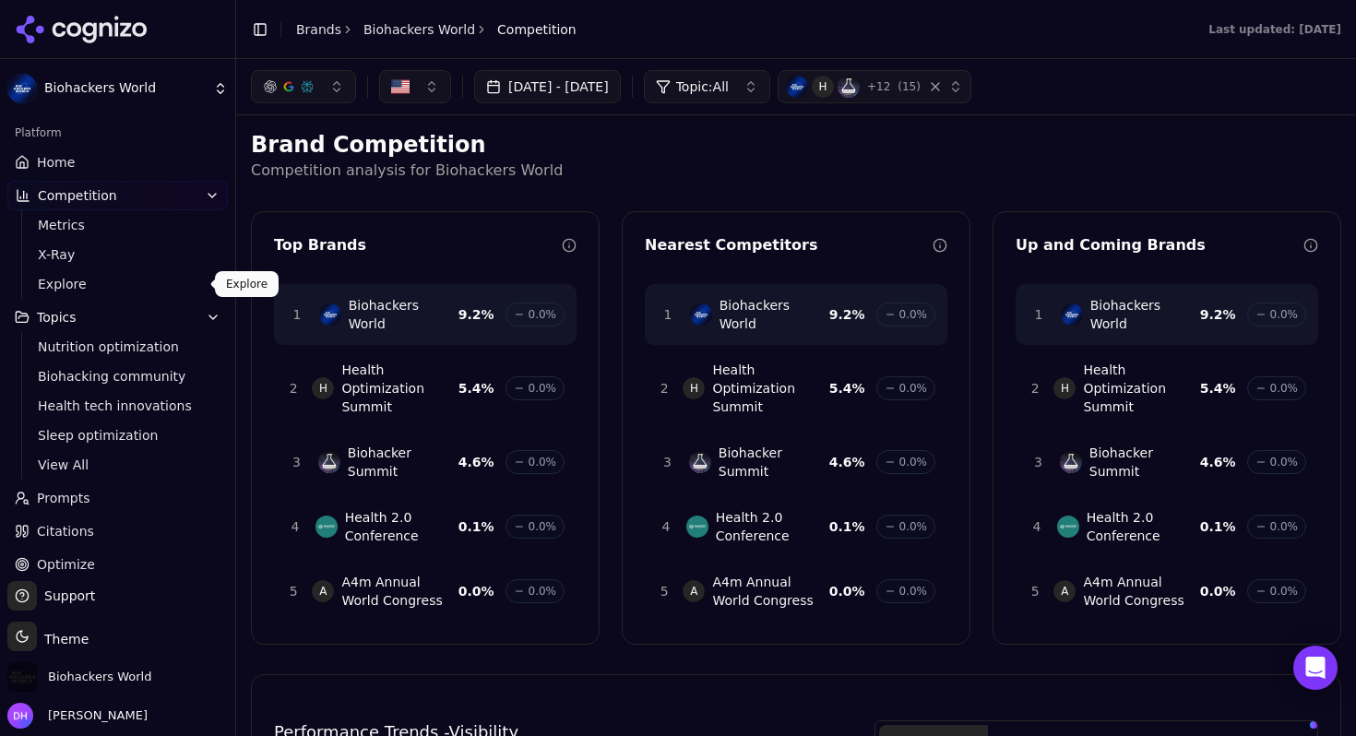
click at [76, 284] on span "Explore" at bounding box center [118, 284] width 161 height 18
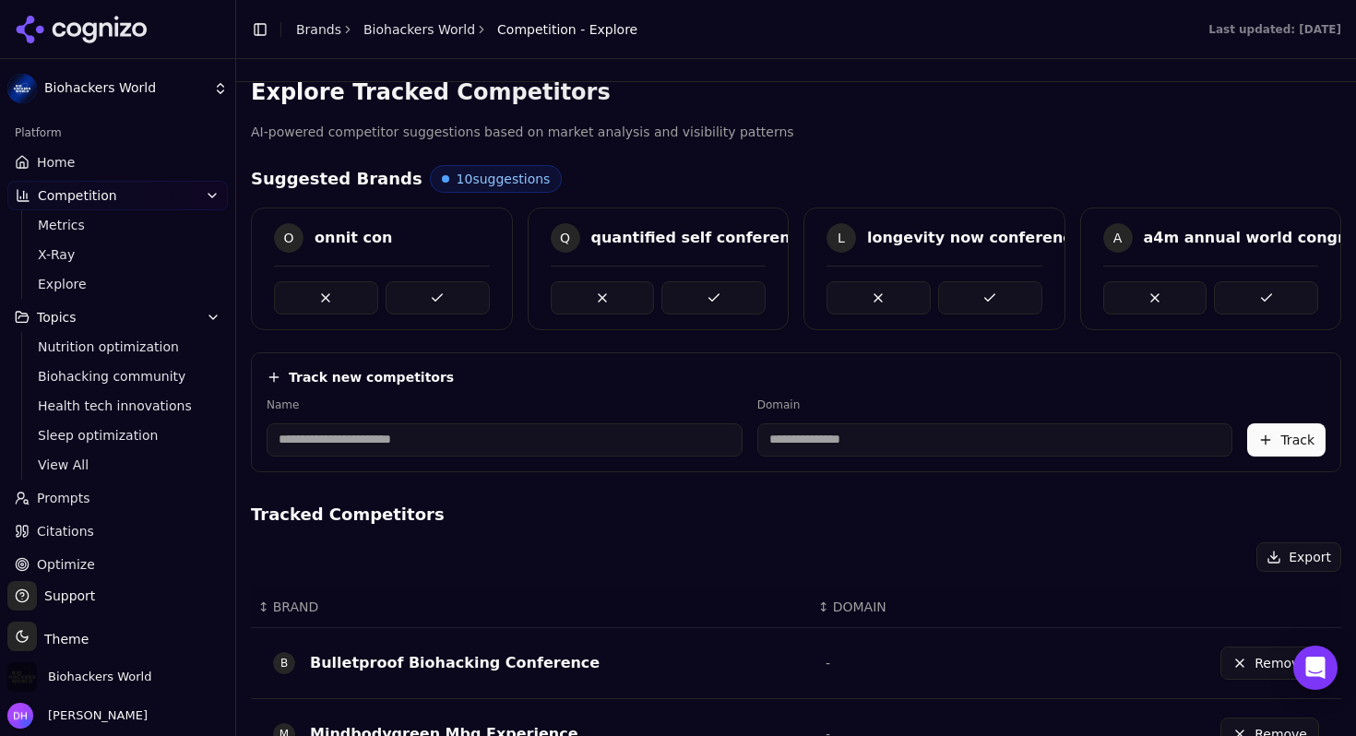
scroll to position [26, 0]
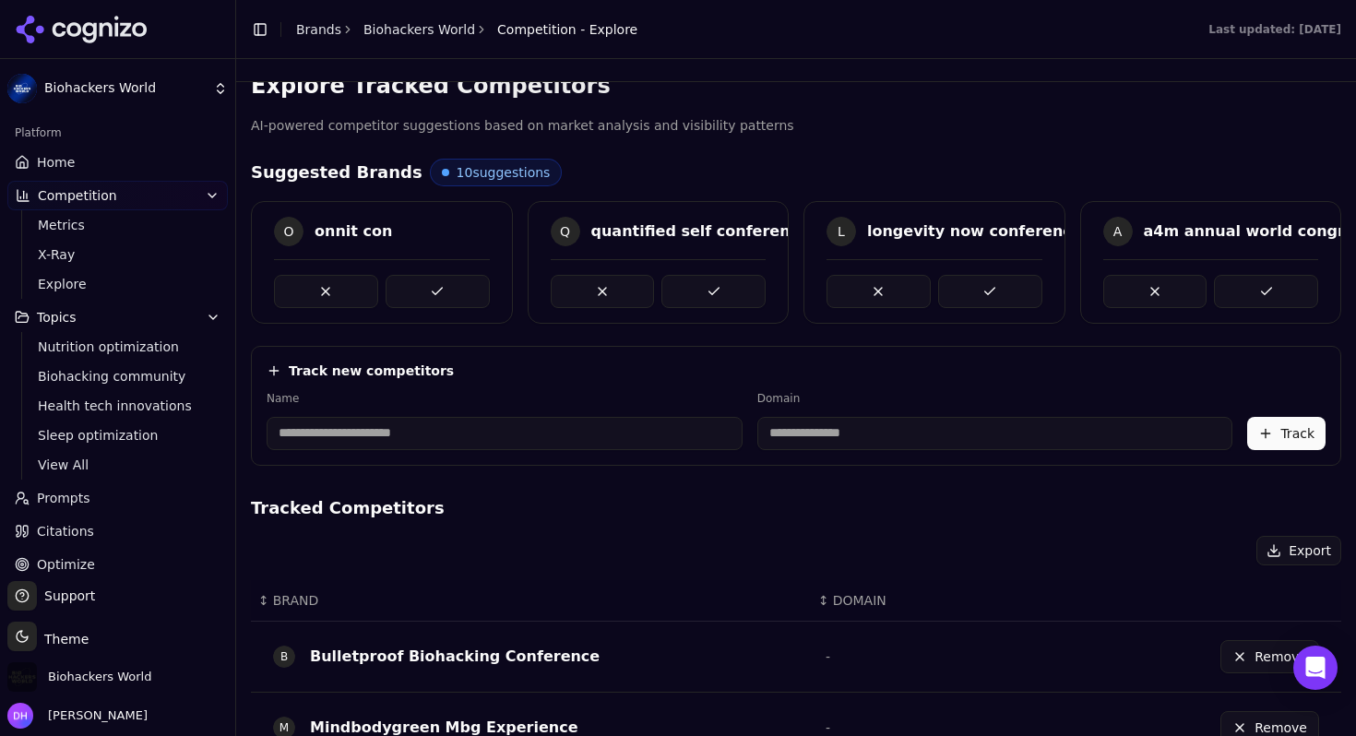
click at [495, 436] on input at bounding box center [505, 433] width 476 height 33
click at [663, 503] on h4 "Tracked Competitors" at bounding box center [796, 508] width 1091 height 26
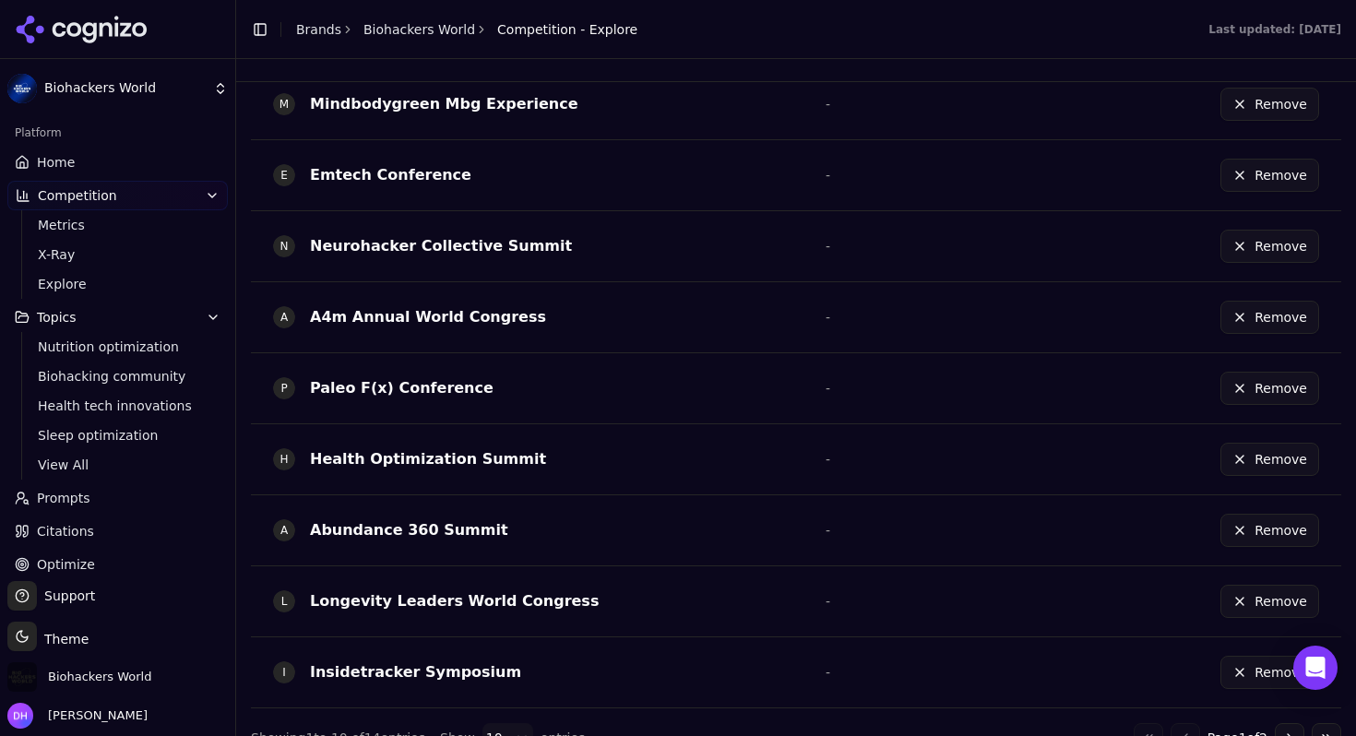
scroll to position [648, 0]
click at [477, 461] on div "Health Optimization Summit" at bounding box center [428, 461] width 236 height 22
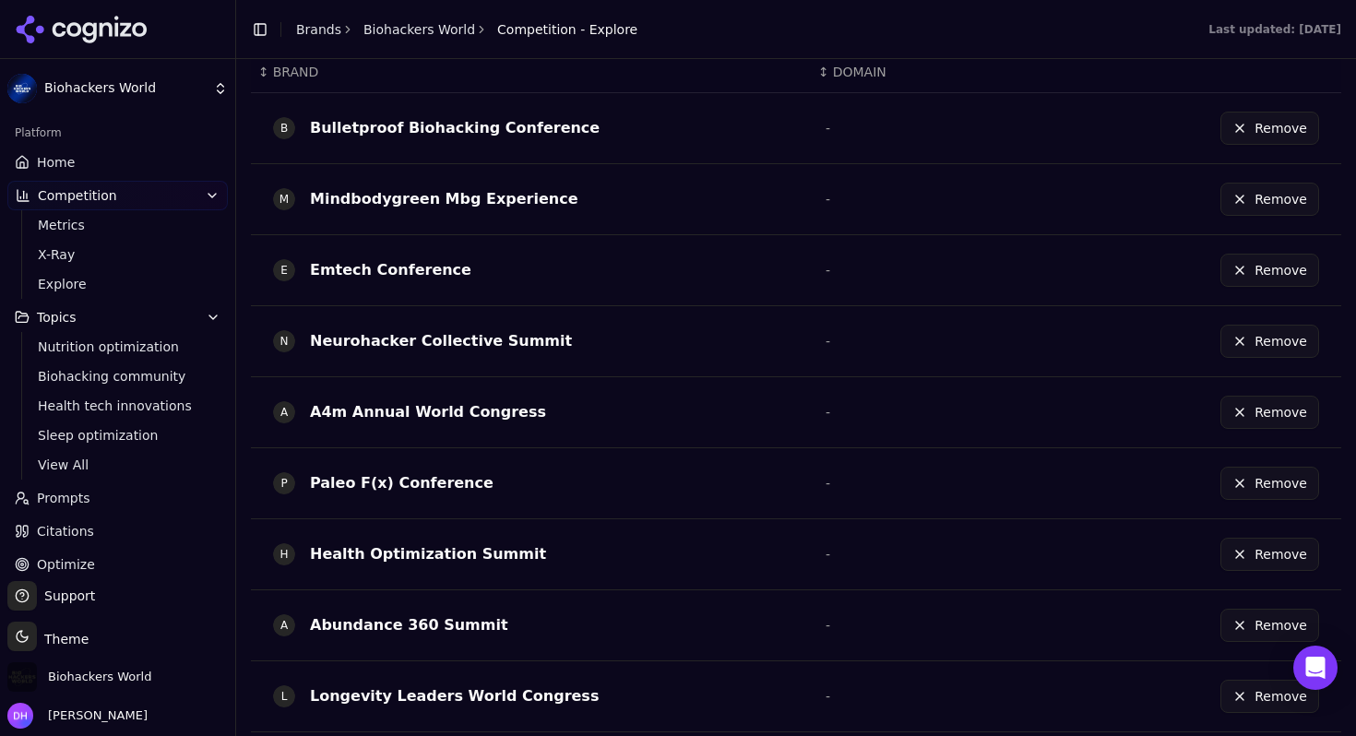
scroll to position [681, 0]
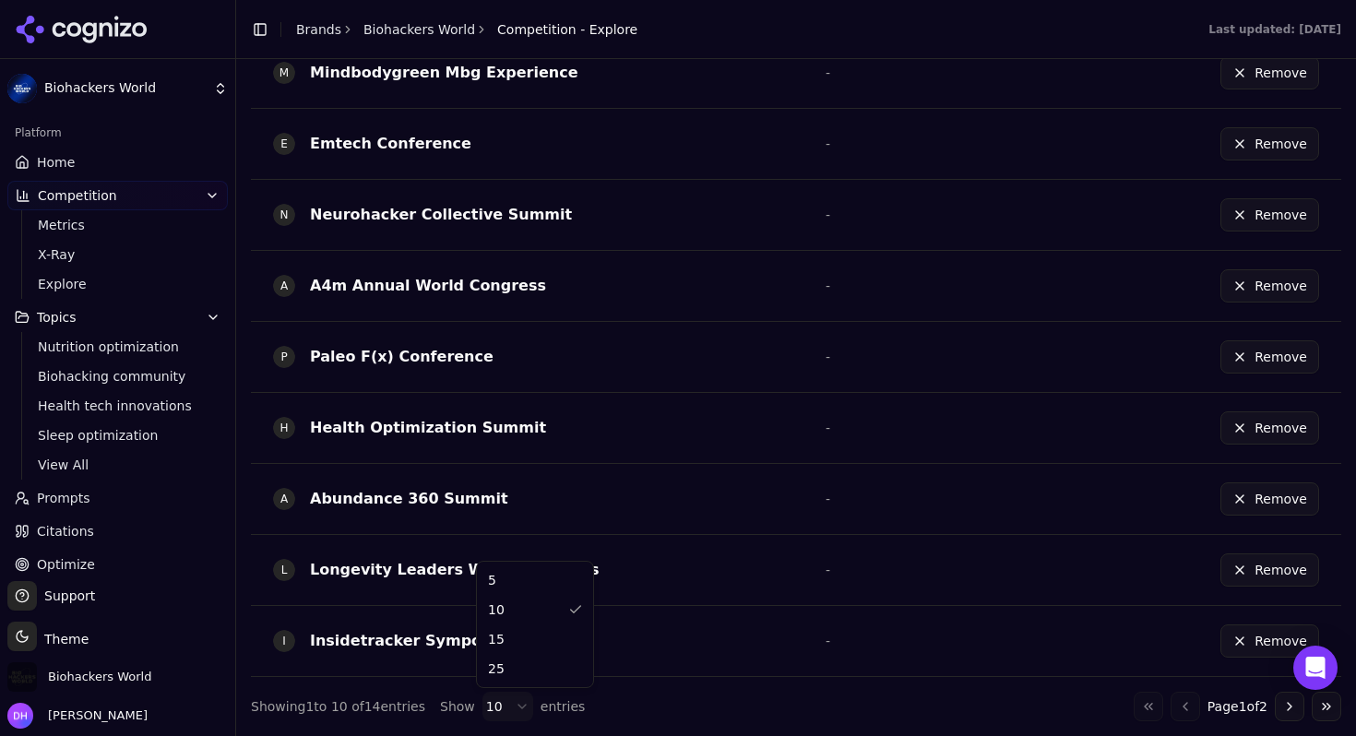
click at [506, 714] on html "Biohackers World Platform Home Competition Metrics X-Ray Explore Topics Nutriti…" at bounding box center [678, 368] width 1356 height 736
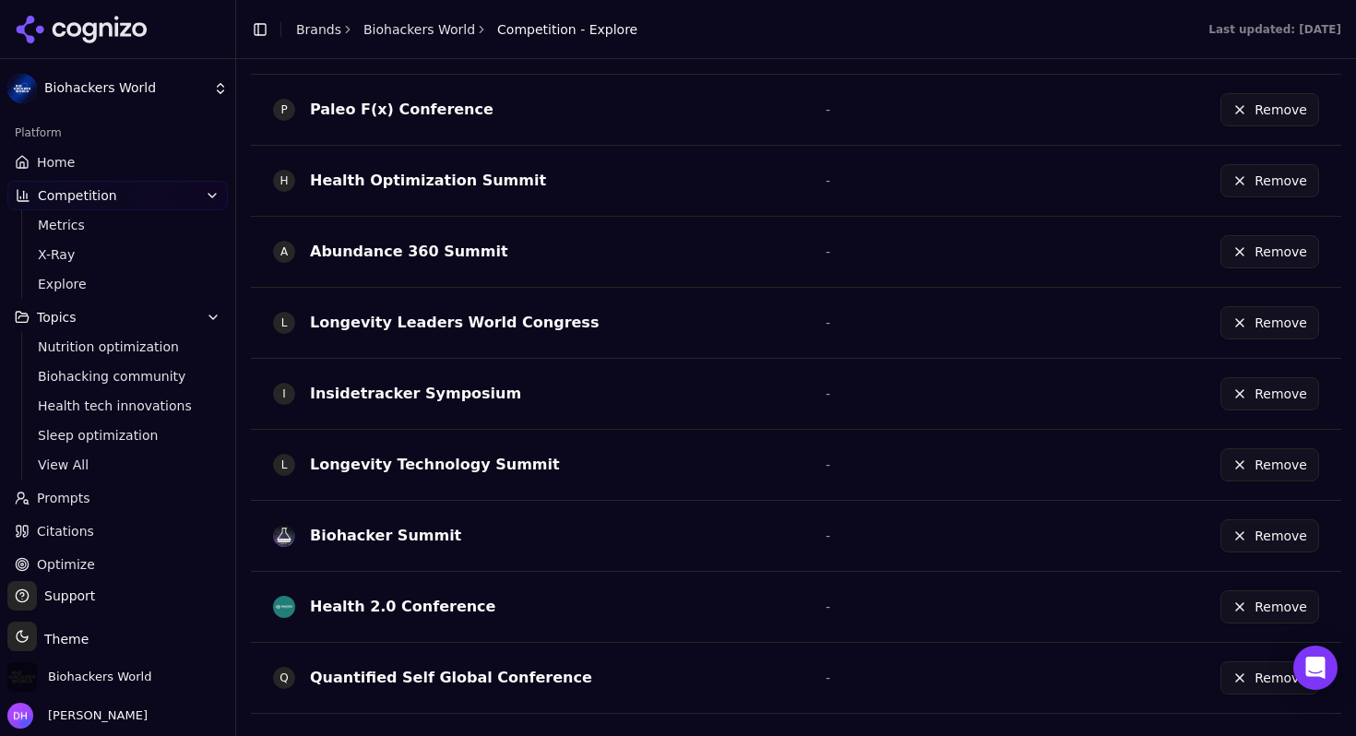
scroll to position [936, 0]
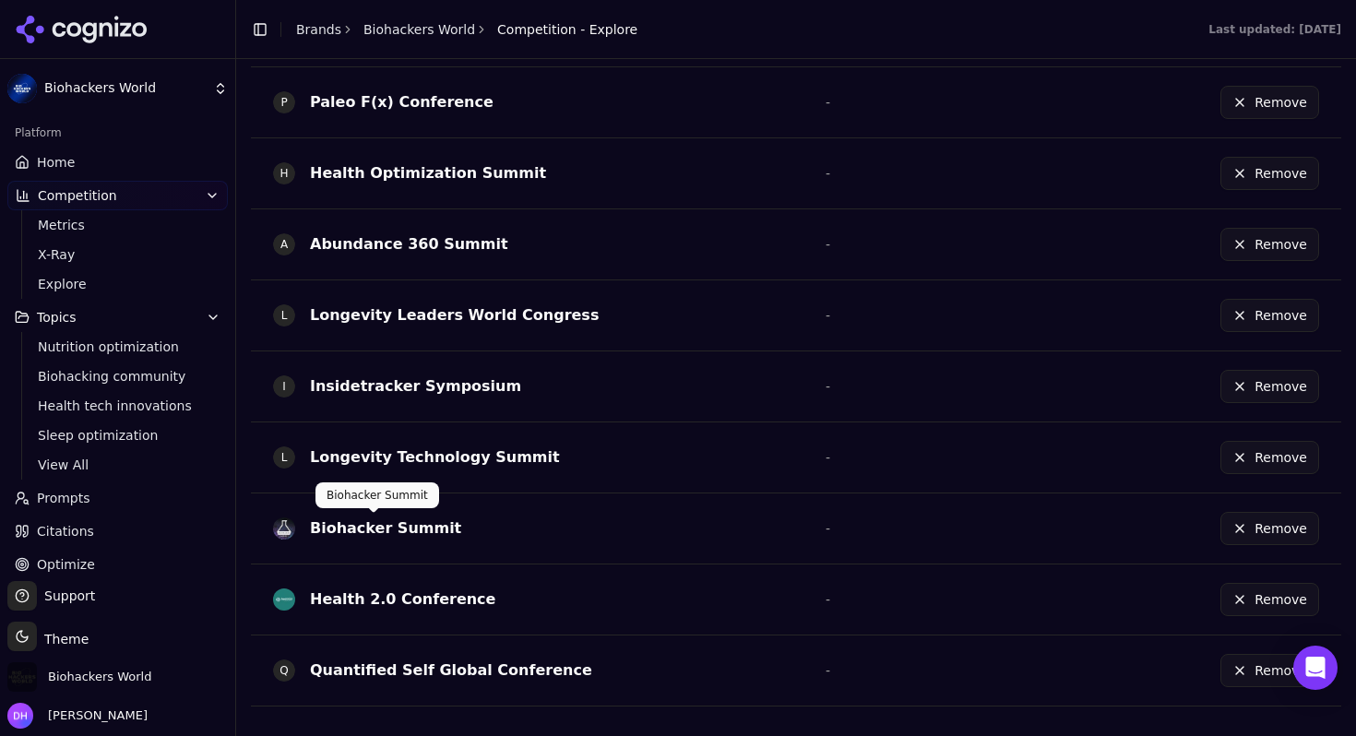
click at [367, 533] on div "Biohacker Summit" at bounding box center [385, 529] width 151 height 22
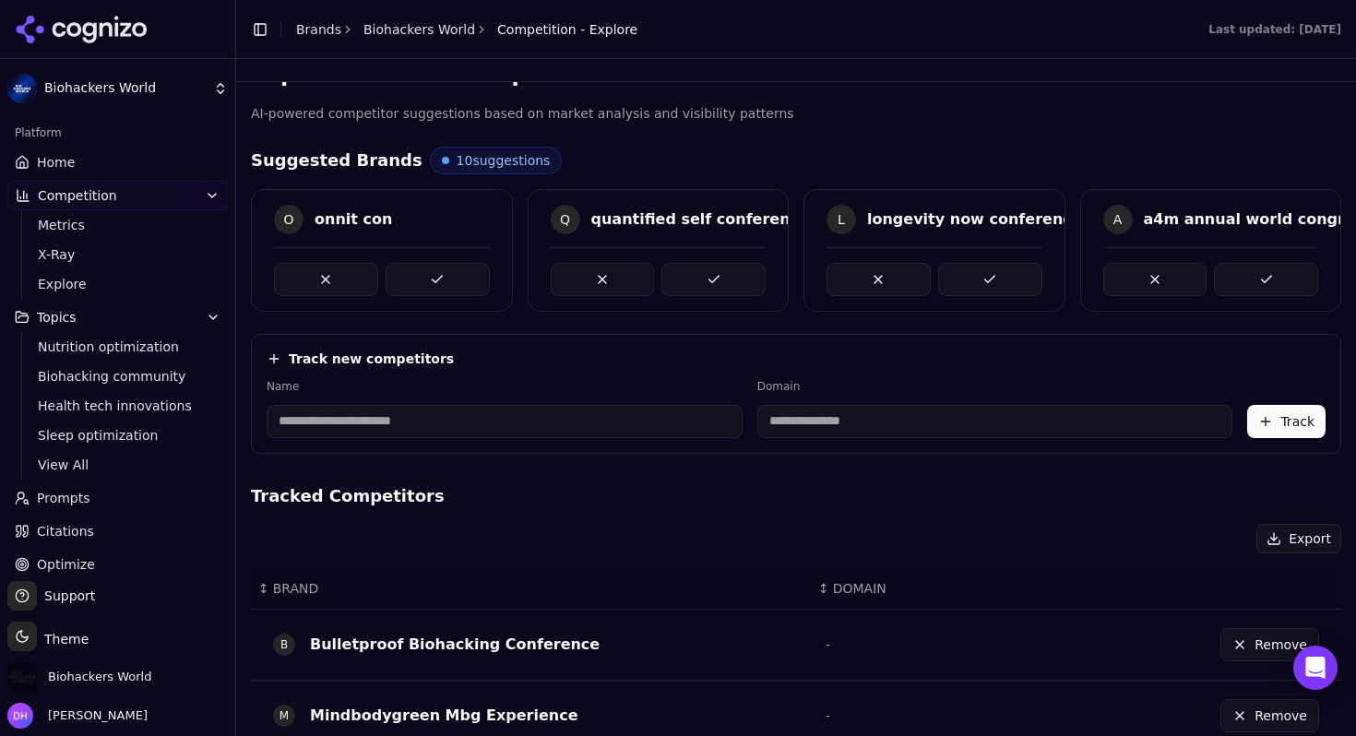
scroll to position [0, 0]
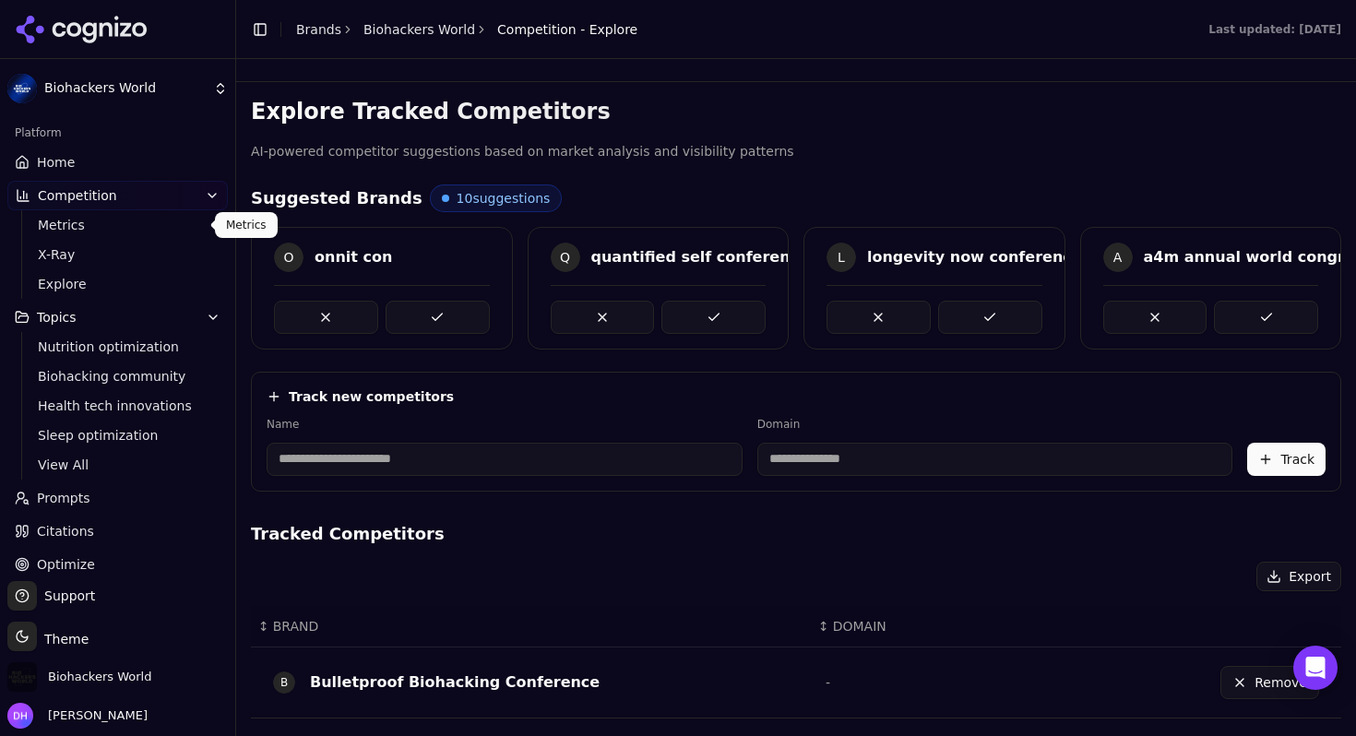
click at [111, 227] on span "Metrics" at bounding box center [118, 225] width 161 height 18
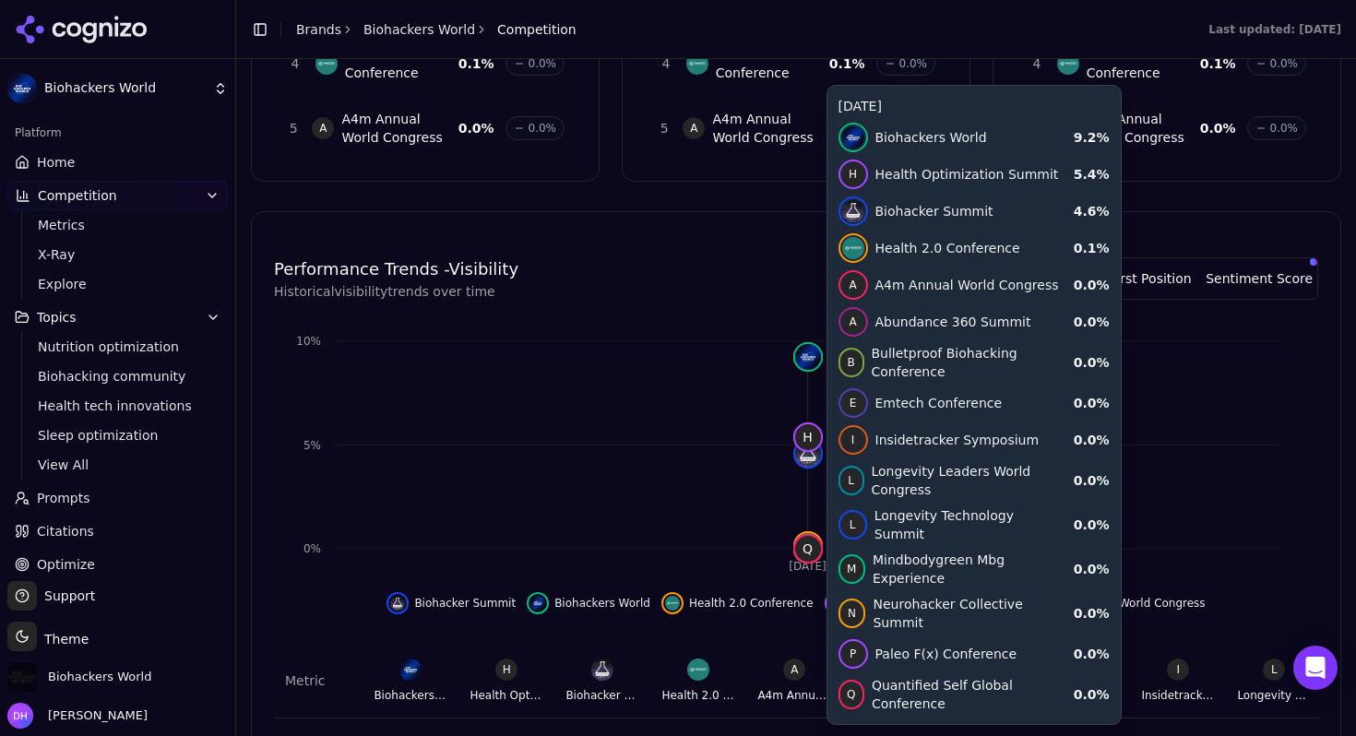
scroll to position [479, 0]
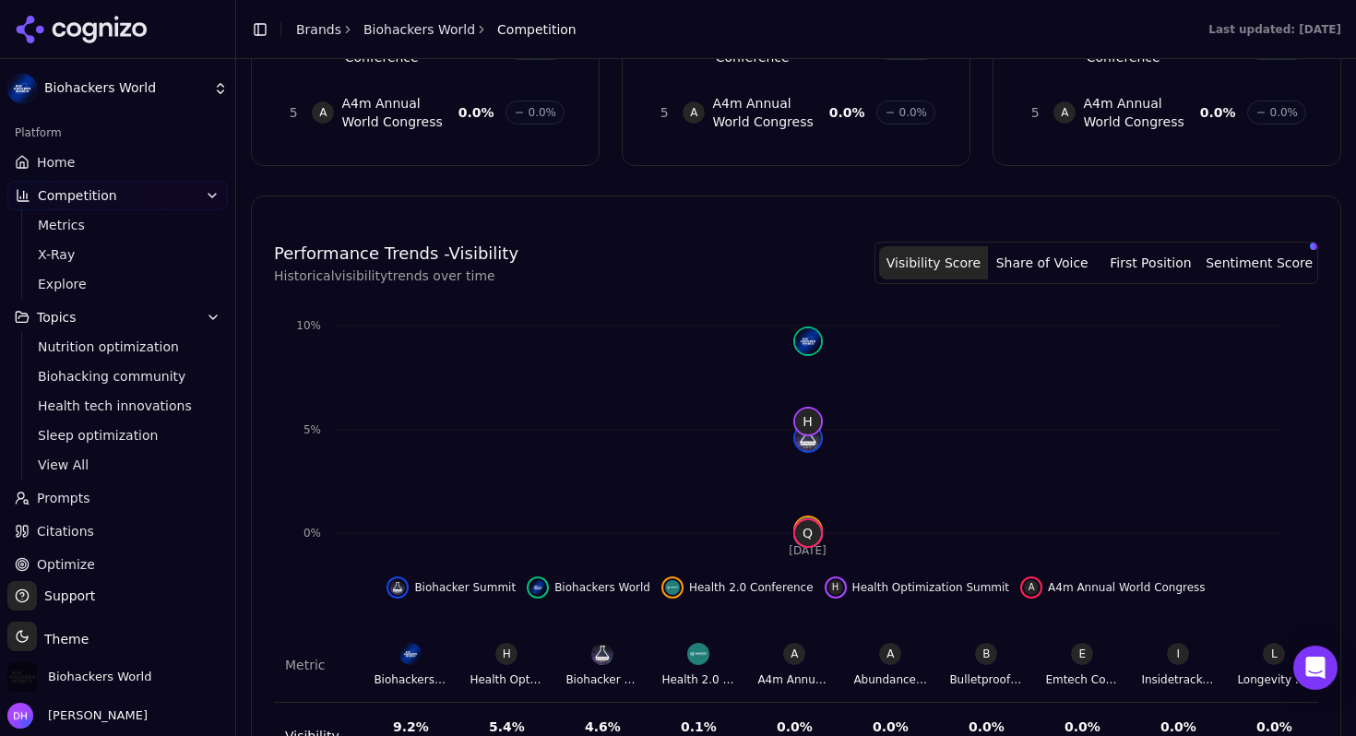
click at [1041, 246] on button "Share of Voice" at bounding box center [1042, 262] width 109 height 33
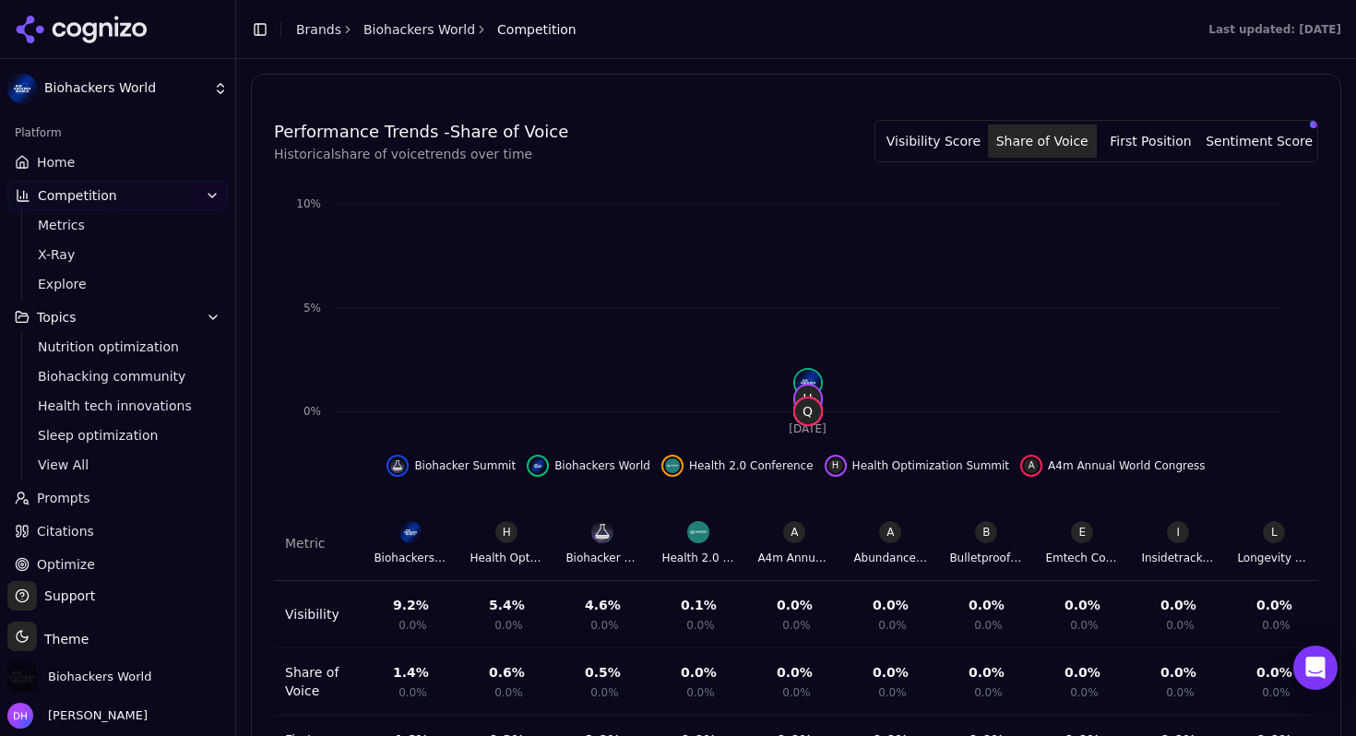
scroll to position [614, 0]
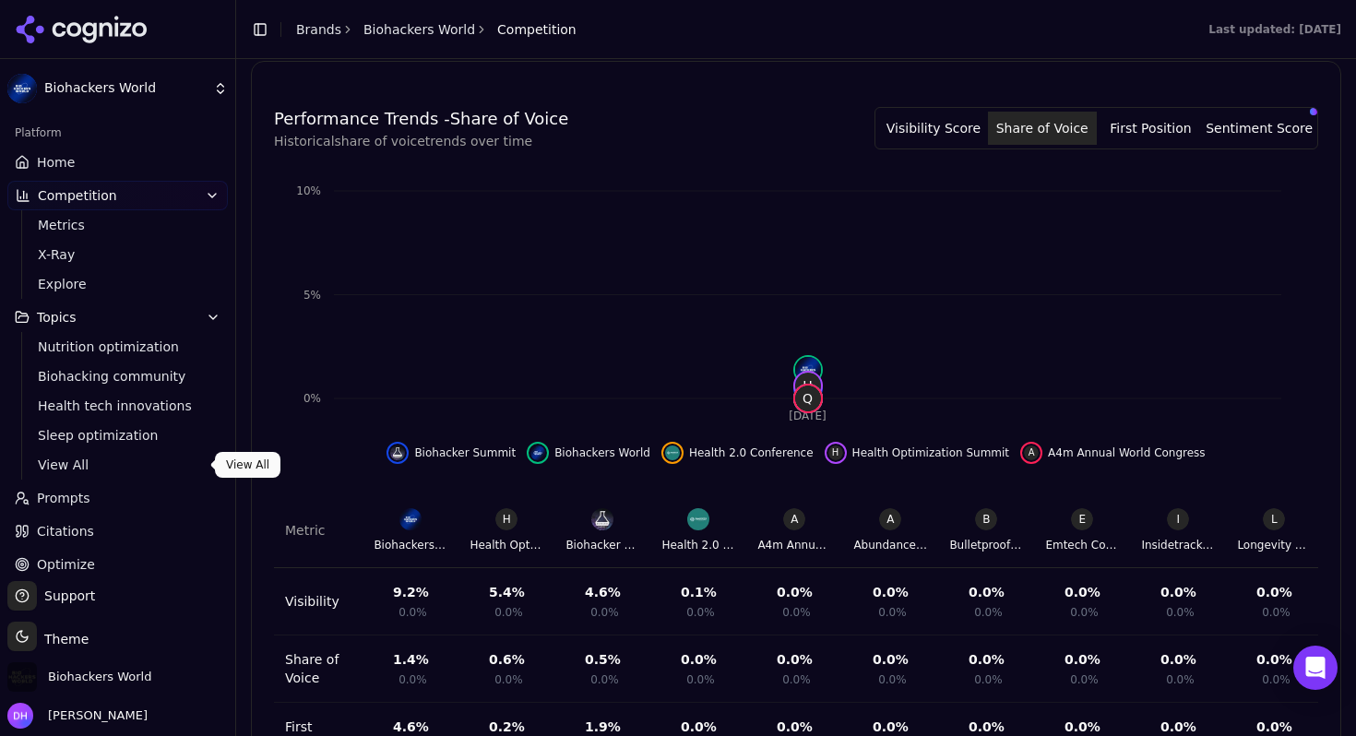
click at [78, 470] on span "View All" at bounding box center [118, 465] width 161 height 18
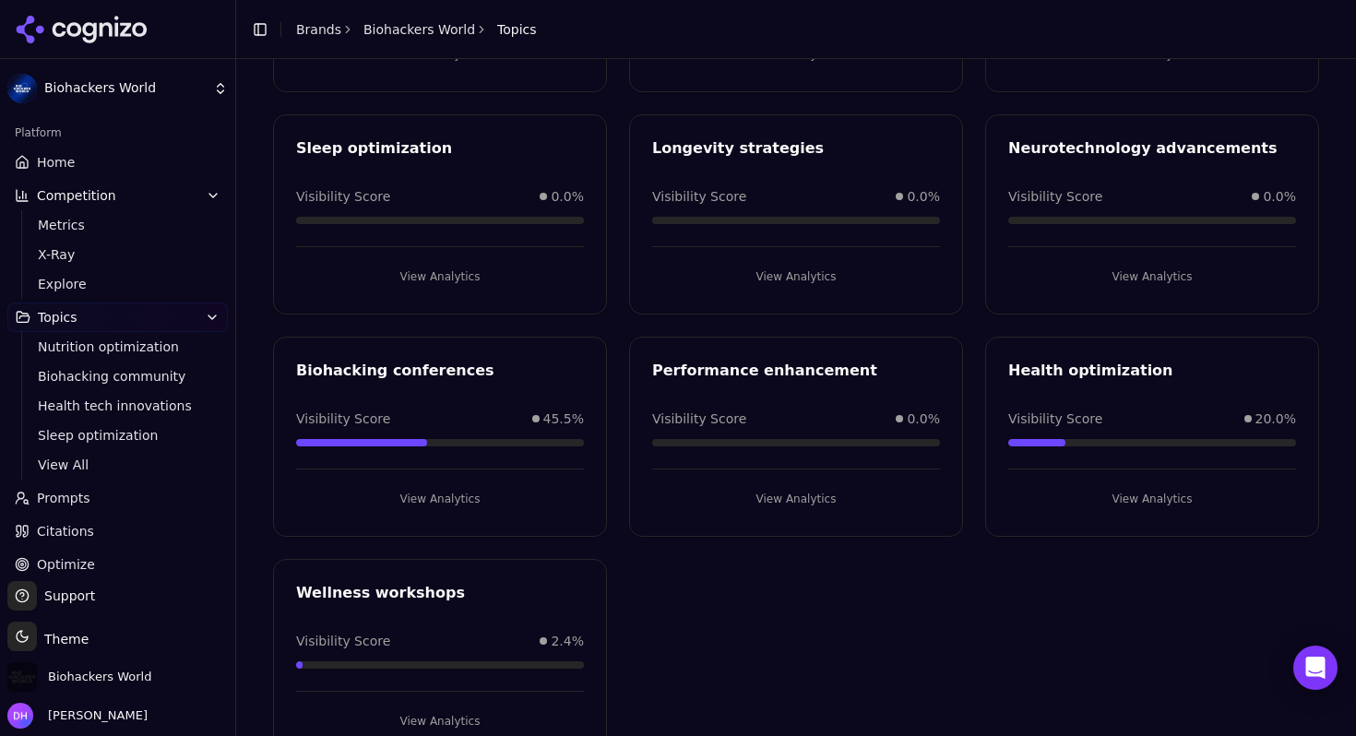
scroll to position [364, 0]
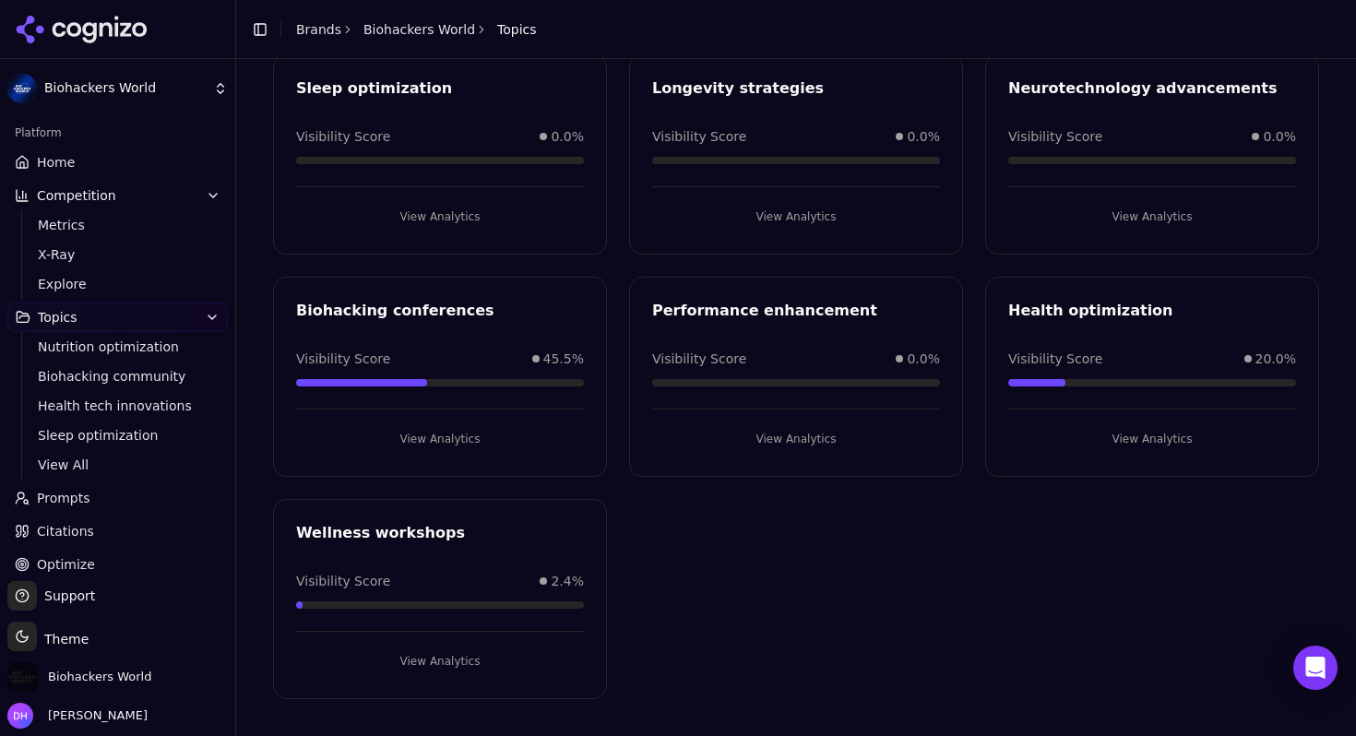
click at [488, 339] on div "Biohacking conferences Visibility Score 45.5% View Analytics" at bounding box center [440, 377] width 334 height 200
click at [469, 433] on button "View Analytics" at bounding box center [440, 439] width 288 height 30
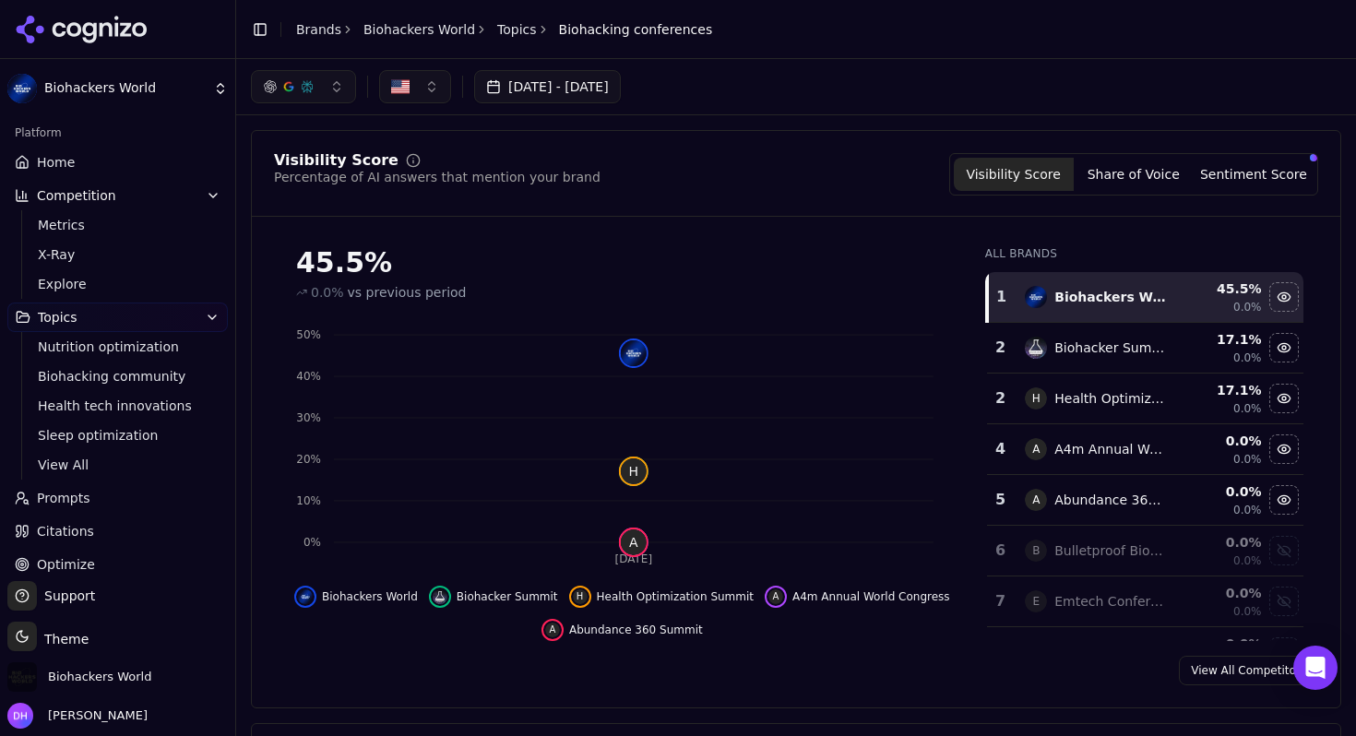
click at [320, 89] on button "button" at bounding box center [303, 86] width 105 height 33
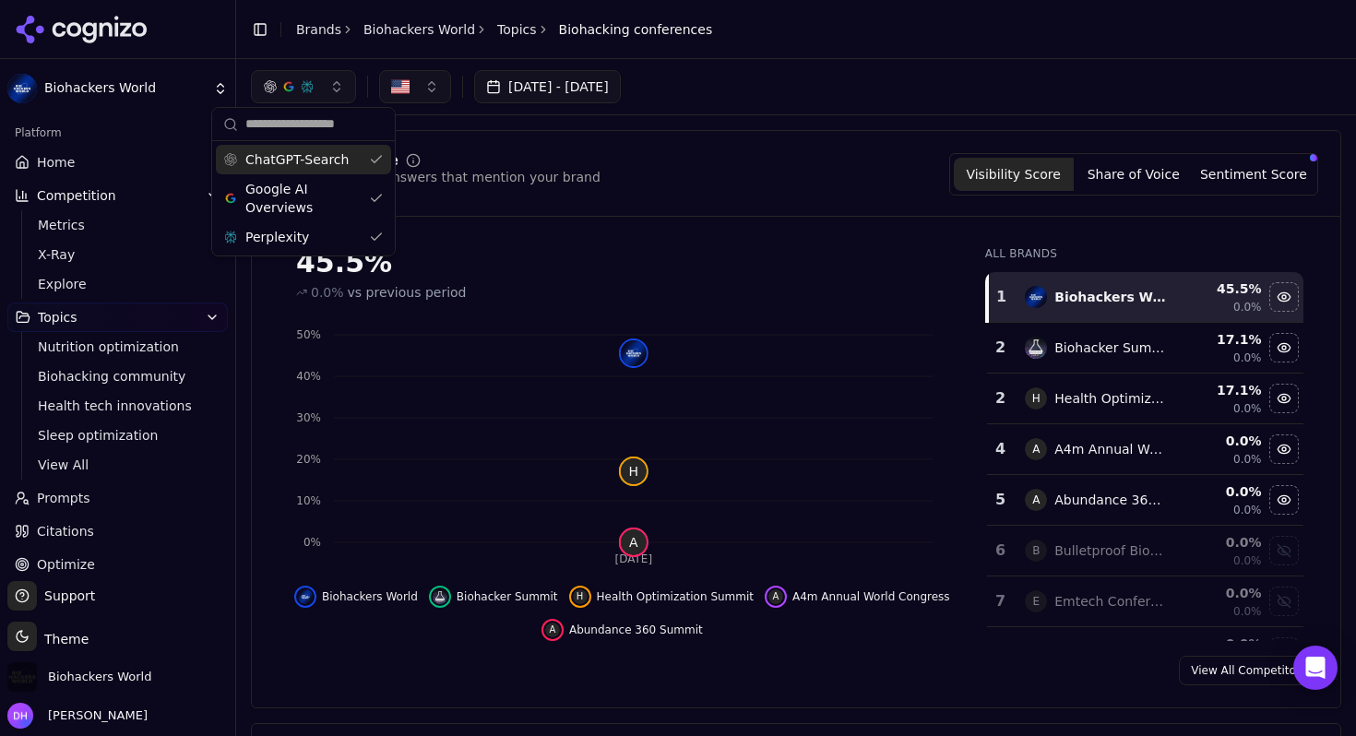
click at [337, 170] on div "ChatGPT-Search" at bounding box center [303, 160] width 175 height 30
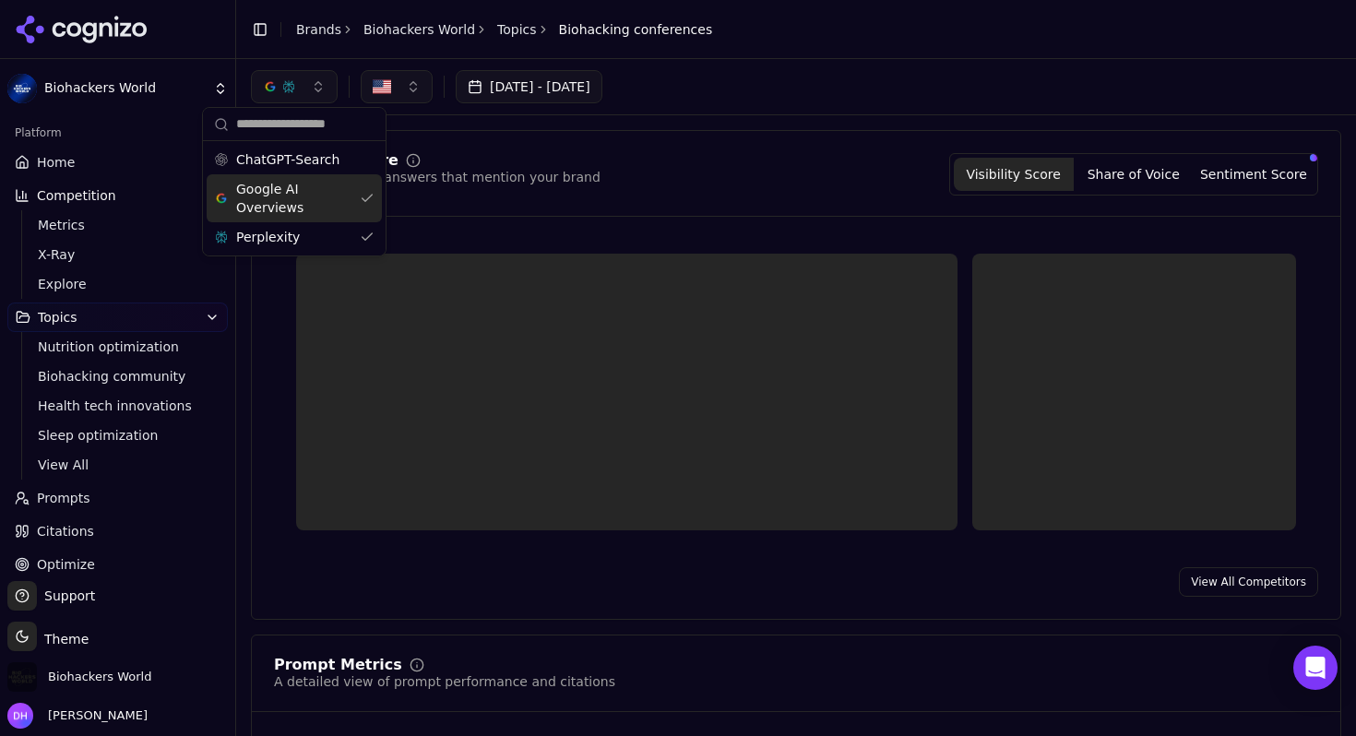
click at [334, 186] on span "Google AI Overviews" at bounding box center [294, 198] width 116 height 37
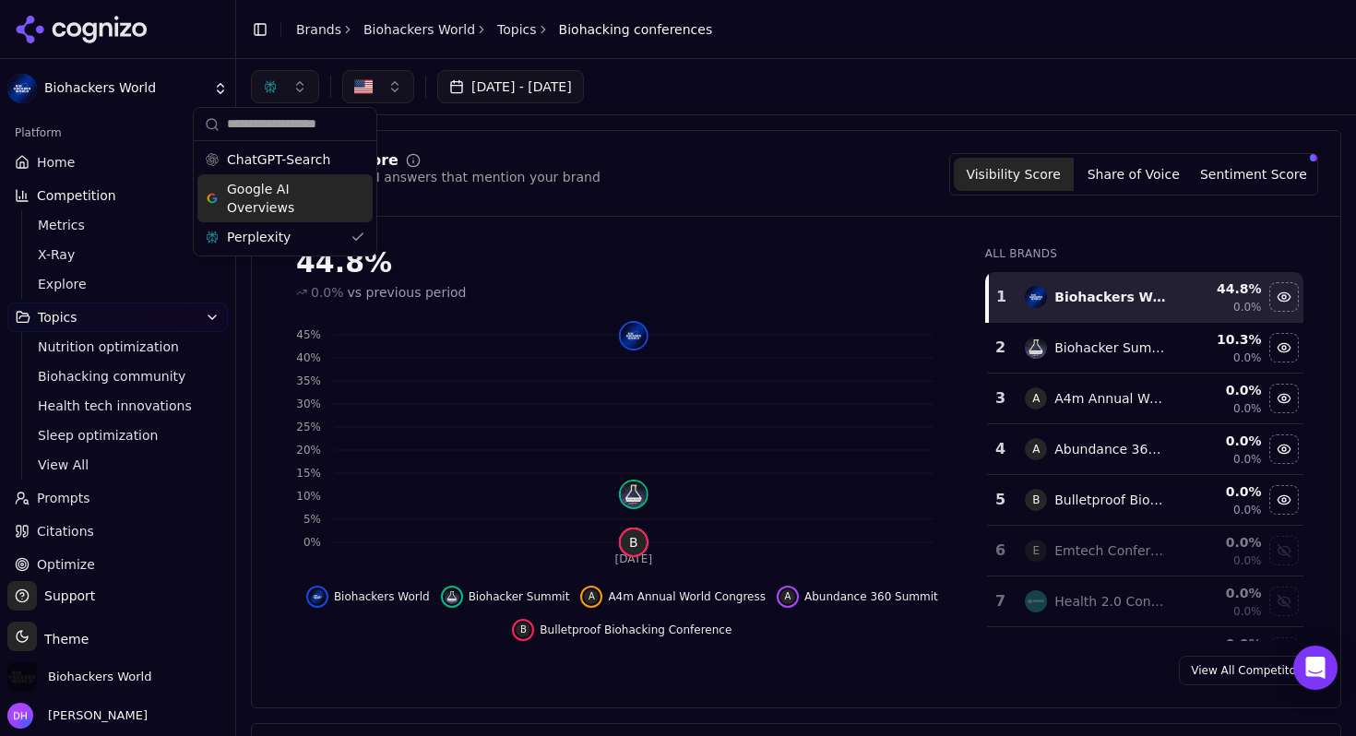
click at [682, 176] on div "Visibility Score Percentage of AI answers that mention your brand Visibility Sc…" at bounding box center [796, 174] width 1044 height 42
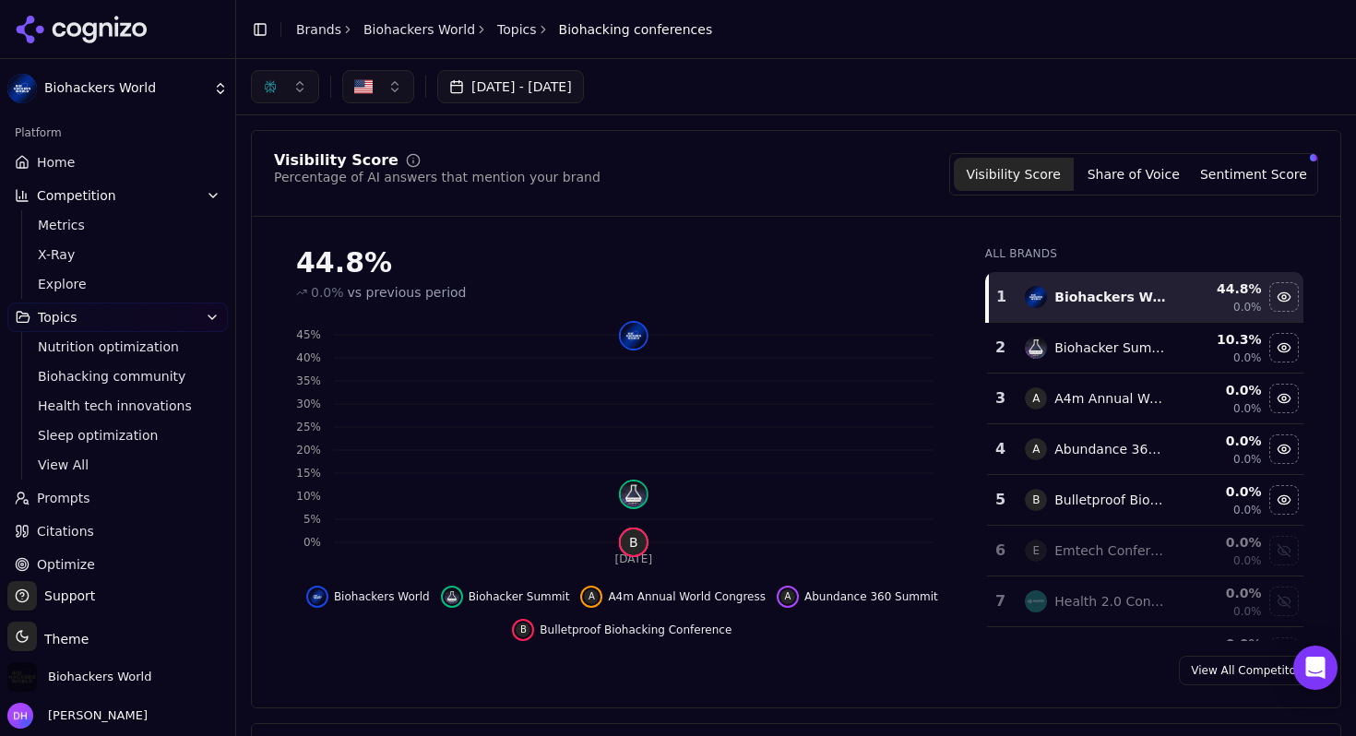
click at [291, 76] on button "button" at bounding box center [285, 86] width 68 height 33
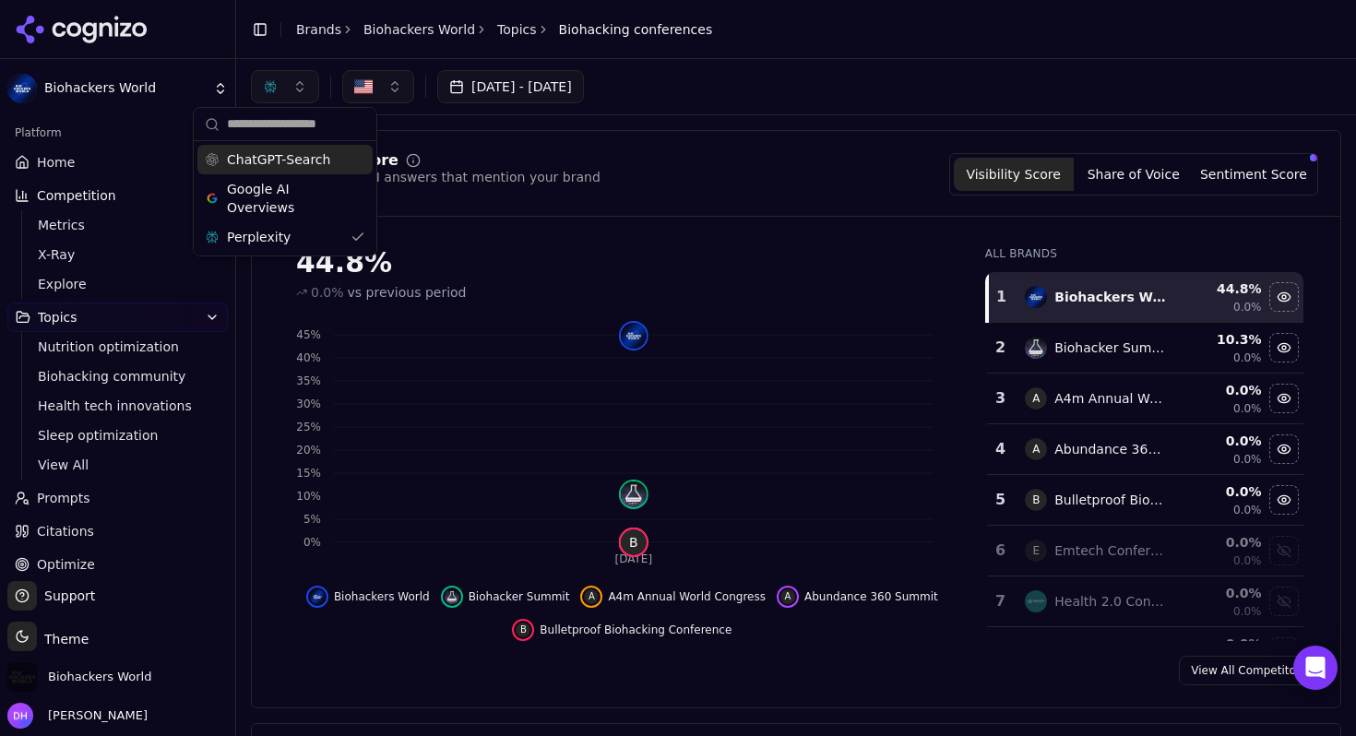
click at [263, 161] on span "ChatGPT-Search" at bounding box center [278, 159] width 103 height 18
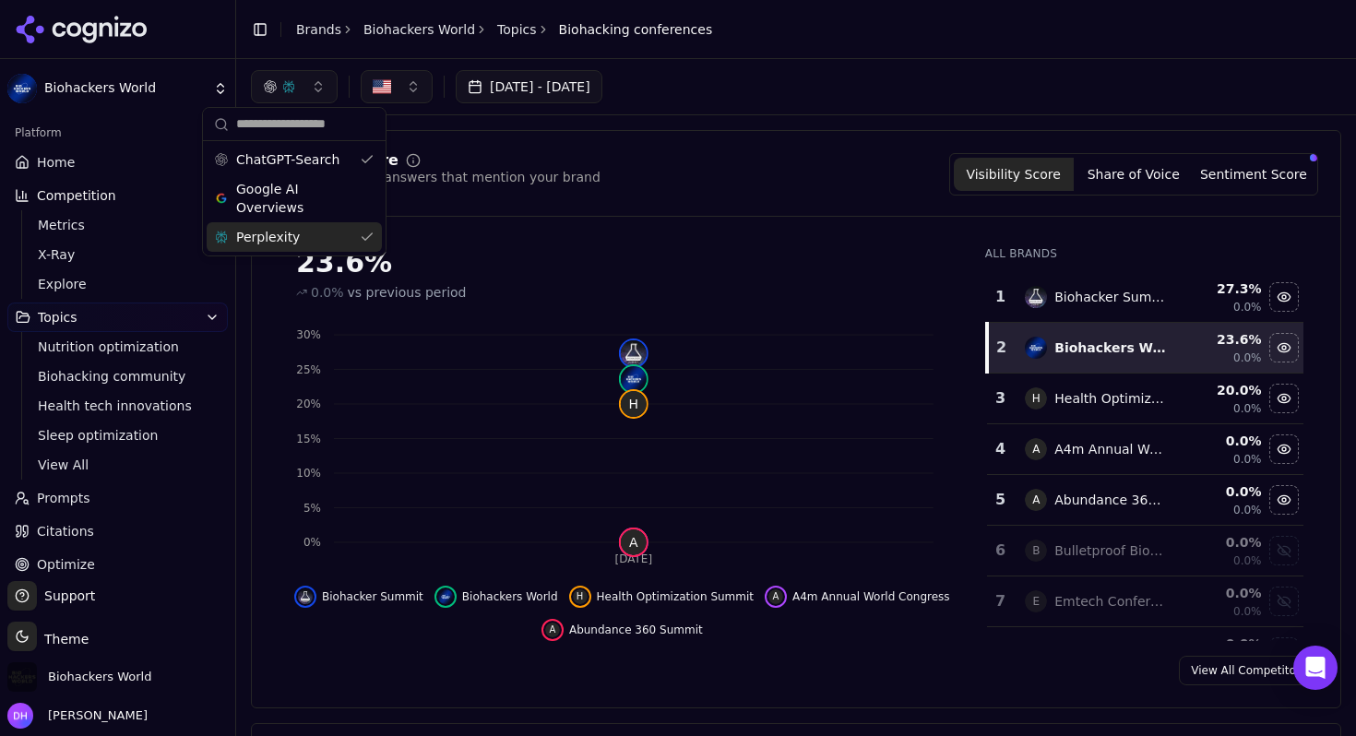
click at [264, 235] on span "Perplexity" at bounding box center [268, 237] width 64 height 18
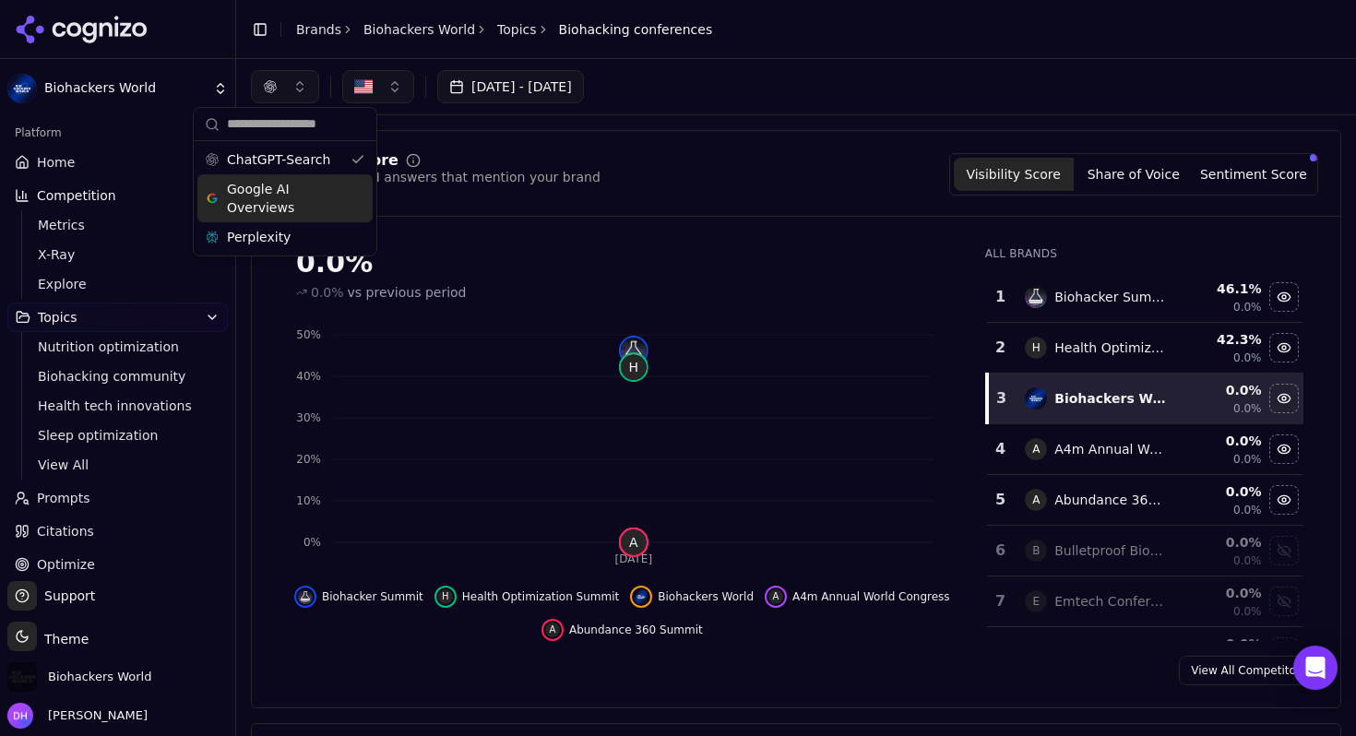
click at [827, 161] on div "Visibility Score Percentage of AI answers that mention your brand Visibility Sc…" at bounding box center [796, 174] width 1044 height 42
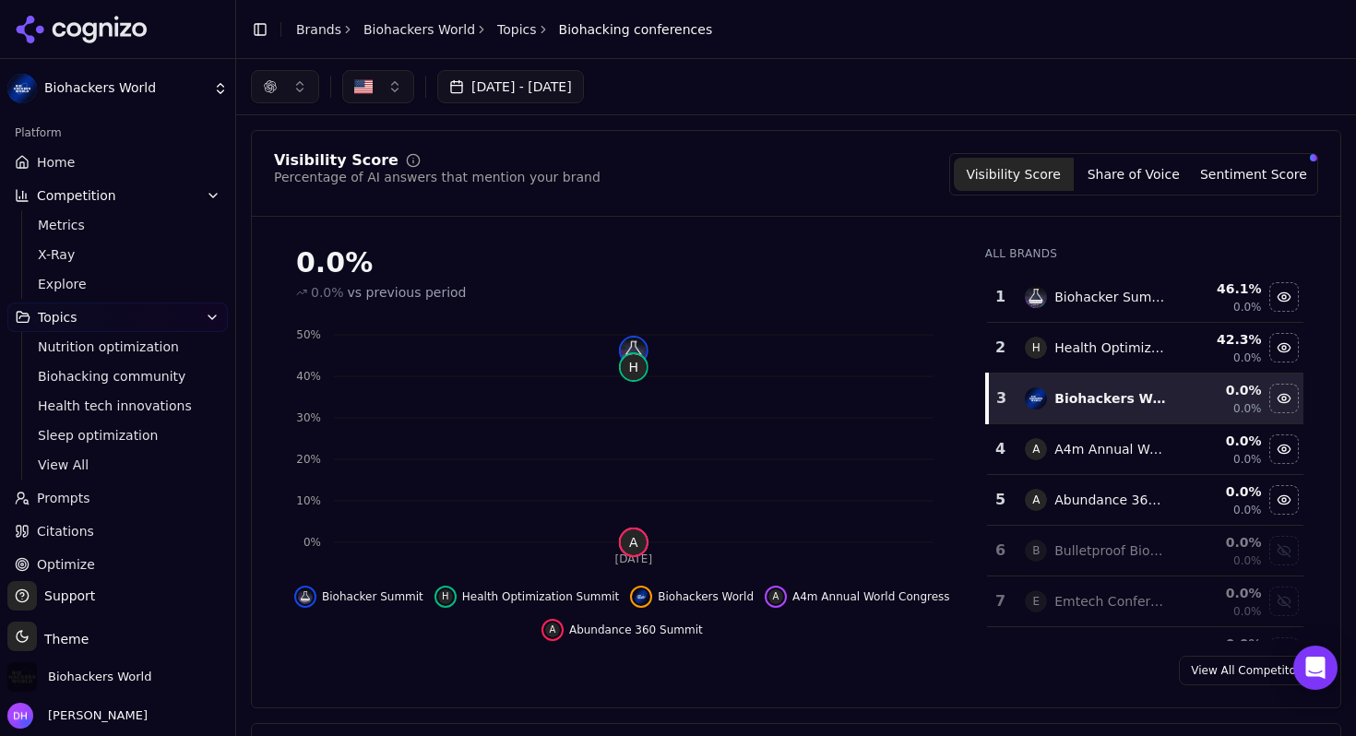
click at [287, 89] on button "button" at bounding box center [285, 86] width 68 height 33
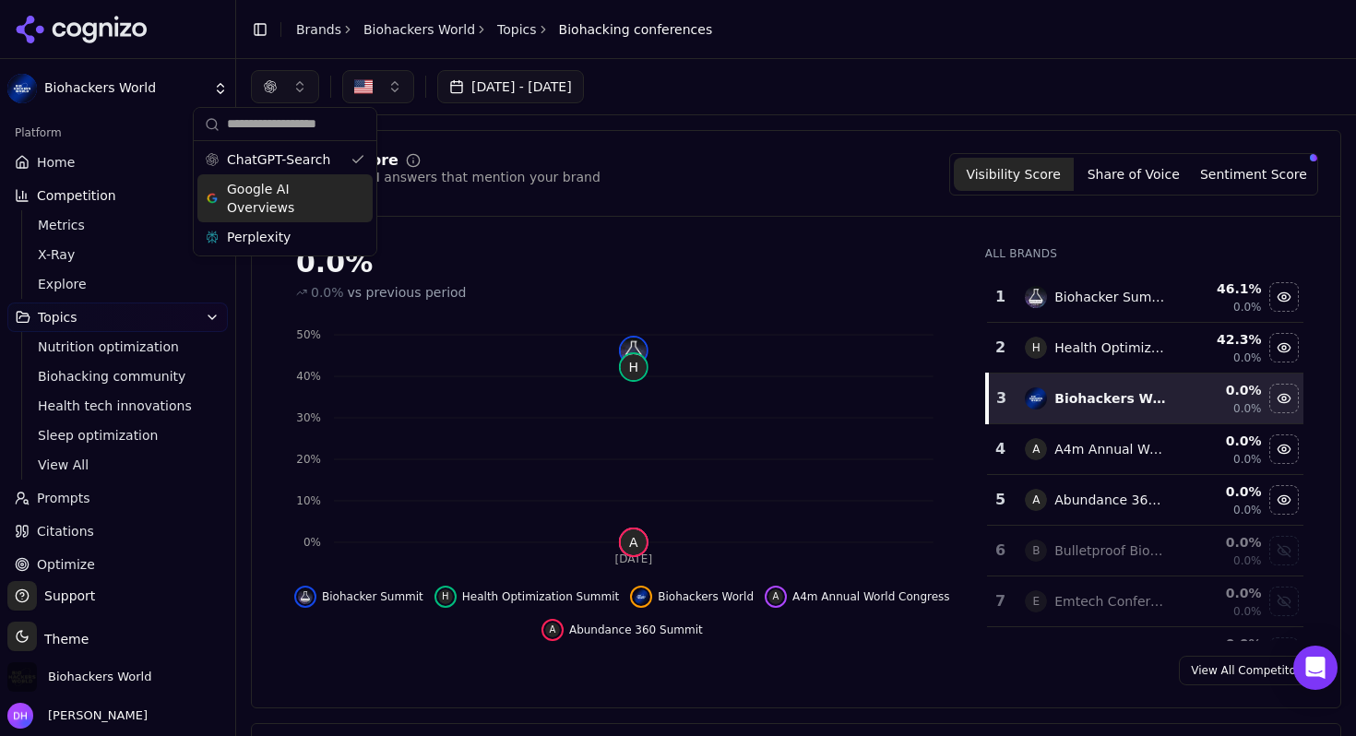
click at [291, 184] on span "Google AI Overviews" at bounding box center [285, 198] width 116 height 37
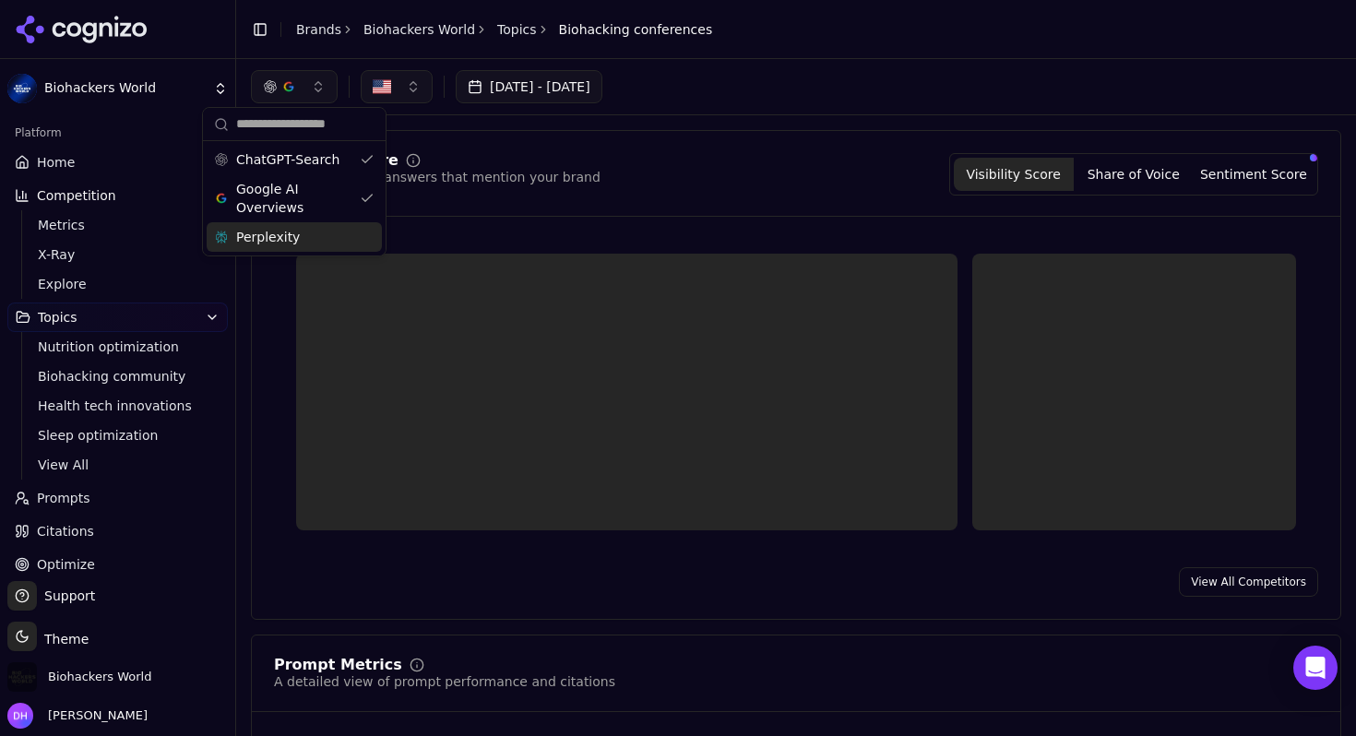
click at [291, 243] on span "Perplexity" at bounding box center [268, 237] width 64 height 18
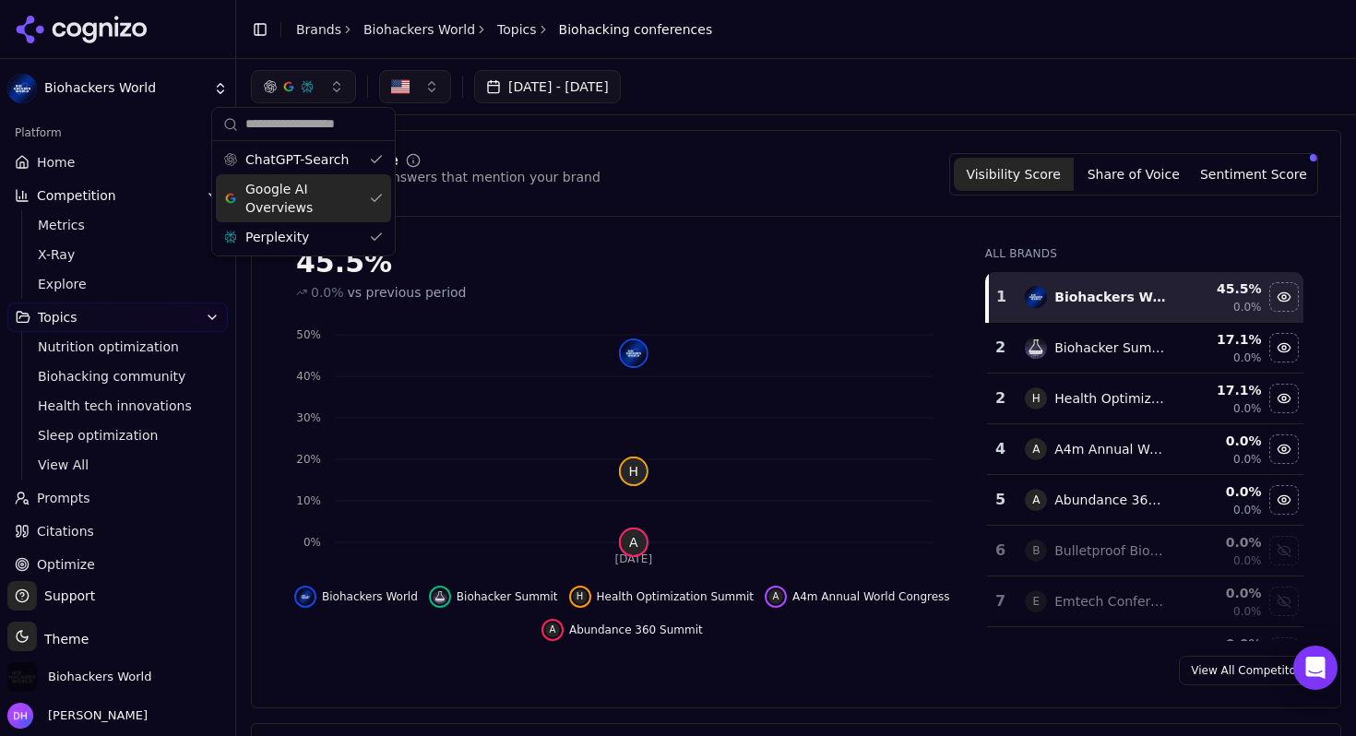
click at [626, 162] on div "Visibility Score Percentage of AI answers that mention your brand Visibility Sc…" at bounding box center [796, 174] width 1044 height 42
